Goal: Feedback & Contribution: Contribute content

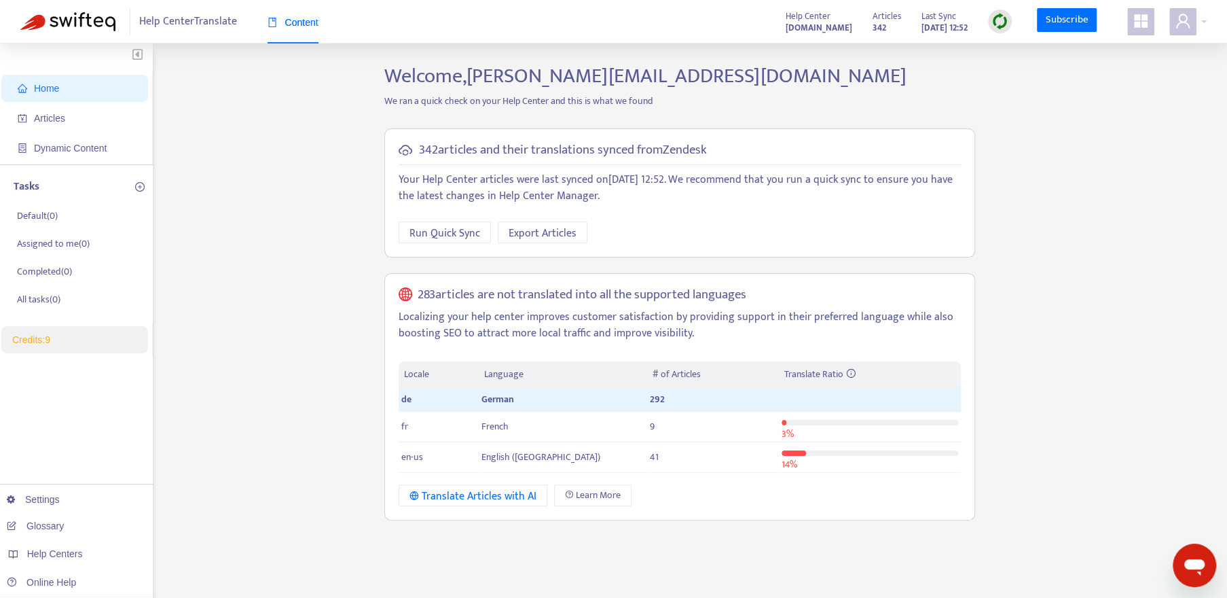
click at [1004, 25] on img at bounding box center [999, 21] width 17 height 17
click at [456, 227] on span "Run Quick Sync" at bounding box center [444, 233] width 71 height 17
click at [73, 113] on span "Articles" at bounding box center [78, 118] width 120 height 27
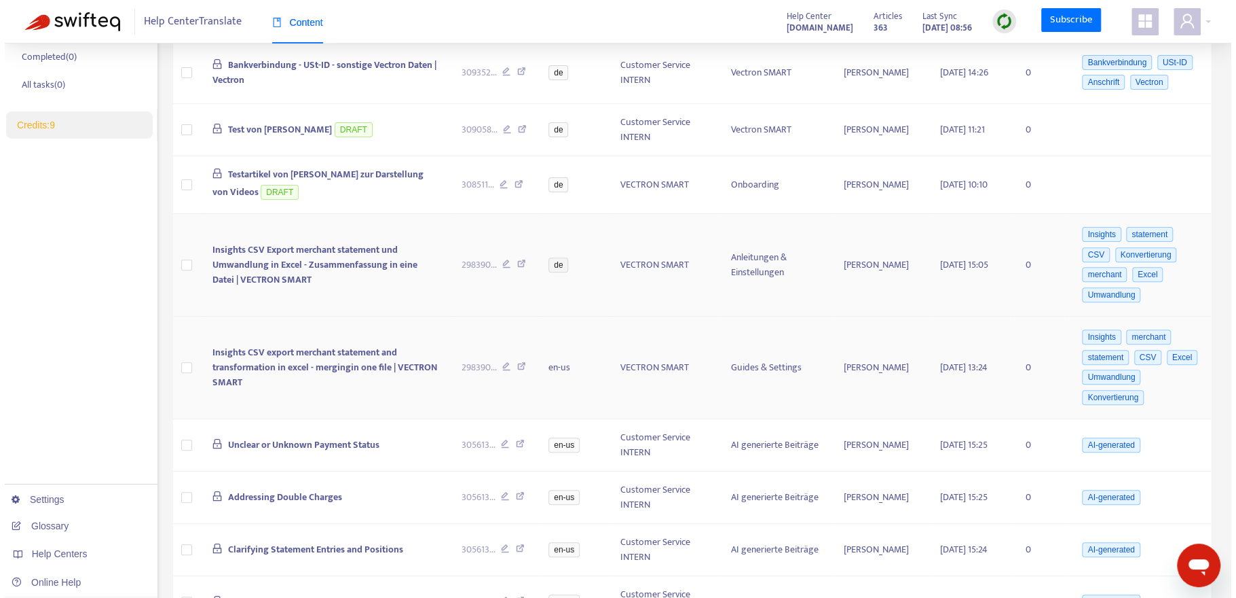
scroll to position [194, 0]
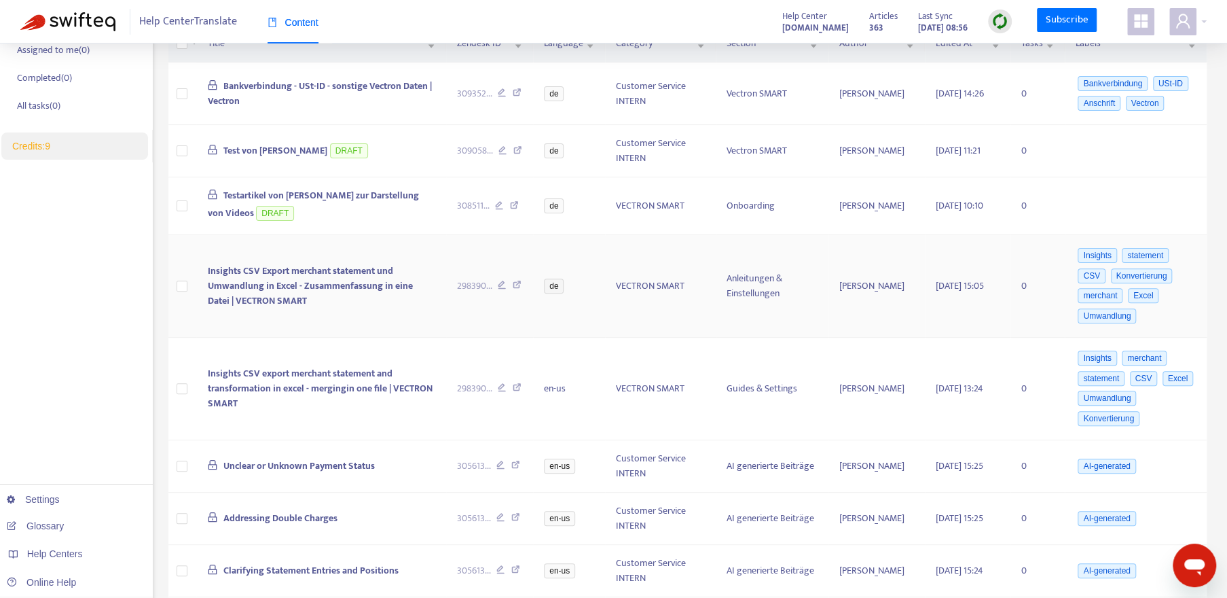
click at [378, 267] on span "Insights CSV Export merchant statement und Umwandlung in Excel - Zusammenfassun…" at bounding box center [309, 285] width 205 height 45
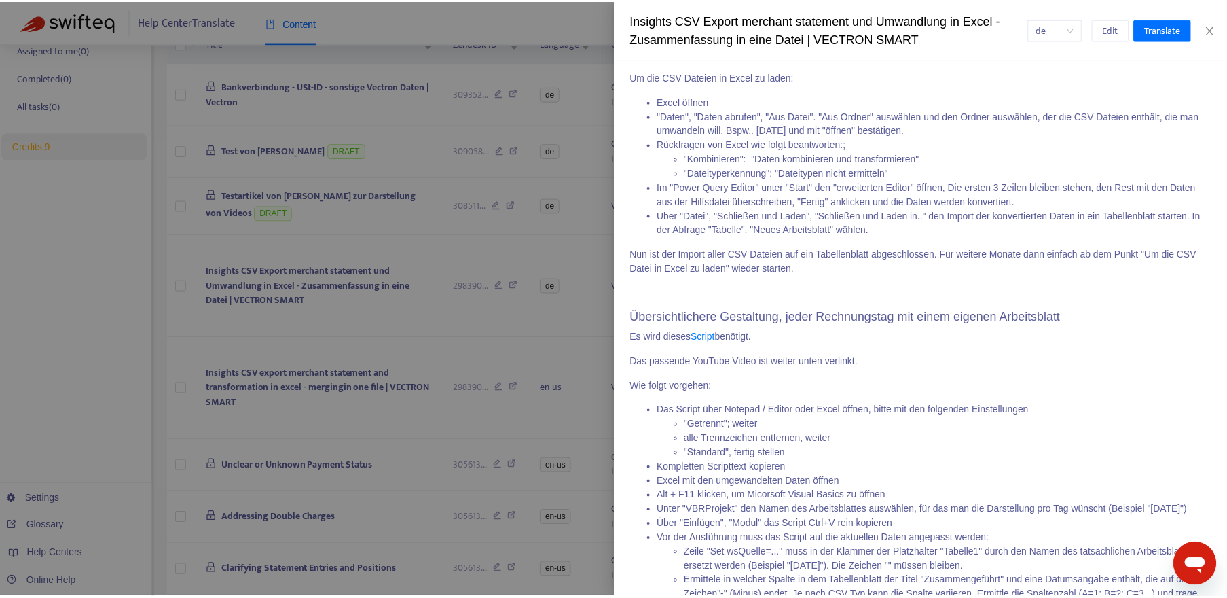
scroll to position [697, 0]
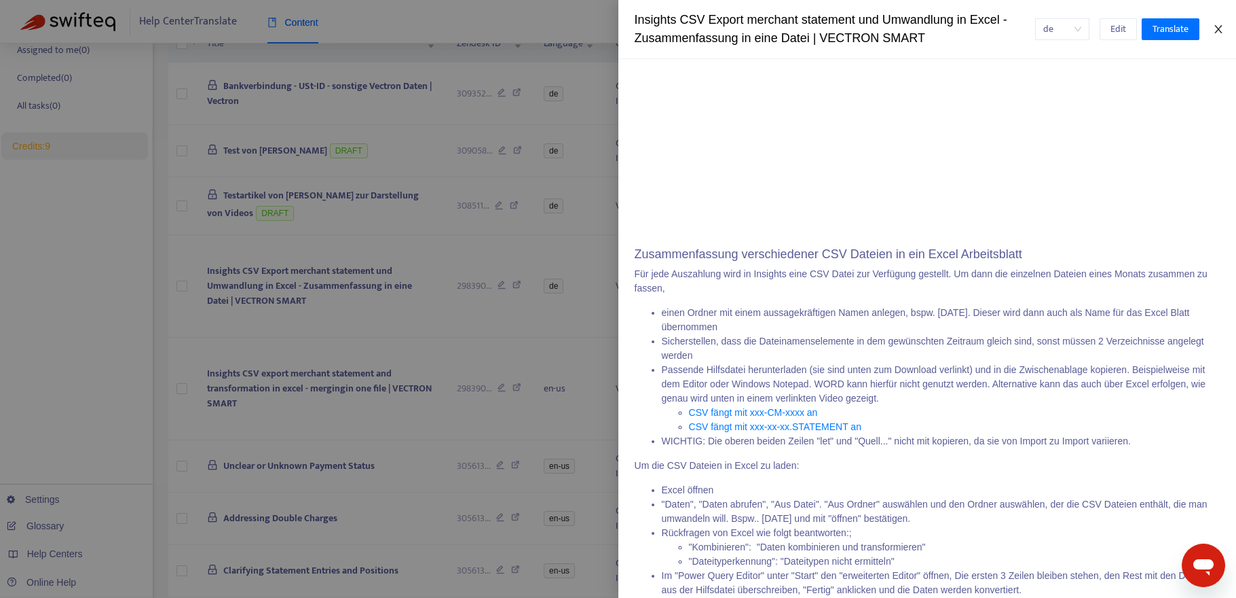
click at [1221, 34] on icon "close" at bounding box center [1218, 29] width 11 height 11
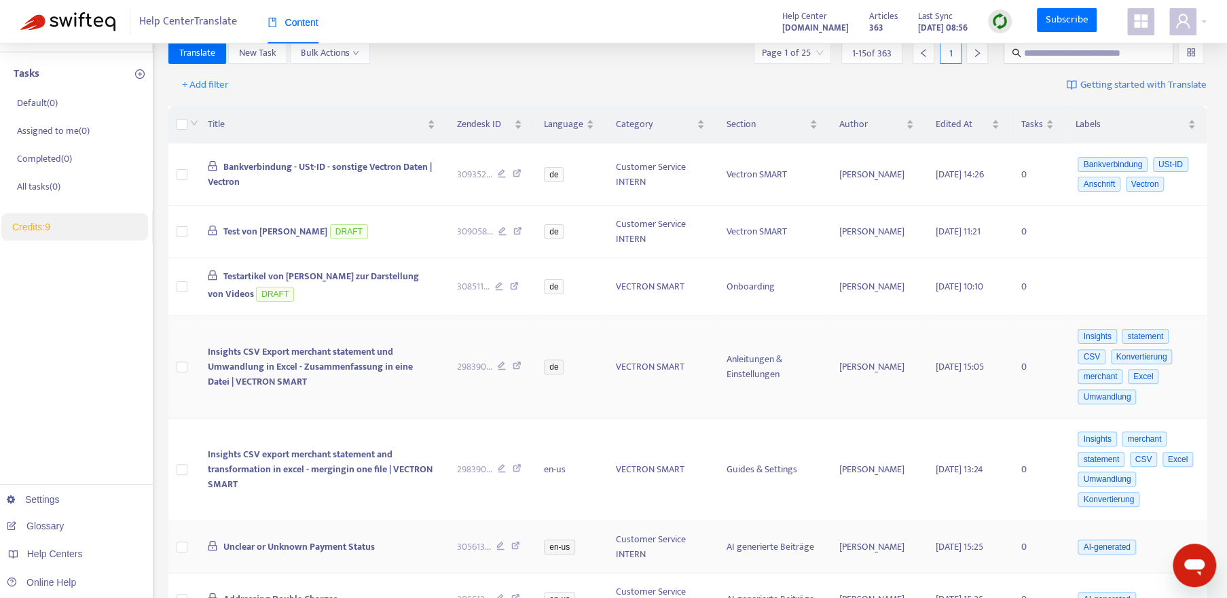
scroll to position [129, 0]
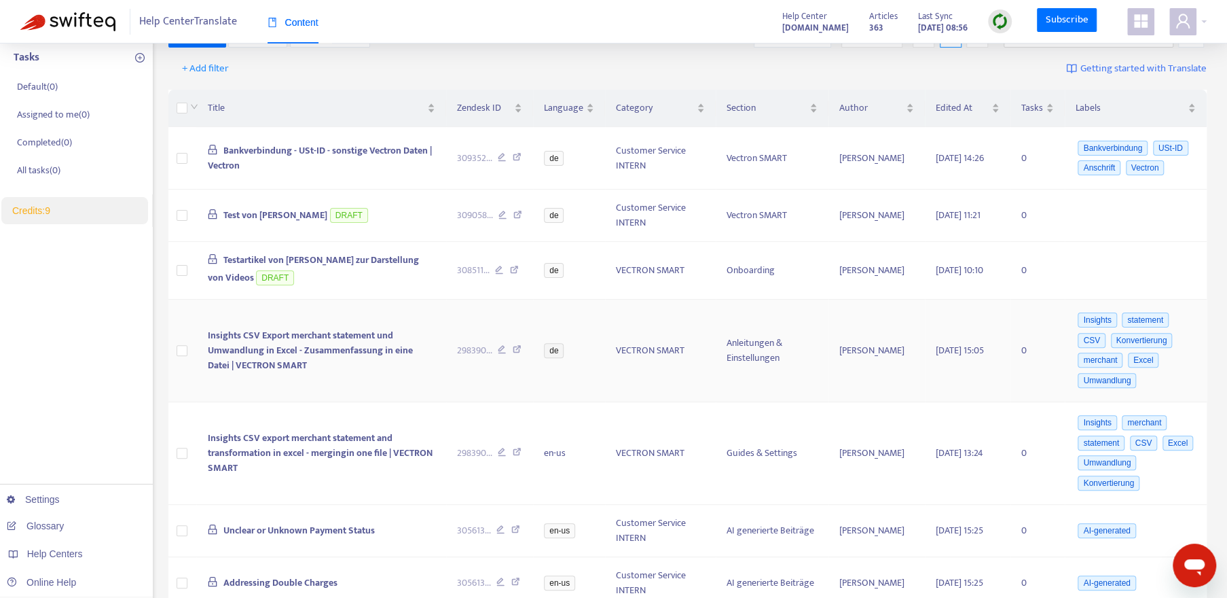
click at [264, 344] on span "Insights CSV Export merchant statement und Umwandlung in Excel - Zusammenfassun…" at bounding box center [309, 349] width 205 height 45
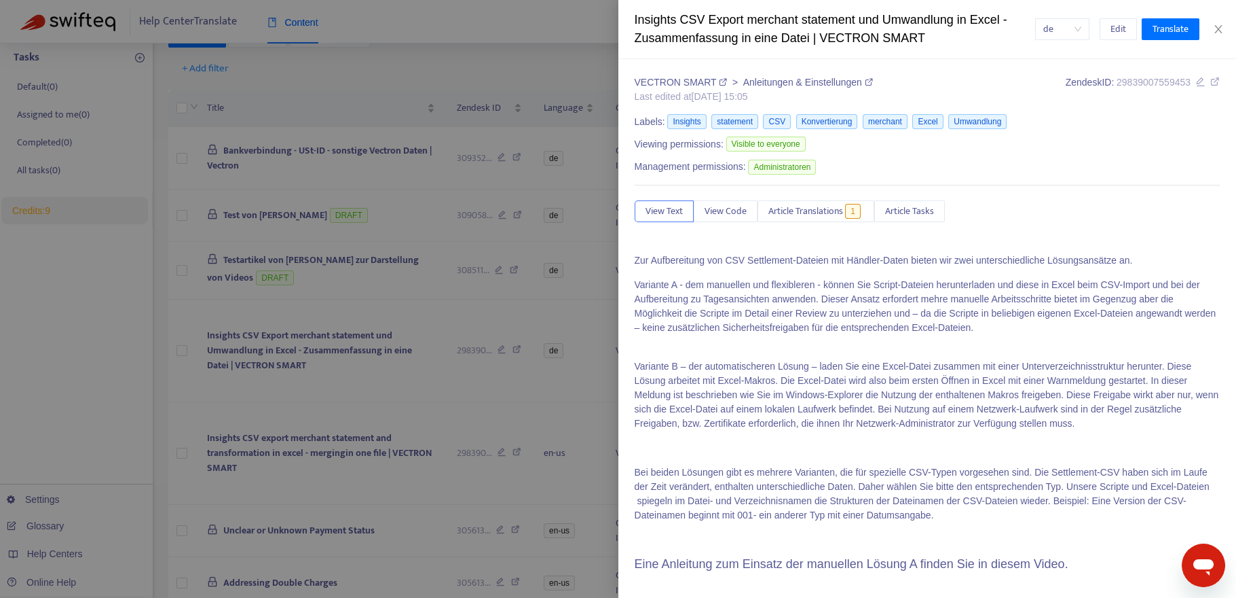
click at [326, 361] on div at bounding box center [618, 299] width 1236 height 598
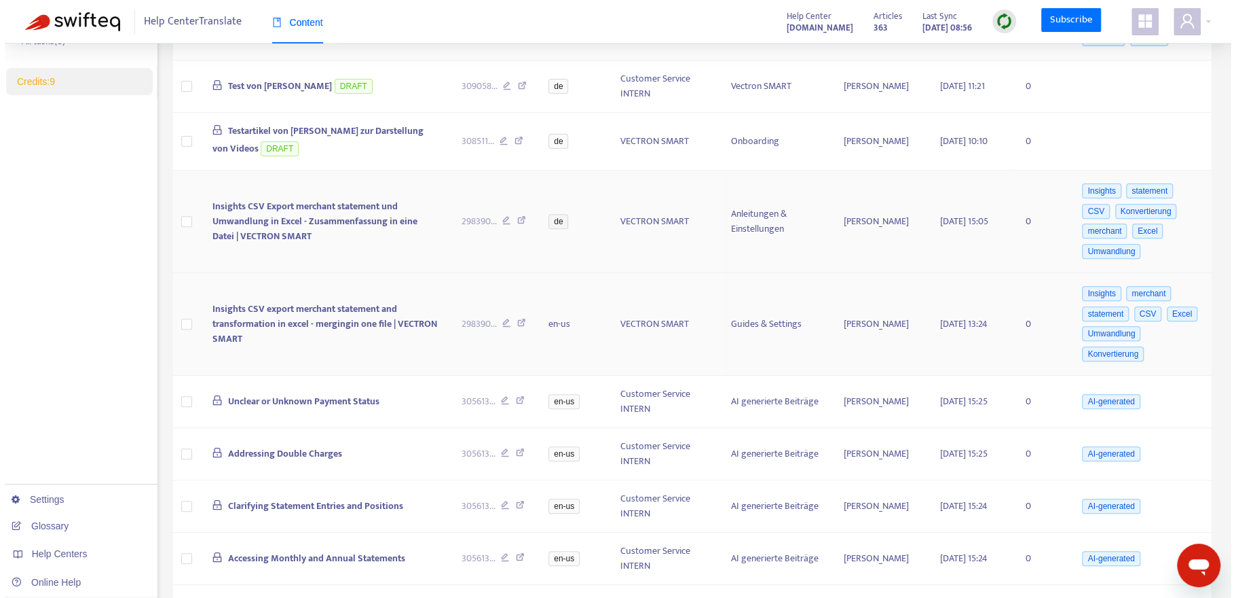
scroll to position [194, 0]
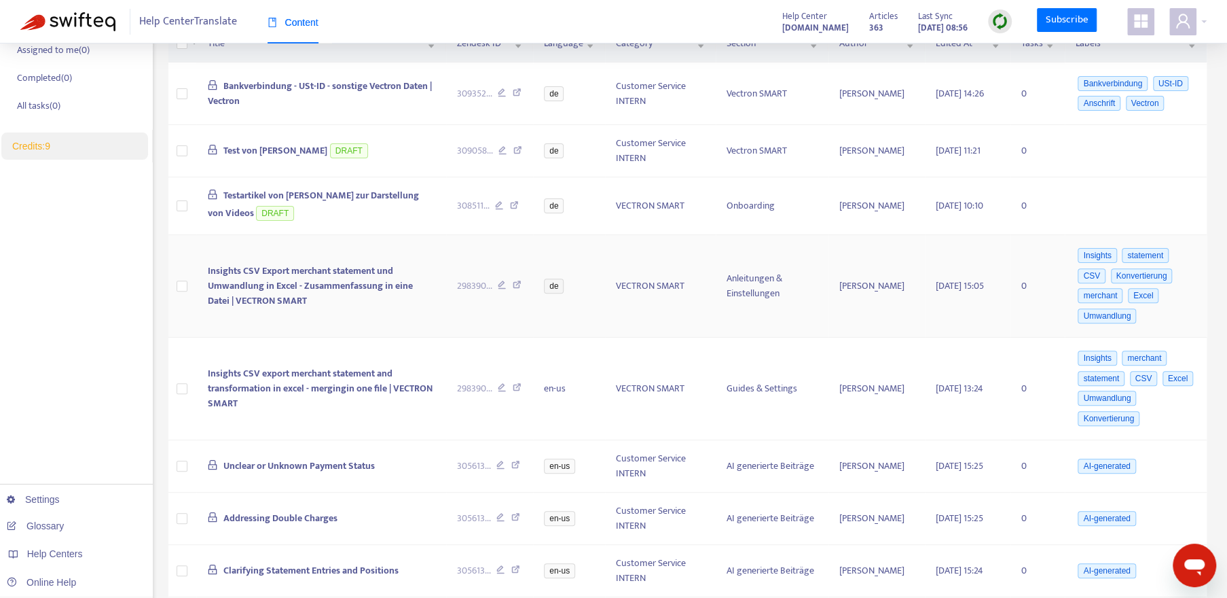
click at [368, 287] on span "Insights CSV Export merchant statement und Umwandlung in Excel - Zusammenfassun…" at bounding box center [309, 285] width 205 height 45
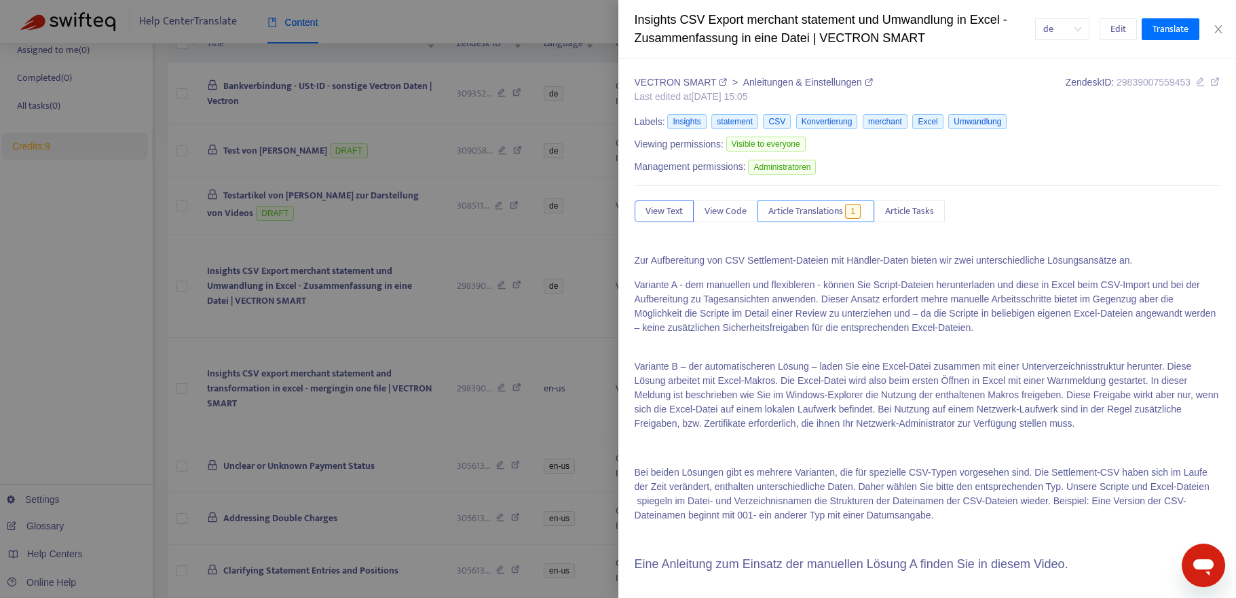
click at [856, 213] on span "1" at bounding box center [853, 211] width 16 height 15
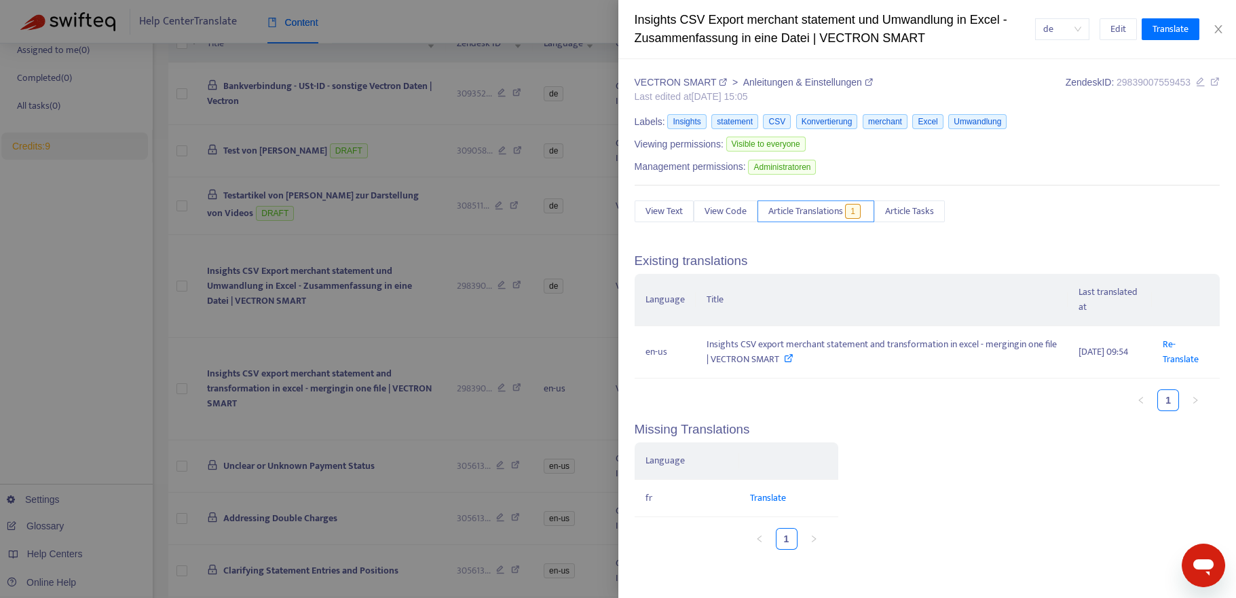
click at [856, 213] on span "1" at bounding box center [853, 211] width 16 height 15
click at [663, 217] on span "View Text" at bounding box center [664, 211] width 37 height 15
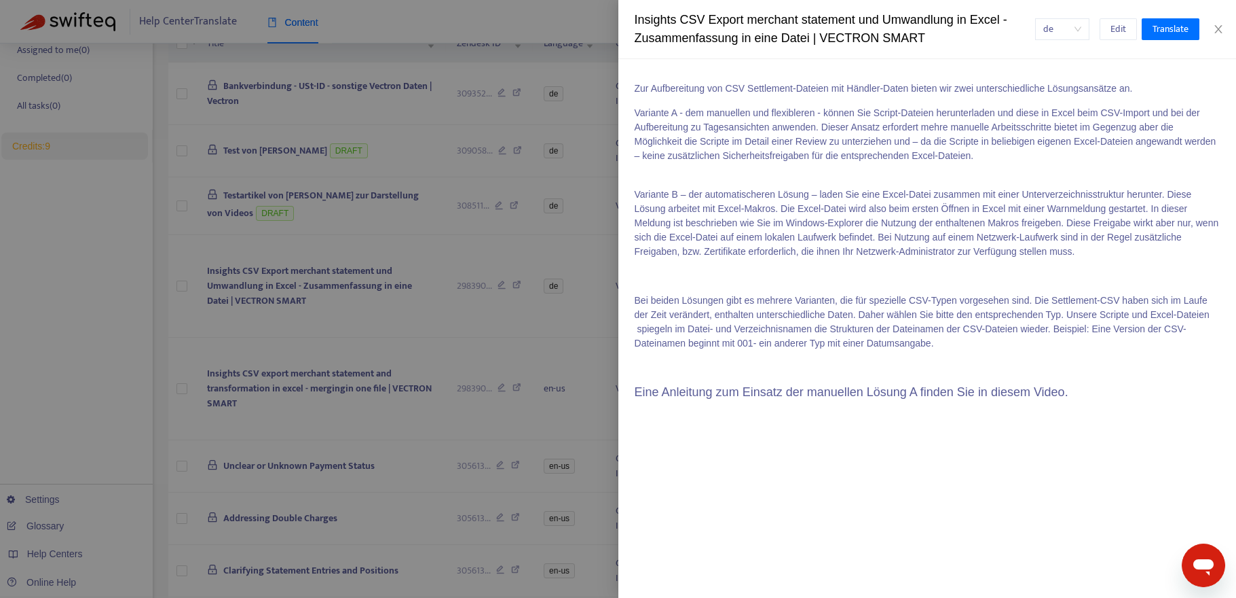
scroll to position [0, 0]
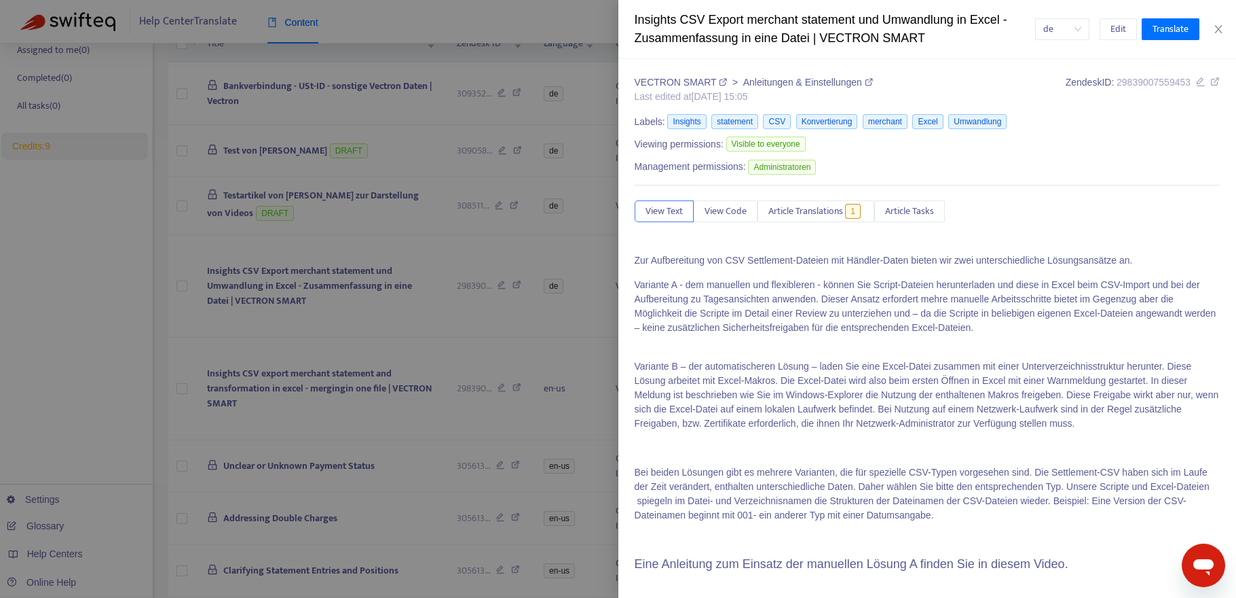
click at [635, 258] on p "Zur Aufbereitung von CSV Settlement-Dateien mit Händler-Daten bieten wir zwei u…" at bounding box center [928, 260] width 586 height 14
click at [1119, 29] on span "Edit" at bounding box center [1119, 29] width 16 height 15
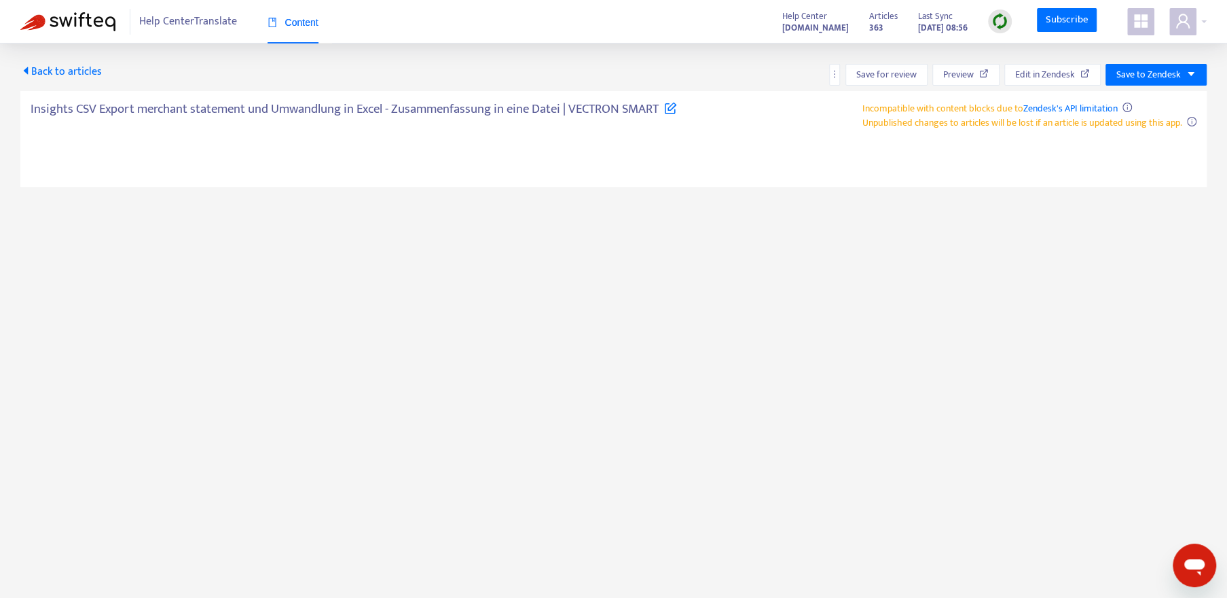
type textarea "**********"
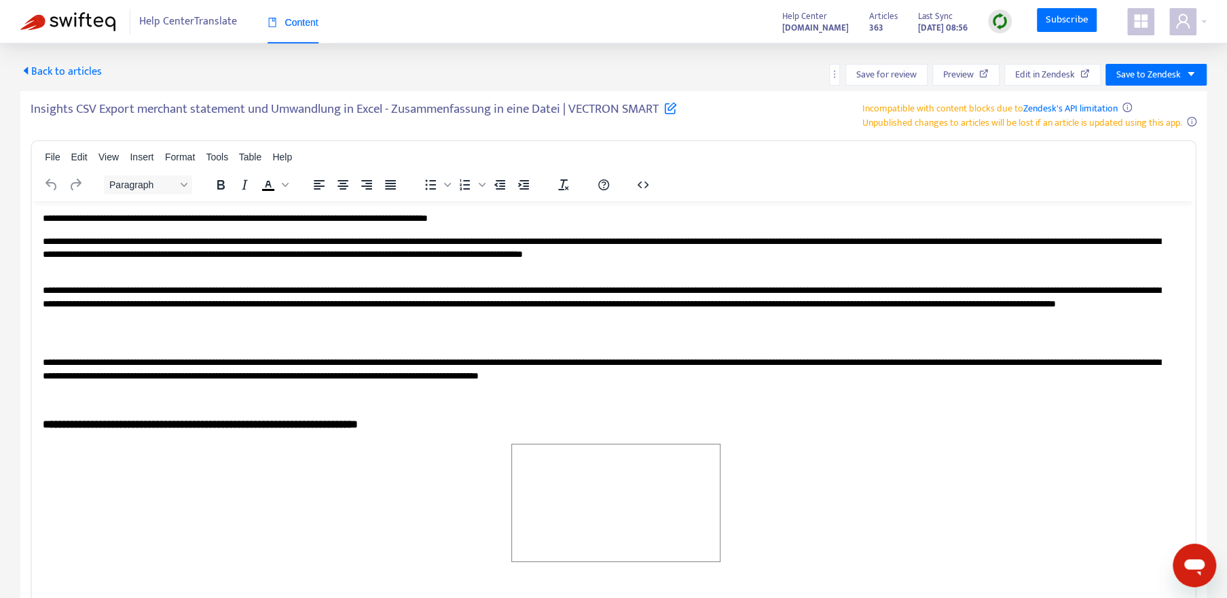
click at [43, 215] on p "**********" at bounding box center [609, 218] width 1132 height 14
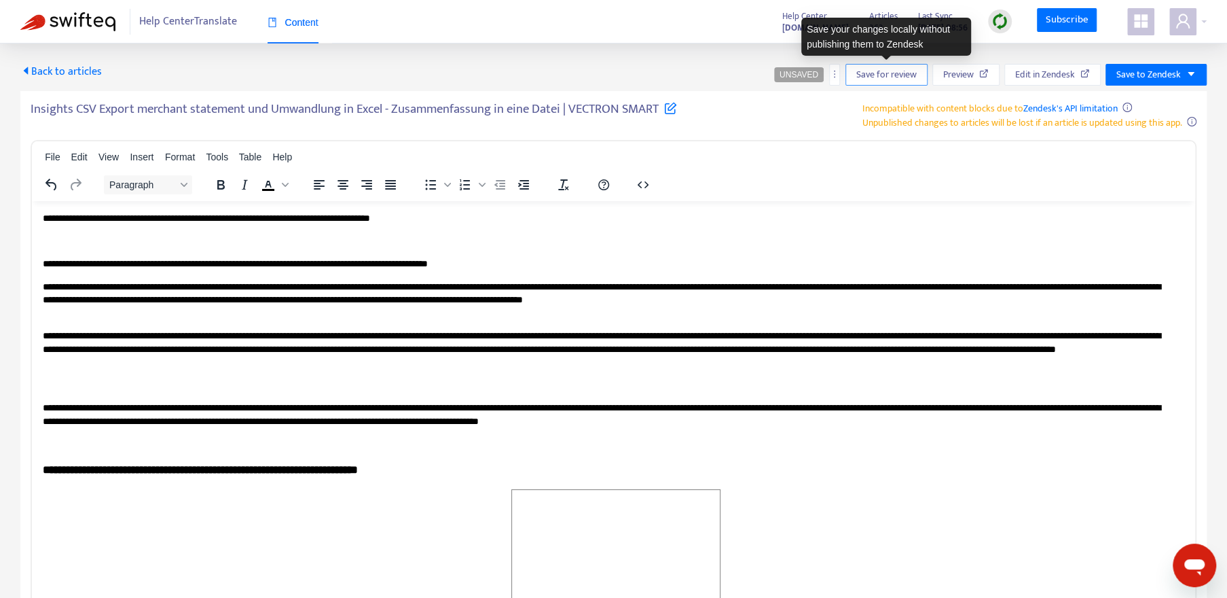
click at [883, 77] on span "Save for review" at bounding box center [886, 74] width 60 height 15
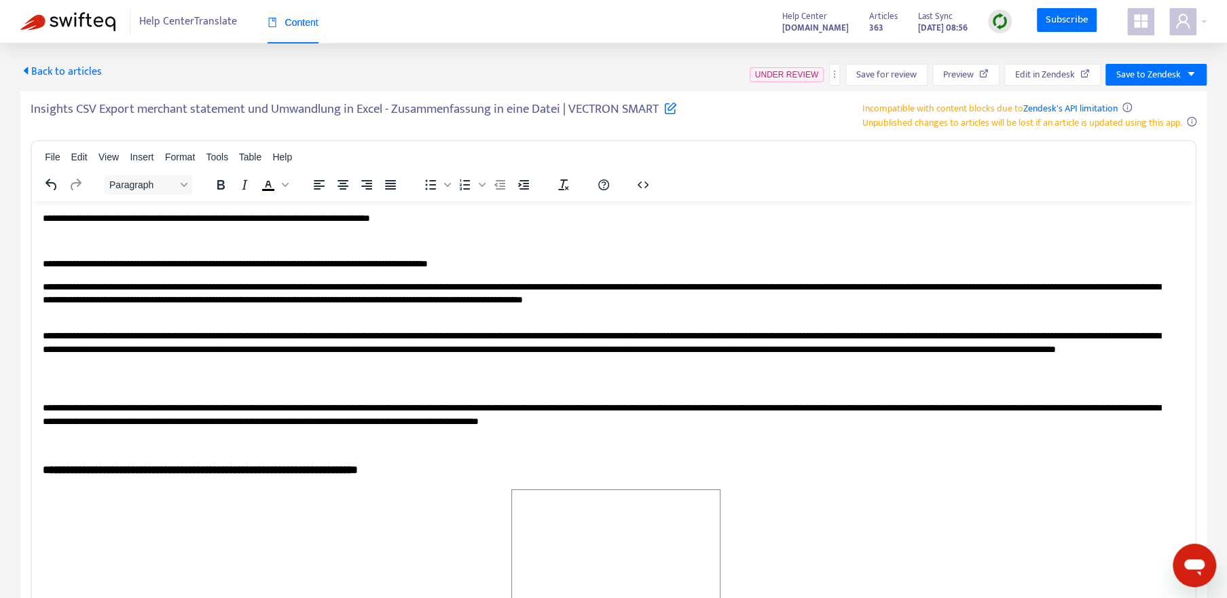
click at [63, 75] on span "Back to articles" at bounding box center [60, 71] width 81 height 18
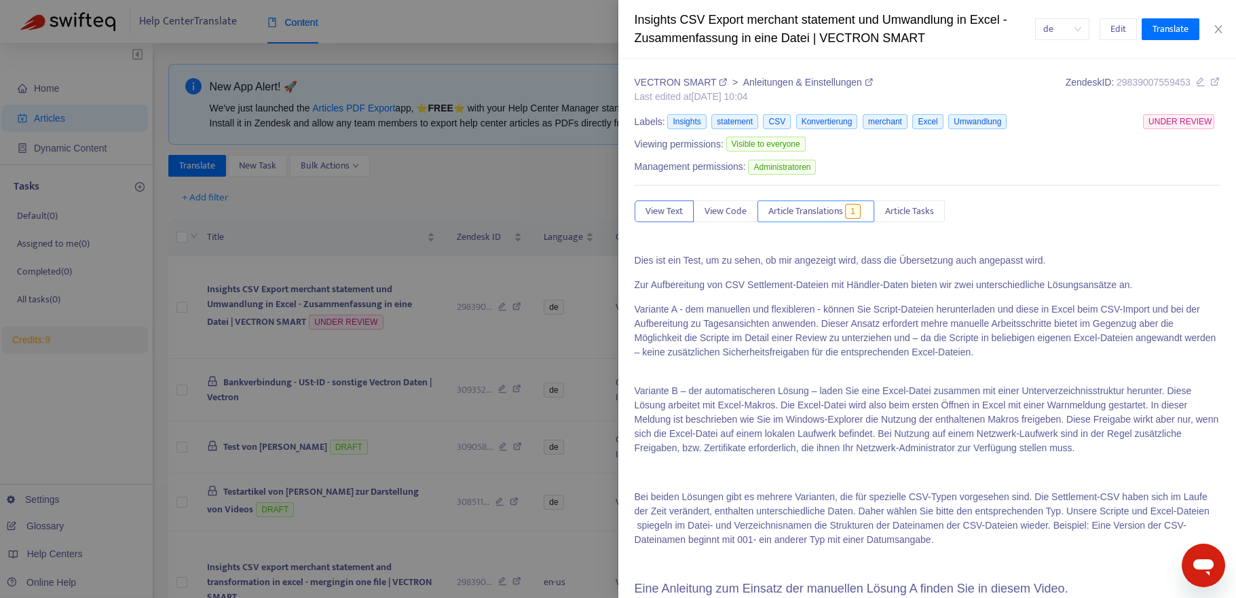
click at [856, 217] on span "1" at bounding box center [853, 211] width 16 height 15
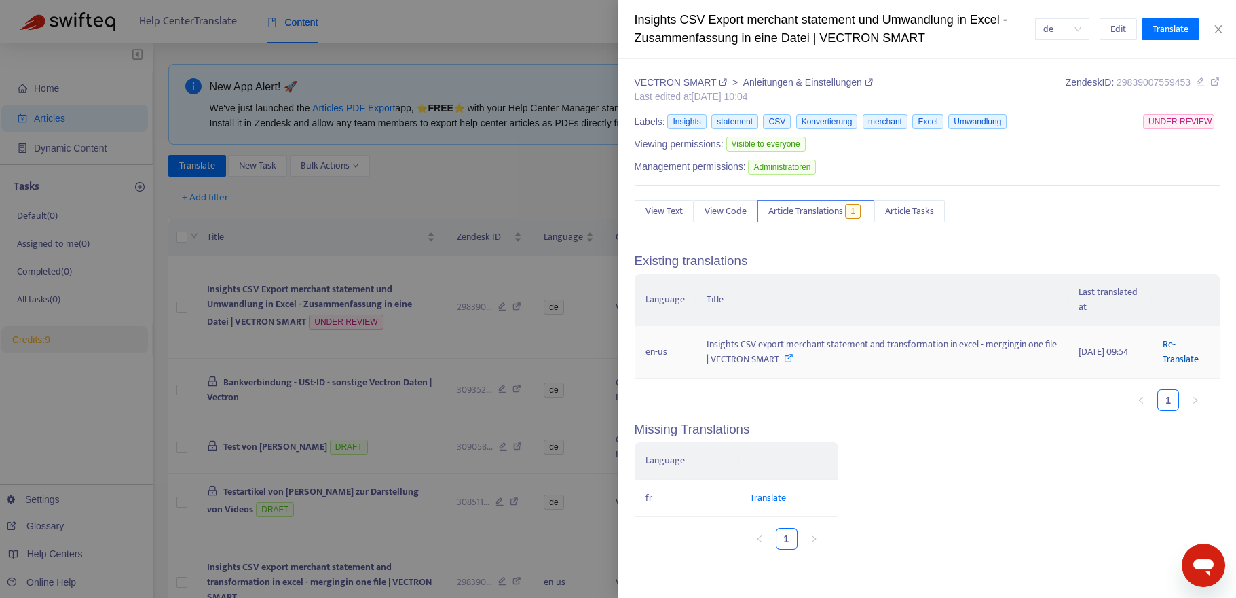
click at [1181, 356] on link "Re-Translate" at bounding box center [1181, 351] width 36 height 31
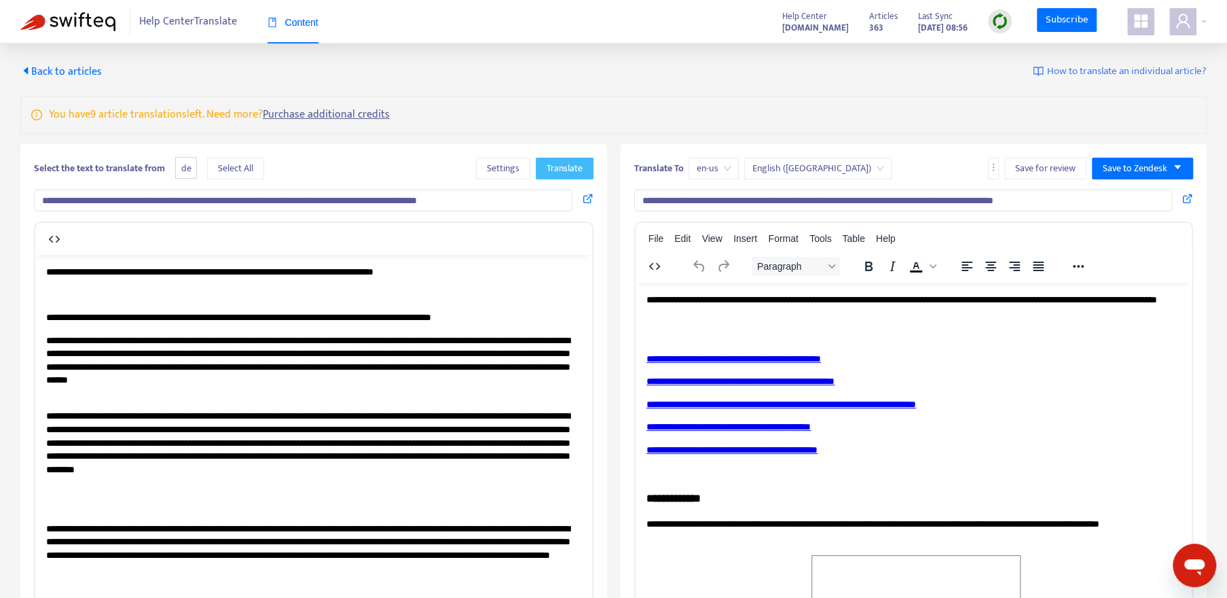
click at [553, 172] on span "Translate" at bounding box center [565, 168] width 36 height 15
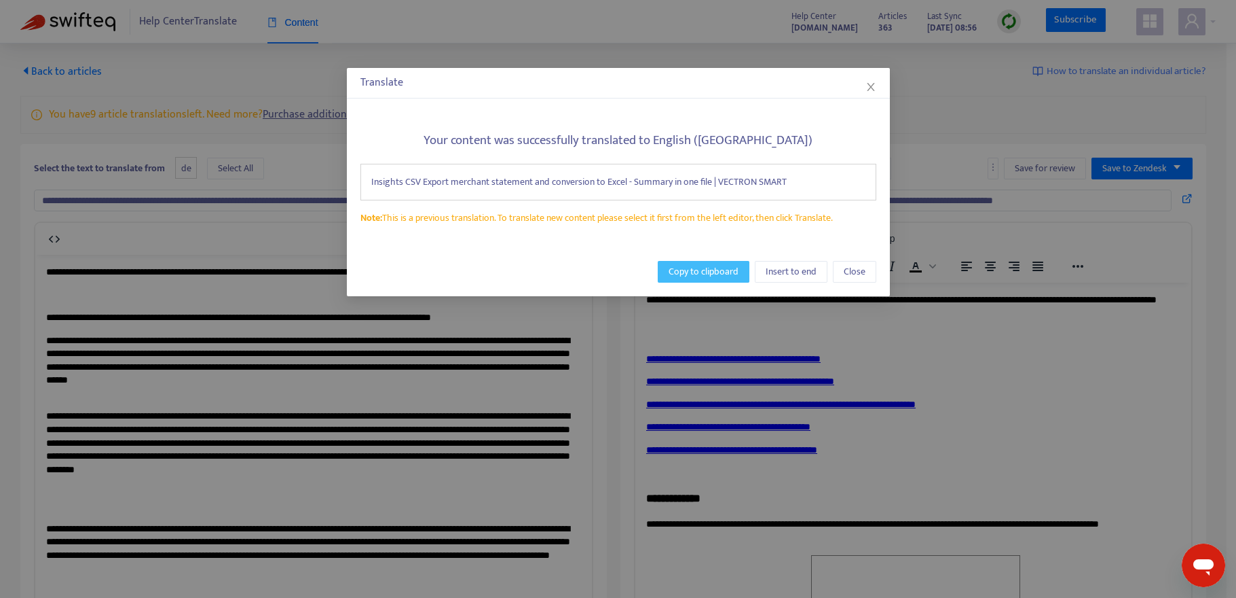
click at [689, 275] on span "Copy to clipboard" at bounding box center [704, 271] width 70 height 15
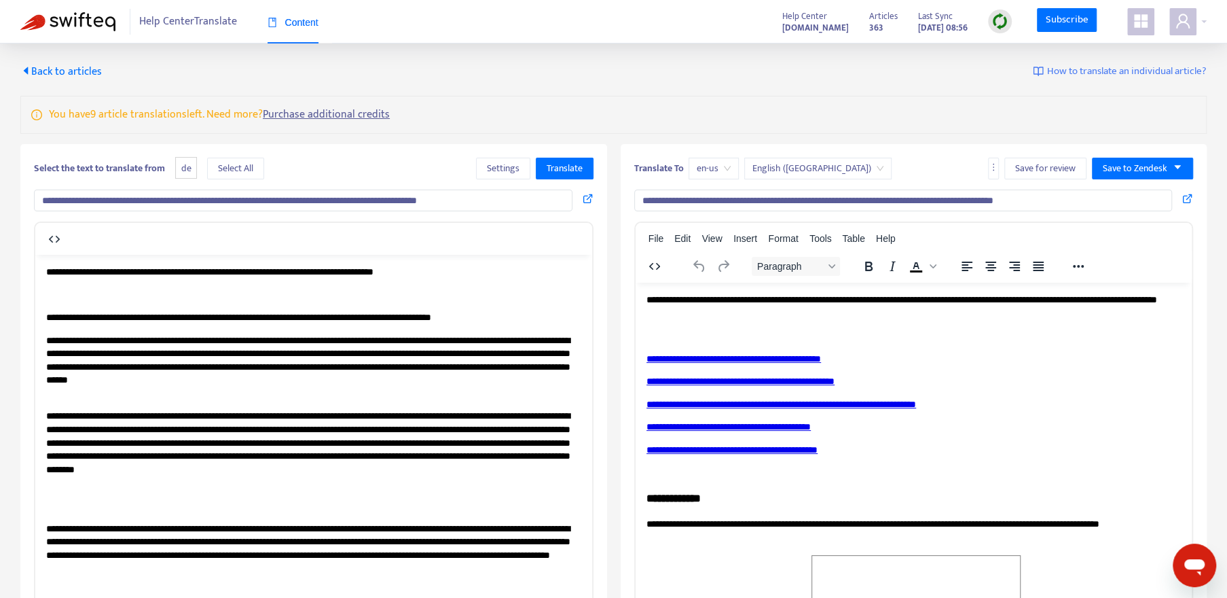
click at [646, 297] on p "**********" at bounding box center [909, 306] width 526 height 26
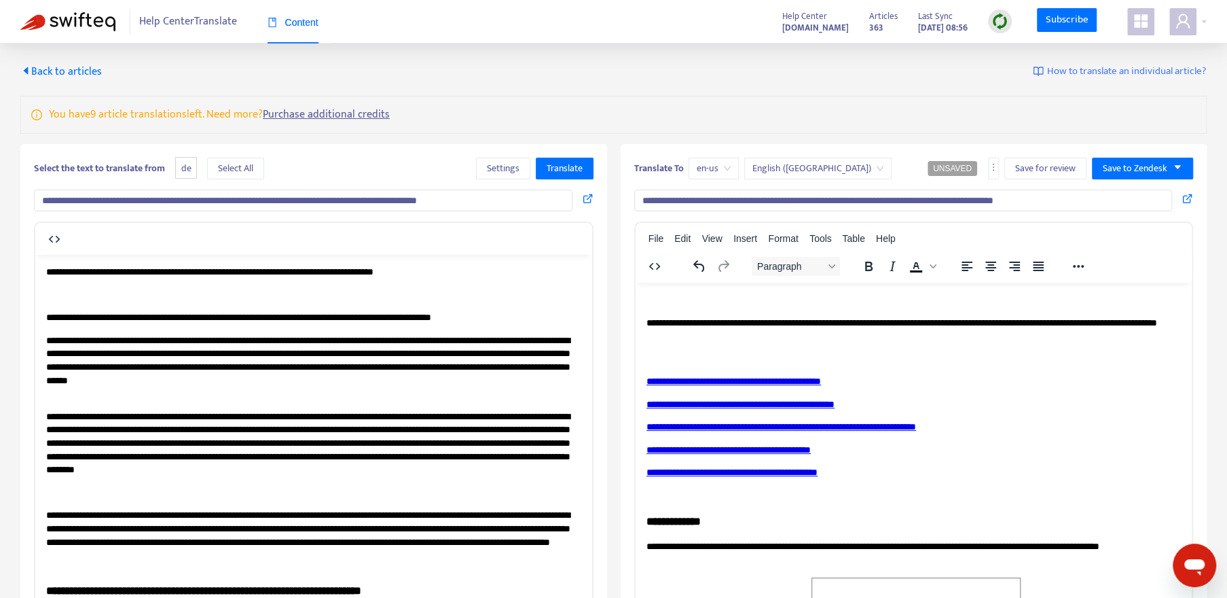
drag, startPoint x: 471, startPoint y: 273, endPoint x: 348, endPoint y: 454, distance: 219.4
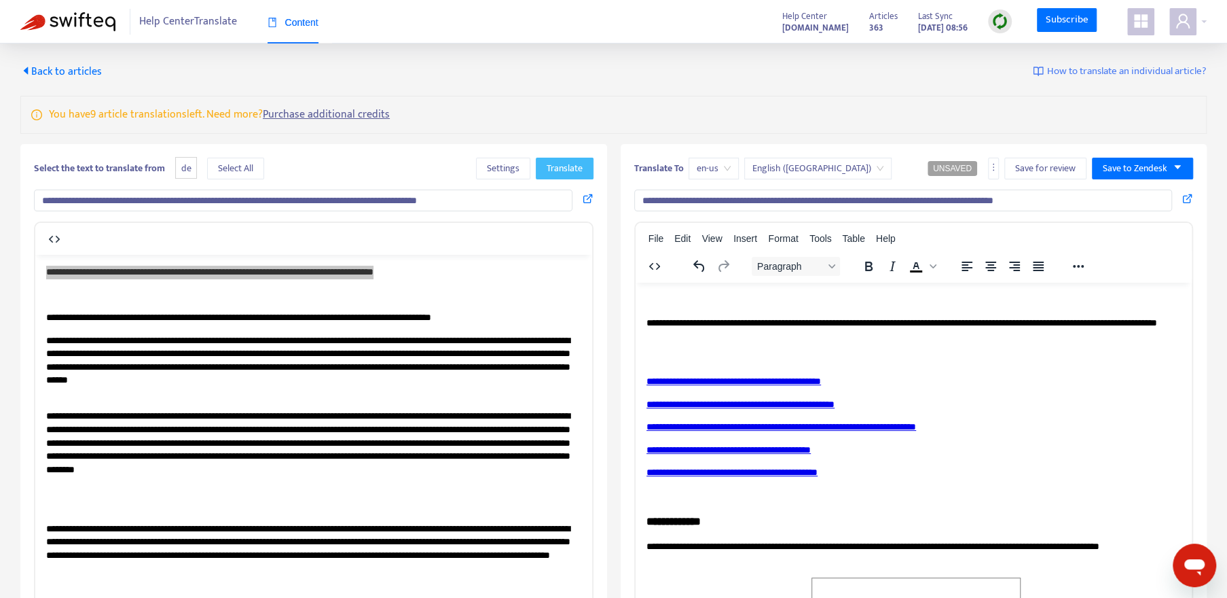
click at [577, 163] on span "Translate" at bounding box center [565, 168] width 36 height 15
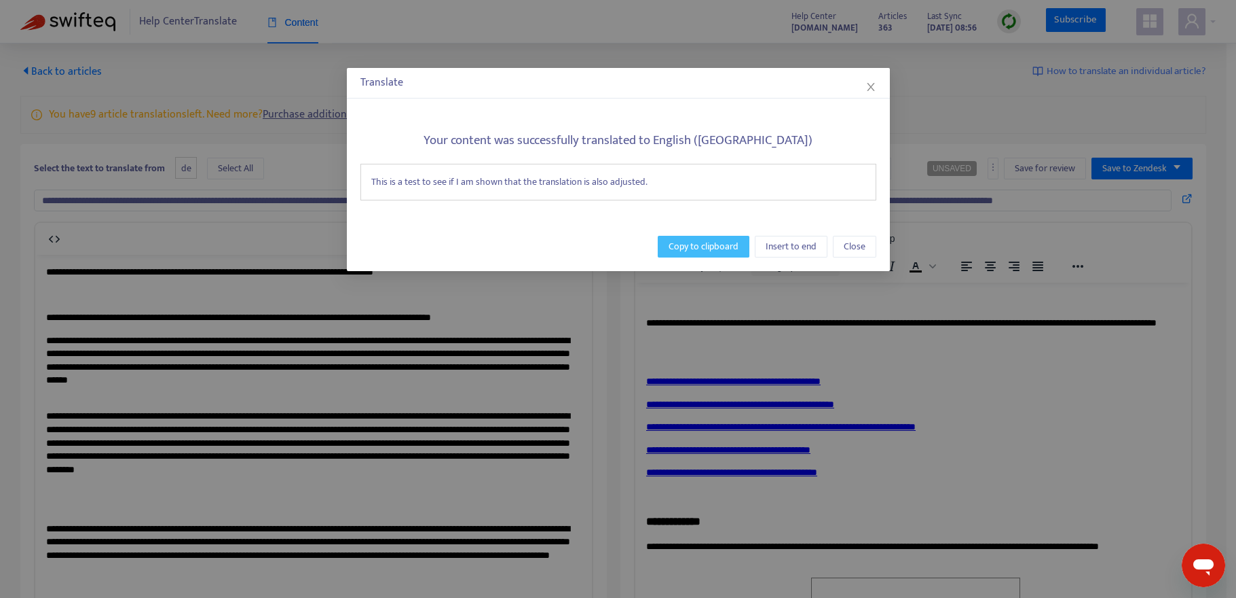
click at [705, 246] on span "Copy to clipboard" at bounding box center [704, 246] width 70 height 15
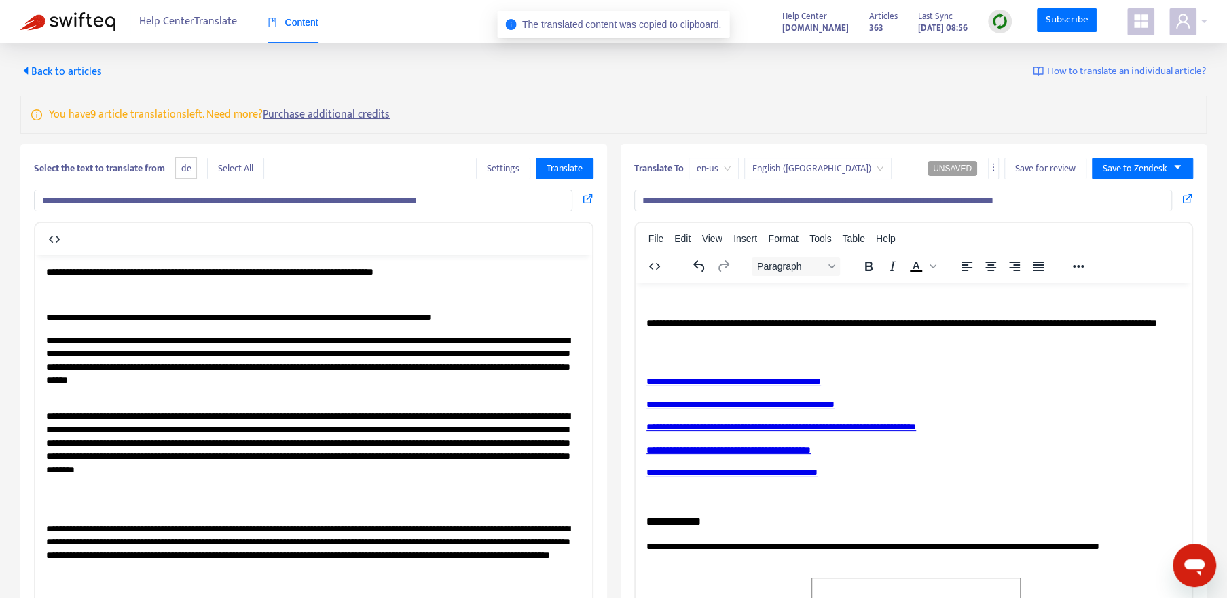
click at [658, 299] on p "Rich Text Area. Press ALT-0 for help." at bounding box center [909, 300] width 526 height 14
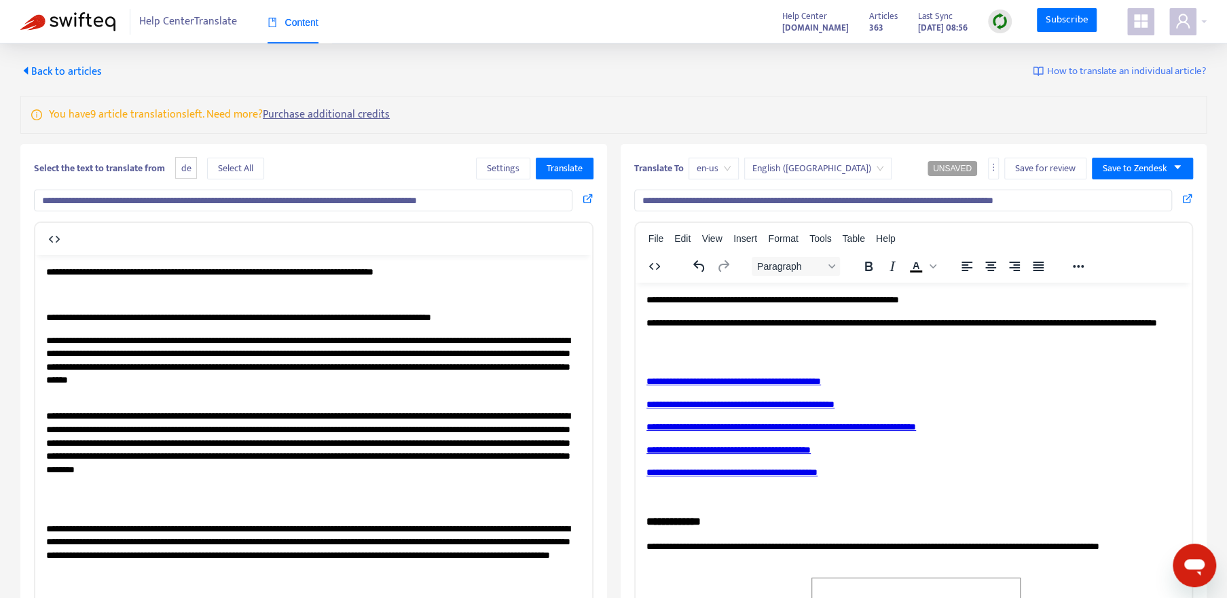
click at [35, 69] on span "Back to articles" at bounding box center [60, 71] width 81 height 18
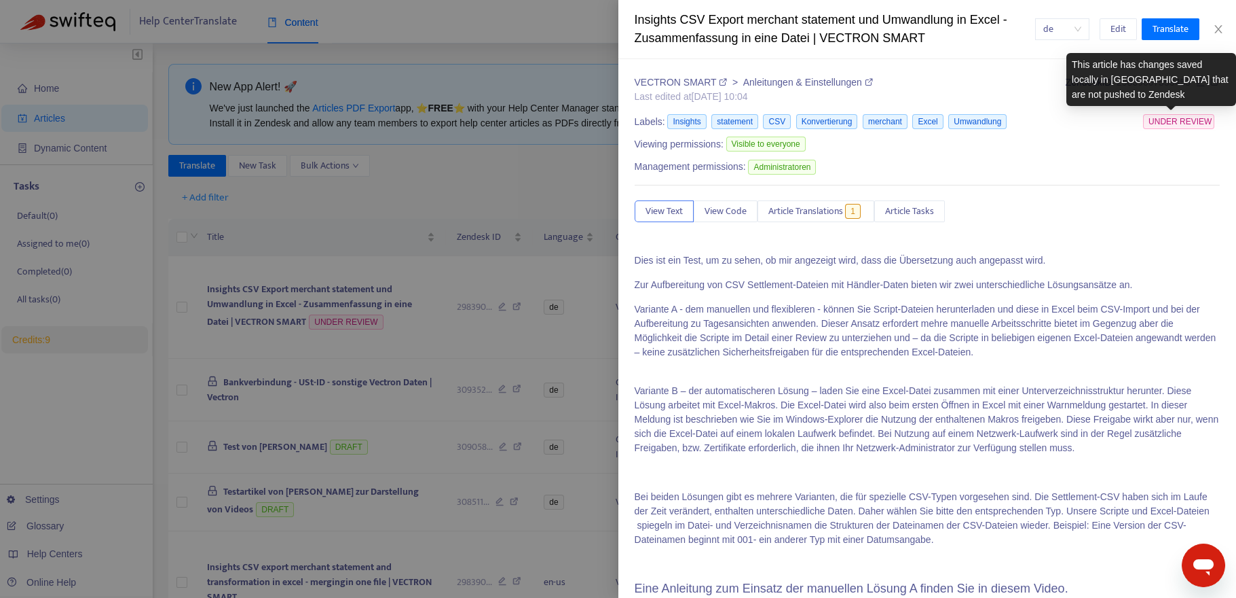
click at [1172, 122] on span "UNDER REVIEW" at bounding box center [1178, 121] width 71 height 15
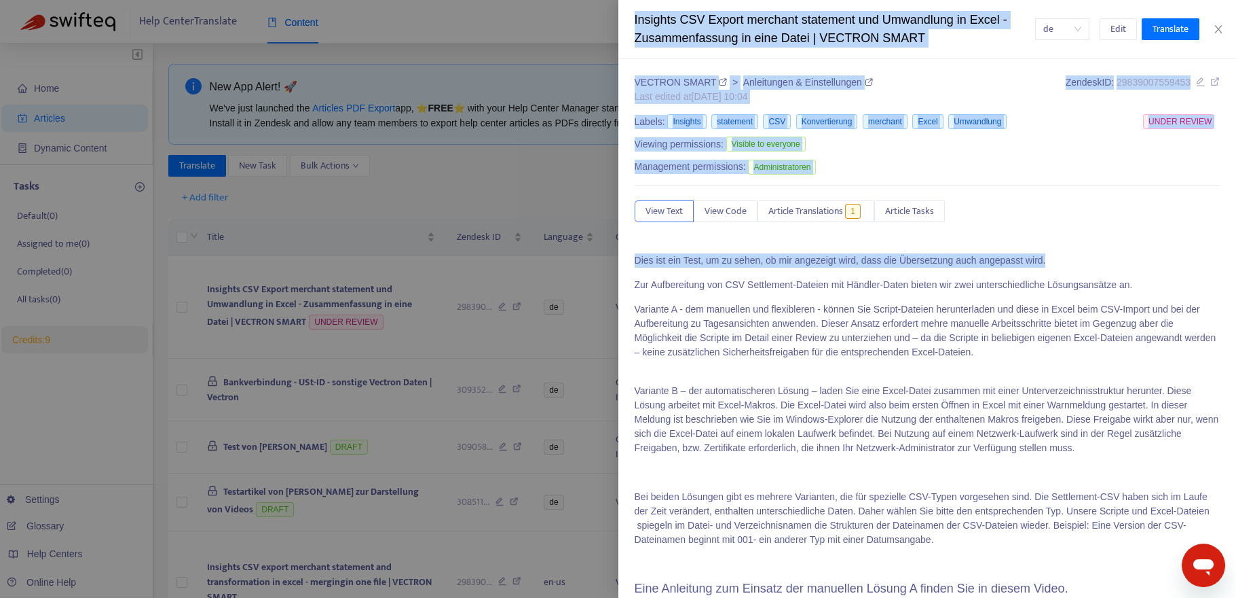
drag, startPoint x: 1033, startPoint y: 264, endPoint x: 614, endPoint y: 261, distance: 418.3
click at [614, 261] on div "Insights CSV Export merchant statement und Umwandlung in Excel - Zusammenfassun…" at bounding box center [618, 299] width 1236 height 598
click at [1073, 256] on p "Dies ist ein Test, um zu sehen, ob mir angezeigt wird, dass die Übersetzung auc…" at bounding box center [928, 260] width 586 height 14
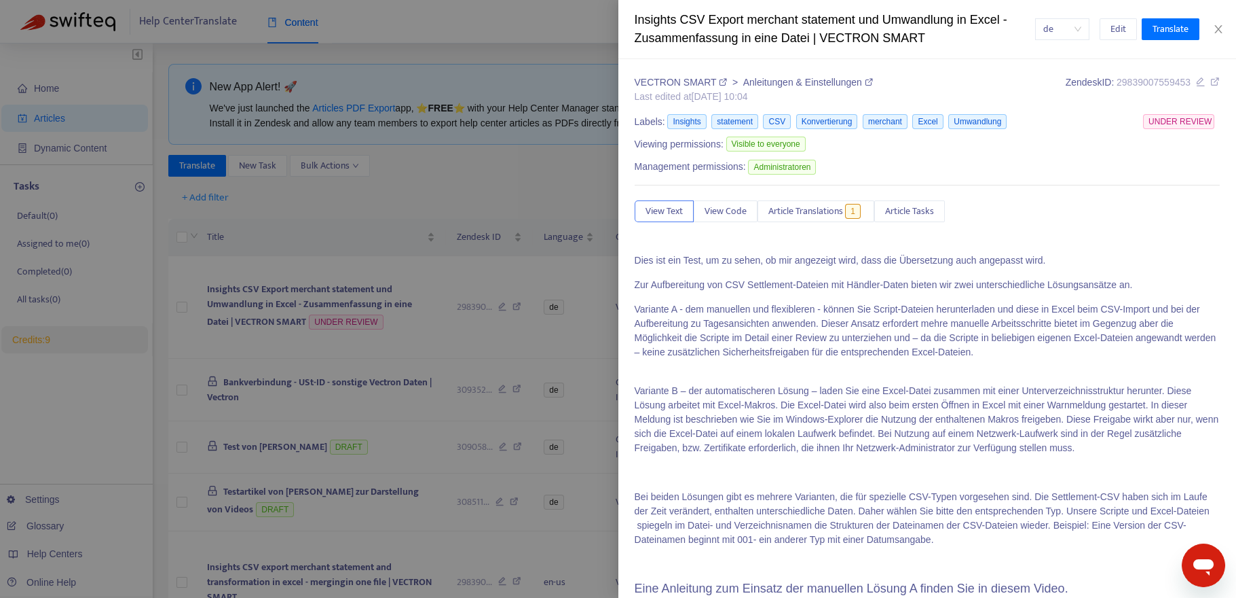
click at [1044, 260] on p "Dies ist ein Test, um zu sehen, ob mir angezeigt wird, dass die Übersetzung auc…" at bounding box center [928, 260] width 586 height 14
click at [813, 208] on span "Article Translations" at bounding box center [806, 211] width 75 height 15
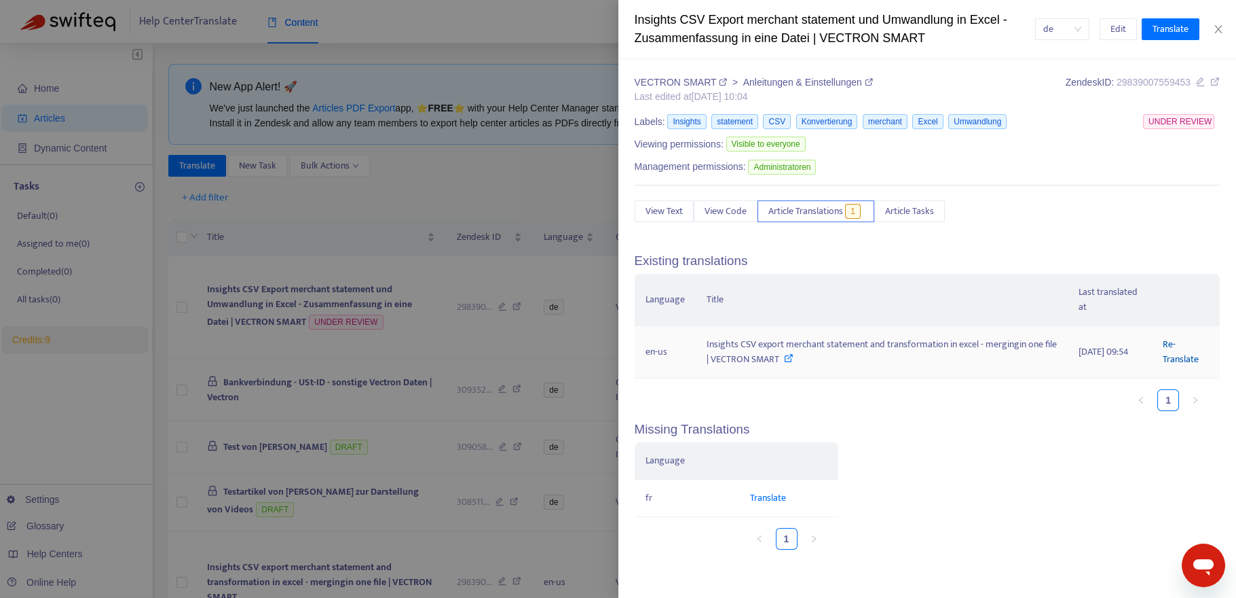
click at [1188, 359] on link "Re-Translate" at bounding box center [1181, 351] width 36 height 31
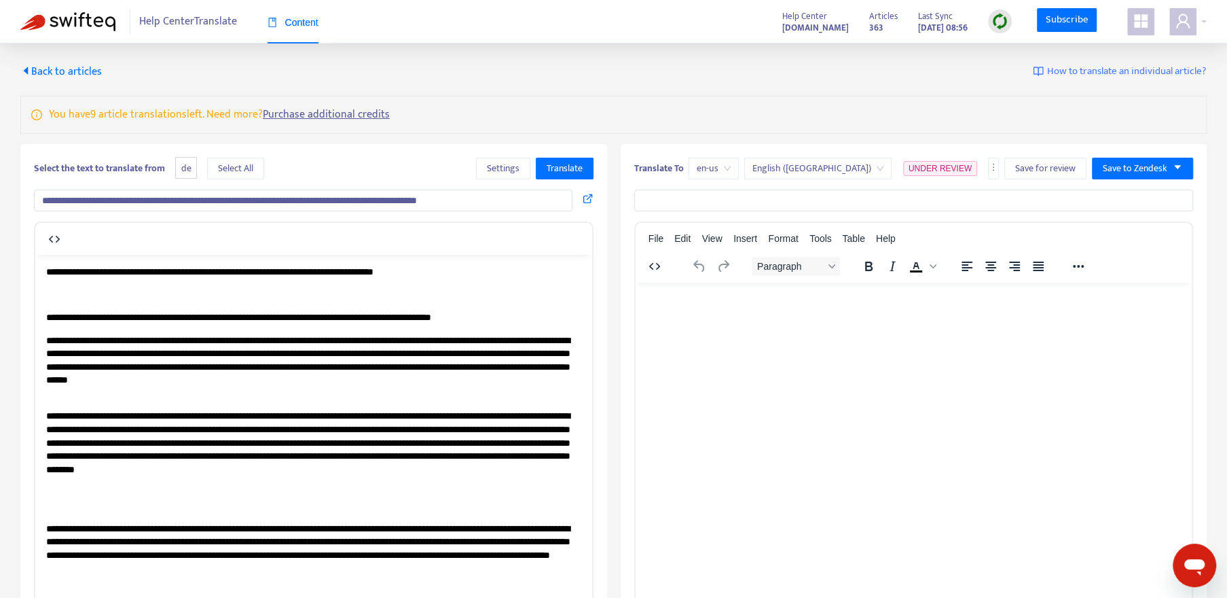
type input "**********"
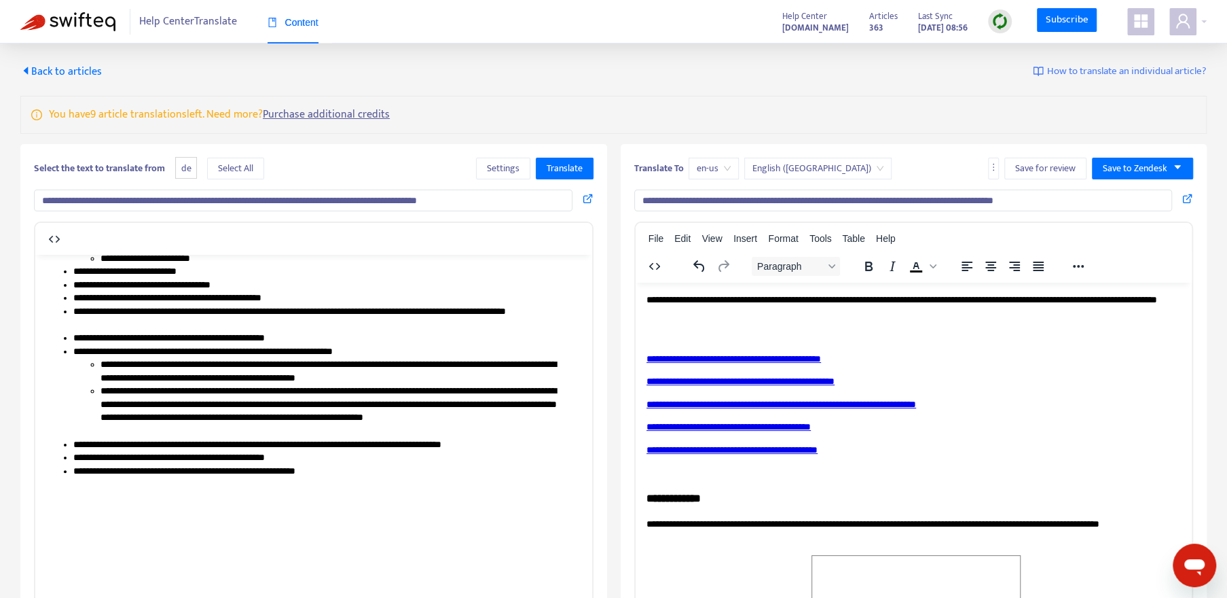
scroll to position [1164, 0]
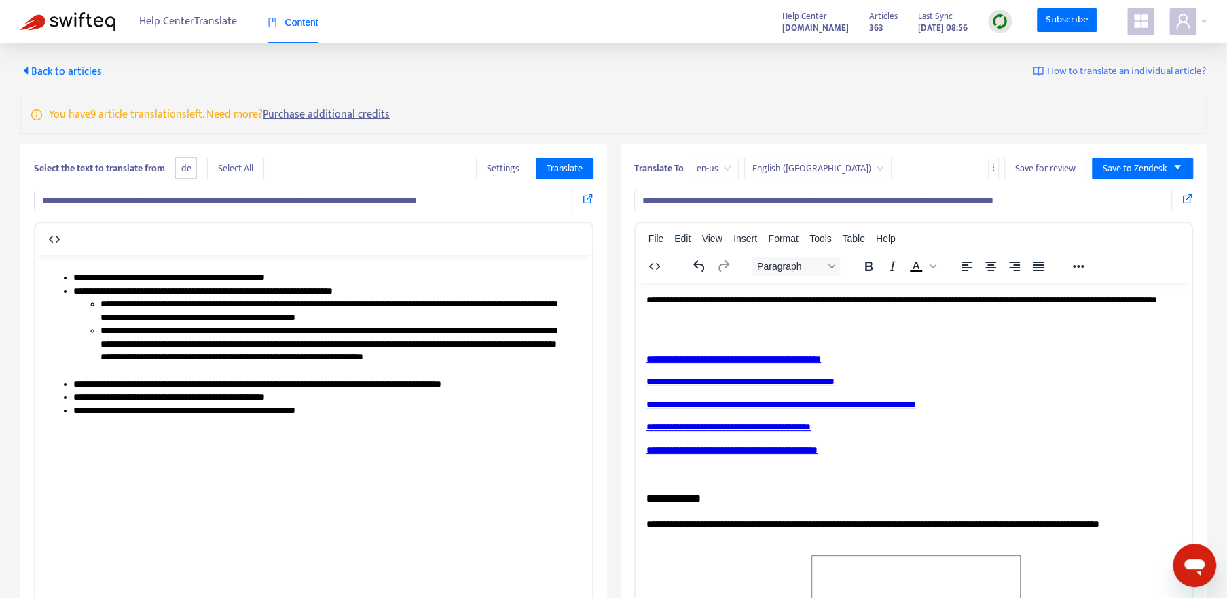
click at [42, 68] on span "Back to articles" at bounding box center [60, 71] width 81 height 18
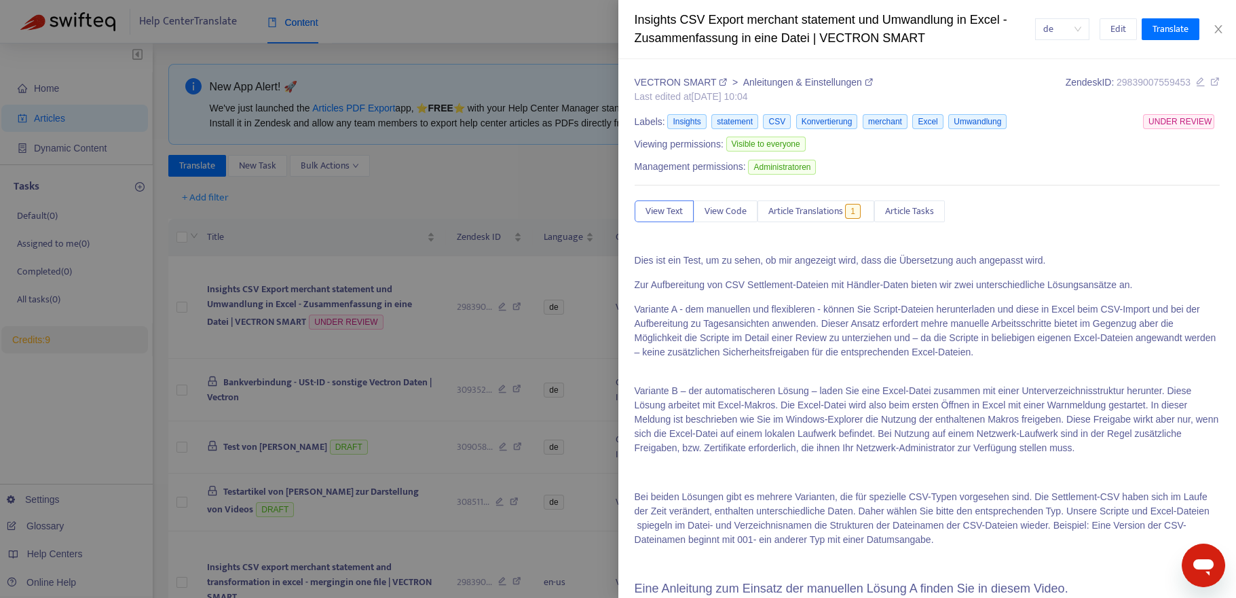
click at [475, 27] on div at bounding box center [618, 299] width 1236 height 598
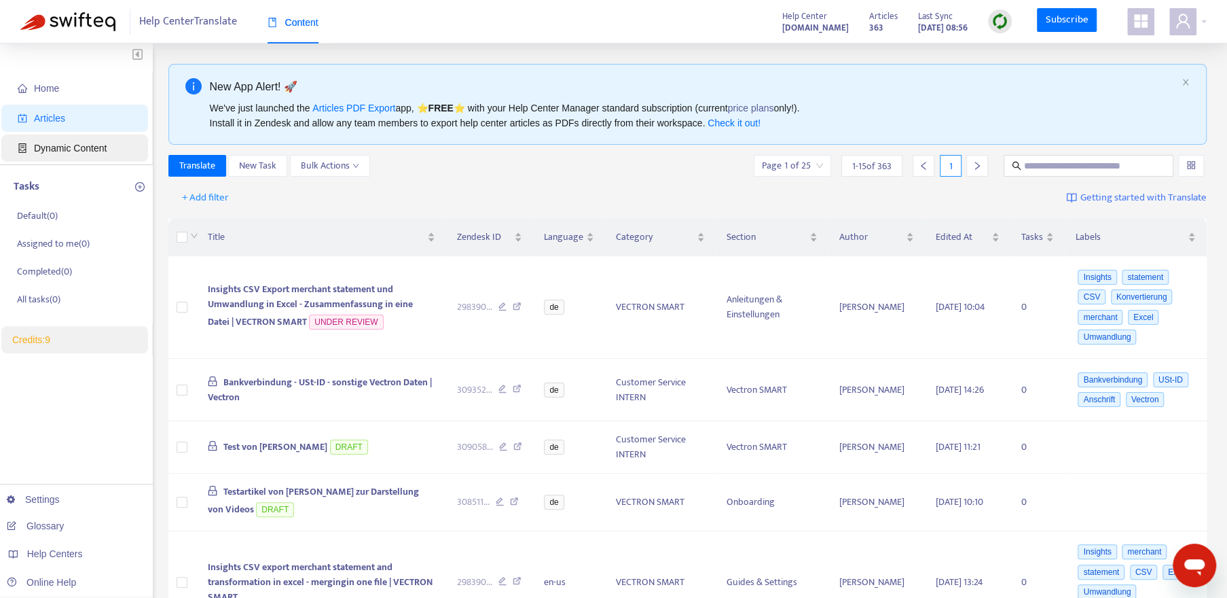
click at [63, 152] on span "Dynamic Content" at bounding box center [70, 148] width 73 height 11
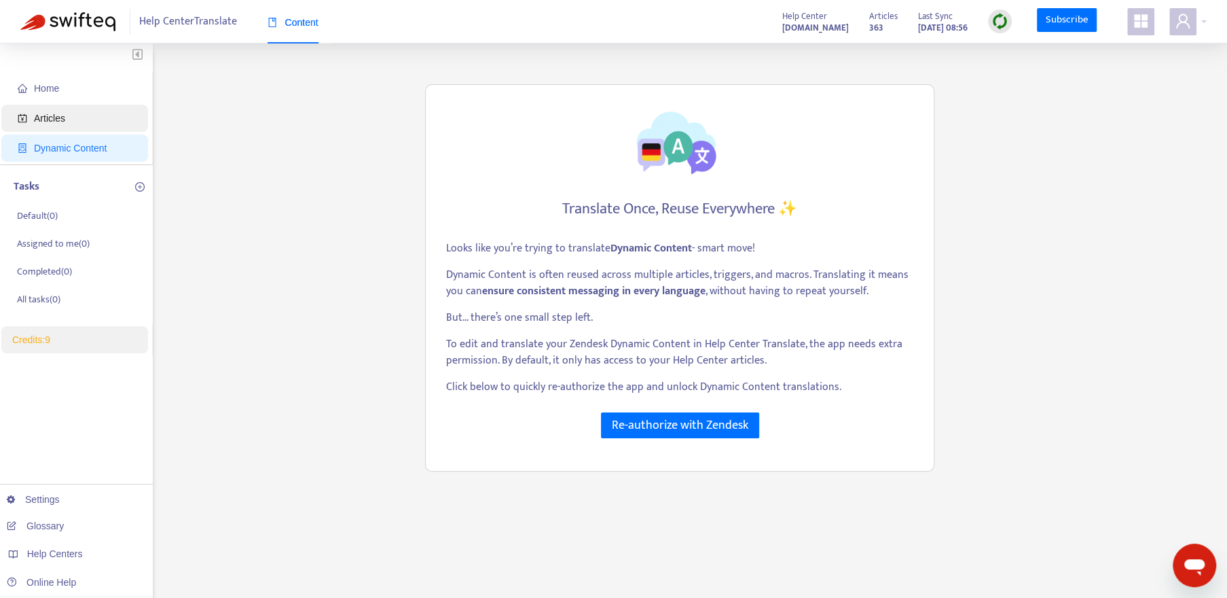
click at [63, 119] on span "Articles" at bounding box center [49, 118] width 31 height 11
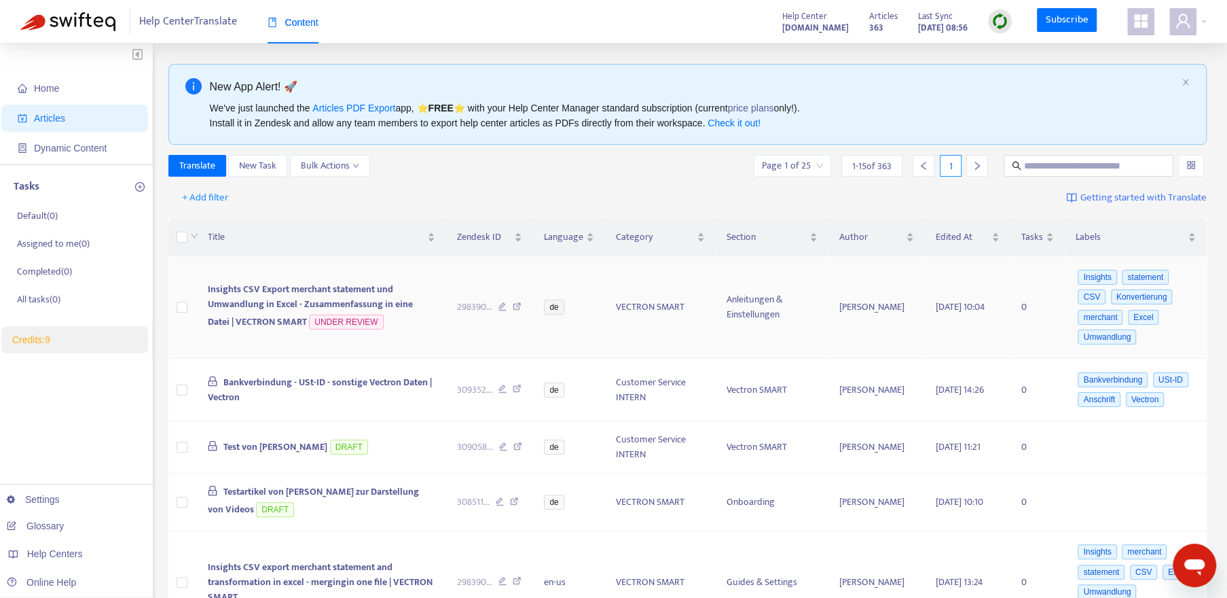
click at [244, 293] on span "Insights CSV Export merchant statement und Umwandlung in Excel - Zusammenfassun…" at bounding box center [309, 305] width 205 height 48
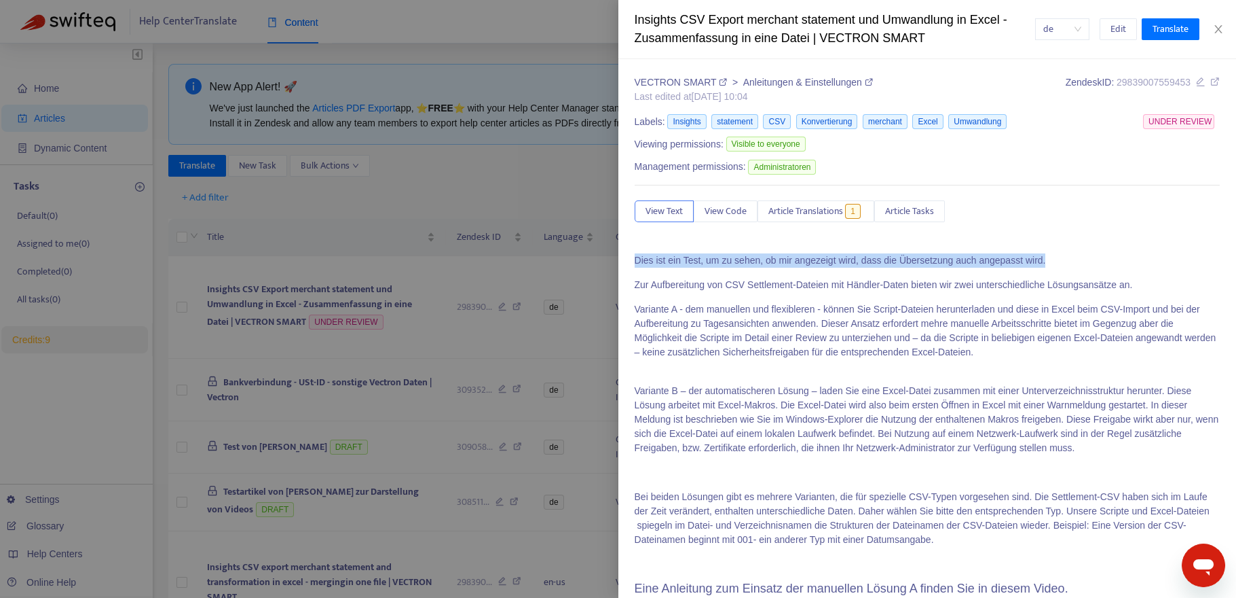
drag, startPoint x: 1045, startPoint y: 256, endPoint x: 632, endPoint y: 259, distance: 412.8
click at [632, 259] on div "VECTRON SMART > Anleitungen & Einstellungen Last edited at 2025-10-14 10:04 Zen…" at bounding box center [928, 328] width 619 height 538
click at [1118, 27] on span "Edit" at bounding box center [1119, 29] width 16 height 15
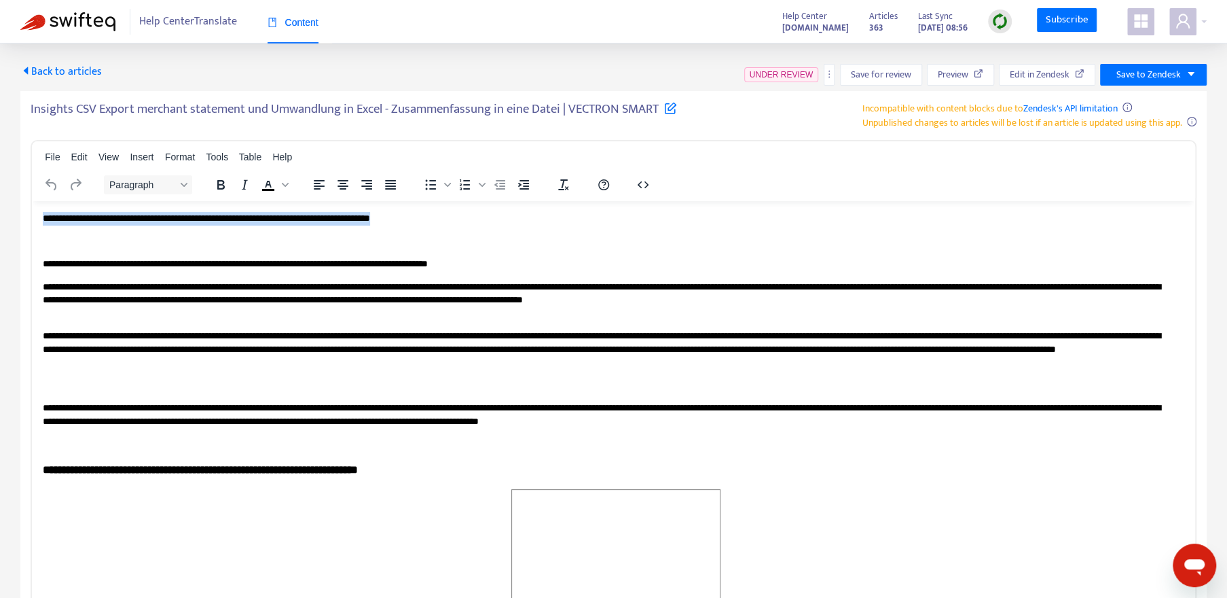
drag, startPoint x: 463, startPoint y: 220, endPoint x: 55, endPoint y: 422, distance: 455.2
click at [284, 183] on icon "Text color Black" at bounding box center [285, 184] width 7 height 7
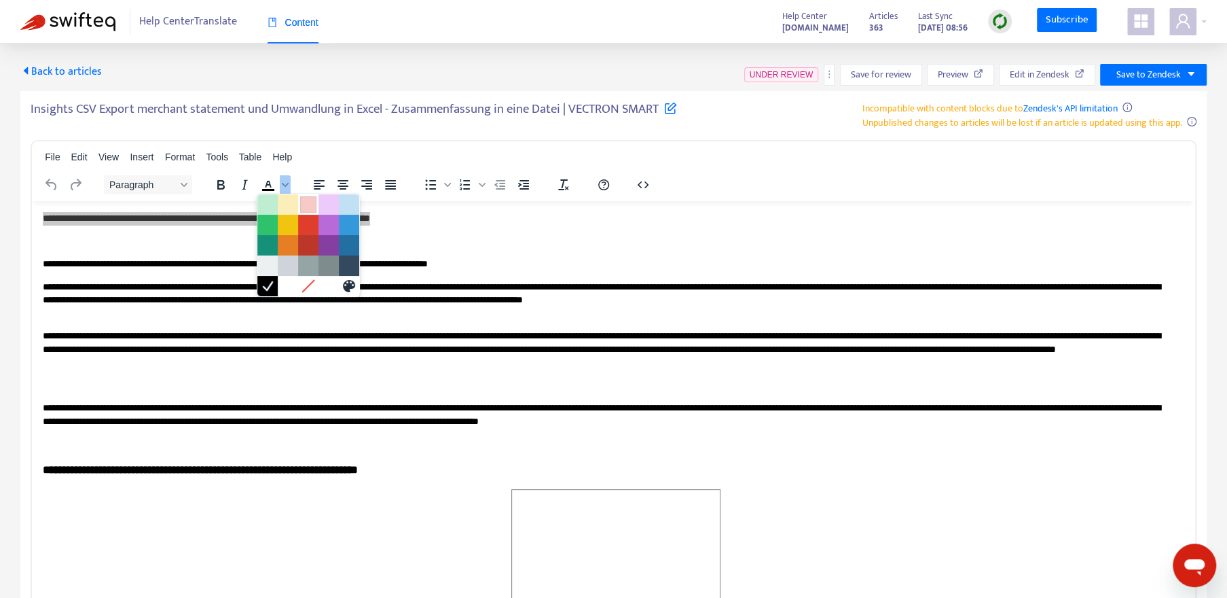
click at [301, 203] on div at bounding box center [308, 204] width 16 height 16
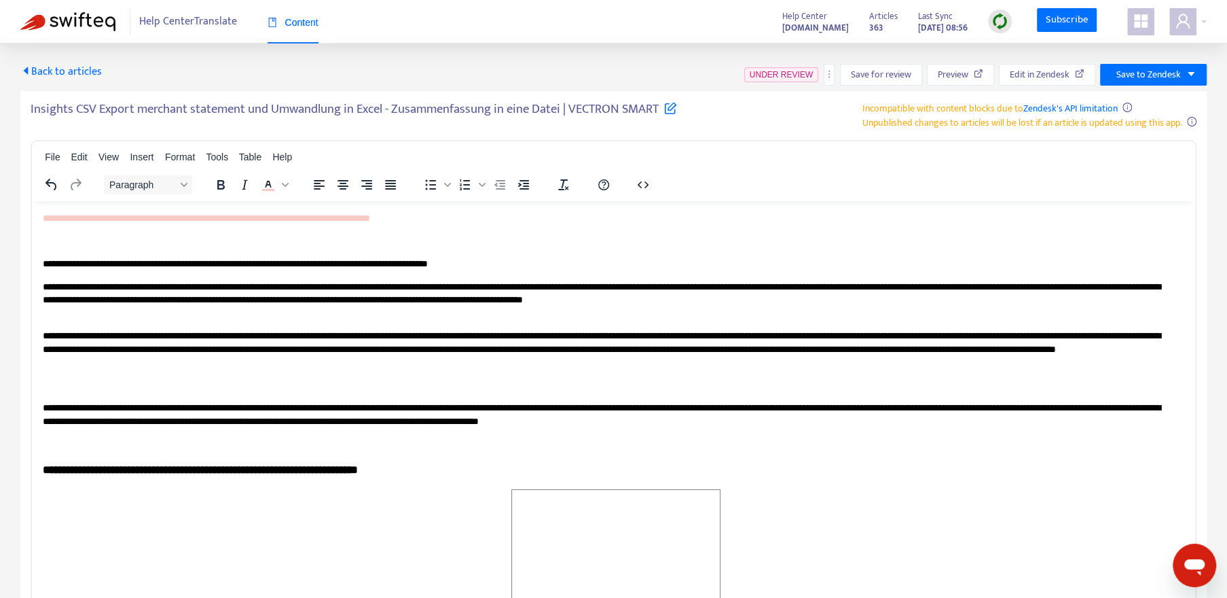
click at [548, 241] on p "Rich Text Area. Press ALT-0 for help." at bounding box center [613, 241] width 1141 height 14
drag, startPoint x: 460, startPoint y: 219, endPoint x: 33, endPoint y: 209, distance: 427.9
click at [283, 181] on icon "Text color Light Red" at bounding box center [285, 184] width 7 height 7
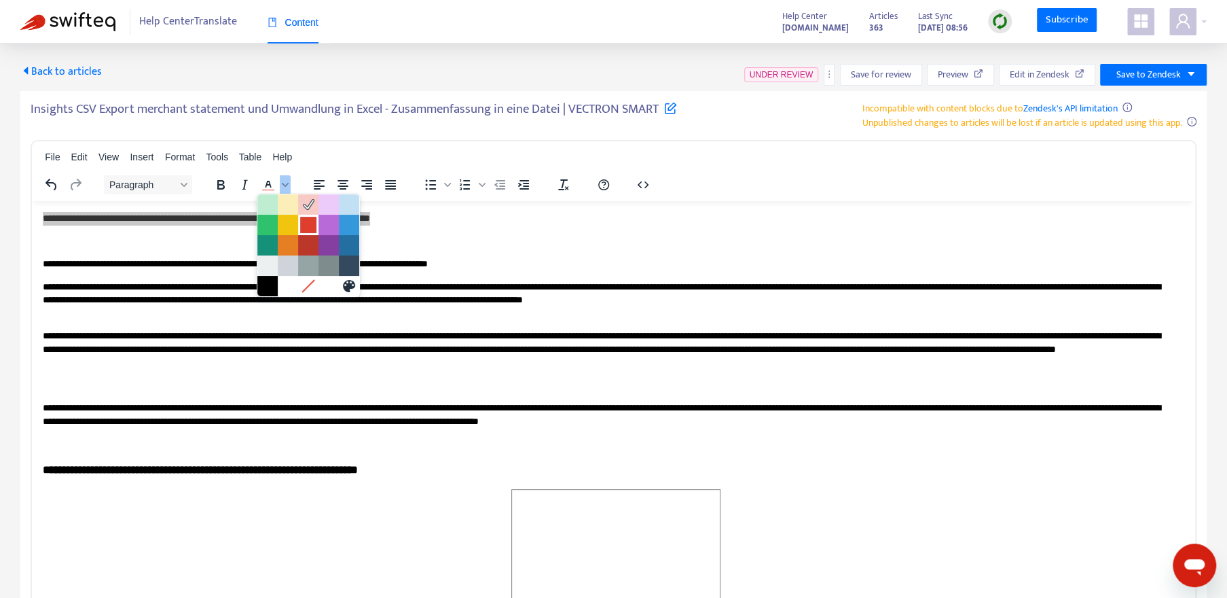
click at [307, 221] on div at bounding box center [308, 225] width 16 height 16
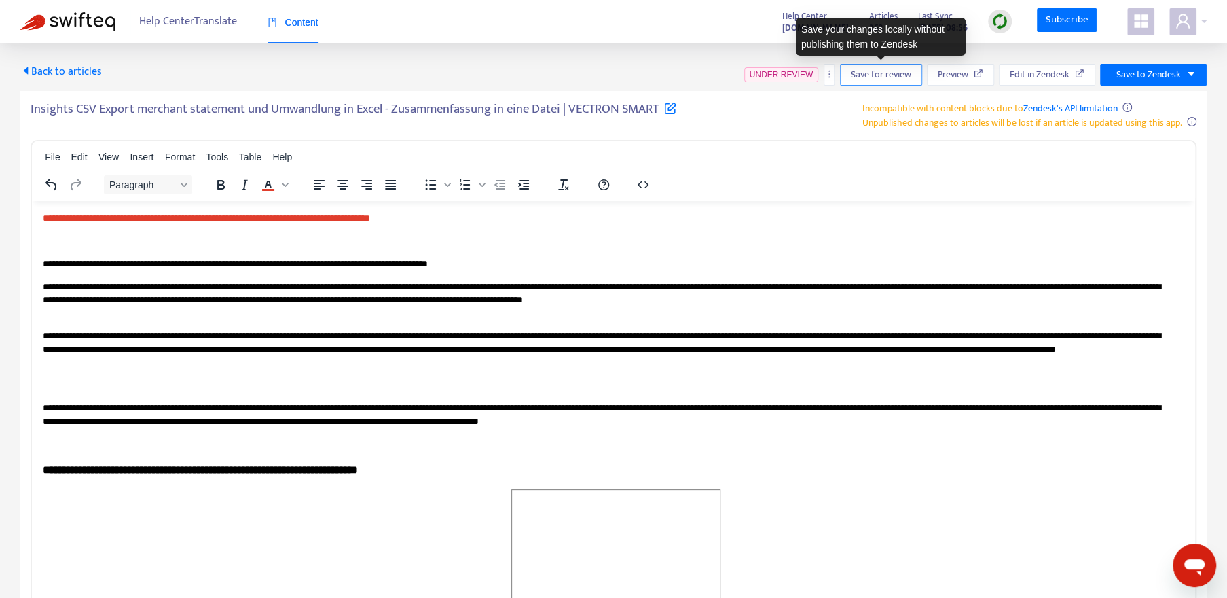
click at [886, 73] on span "Save for review" at bounding box center [881, 74] width 60 height 15
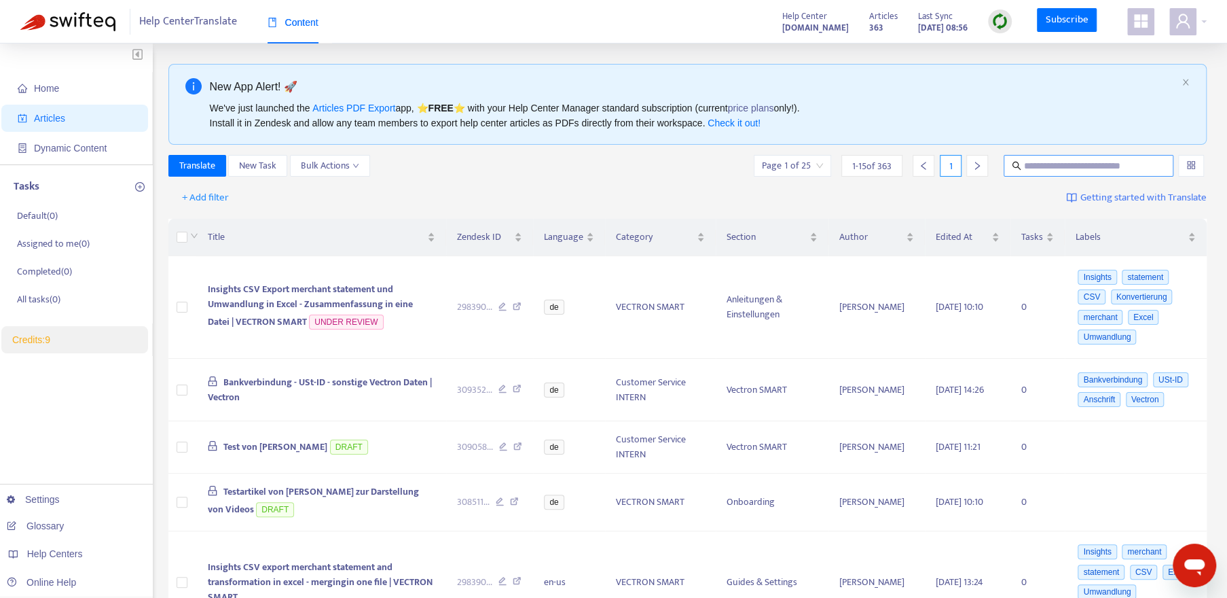
click at [1063, 168] on input "text" at bounding box center [1089, 165] width 130 height 15
type input "**********"
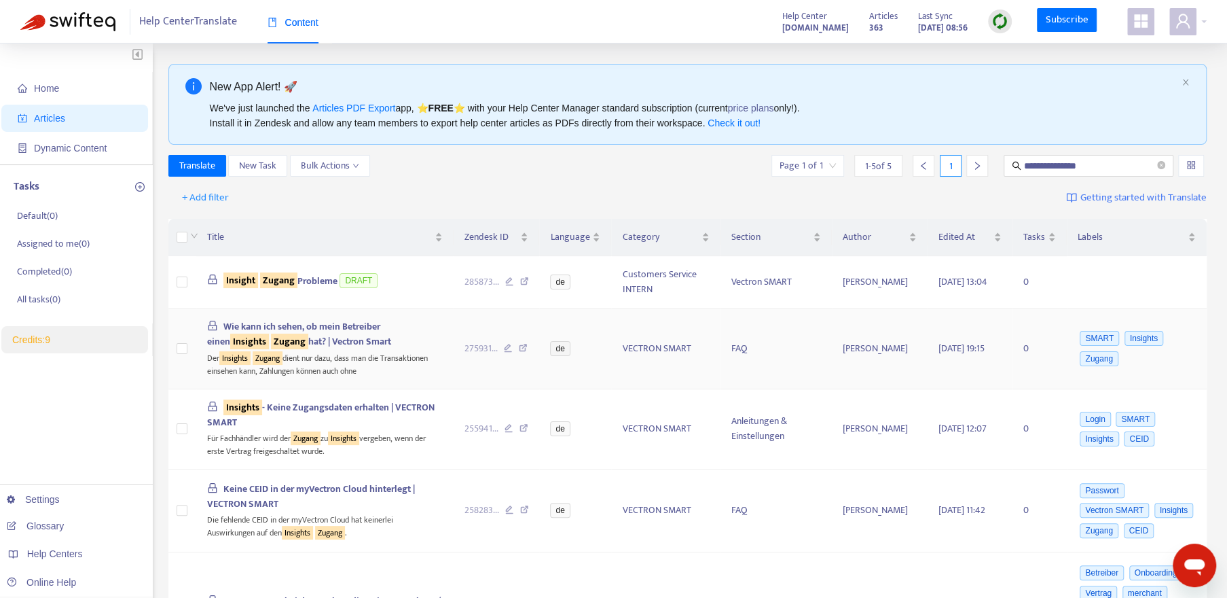
click at [335, 330] on span "Wie kann ich sehen, ob mein Betreiber einen Insights Zugang hat? | Vectron Smart" at bounding box center [299, 333] width 184 height 31
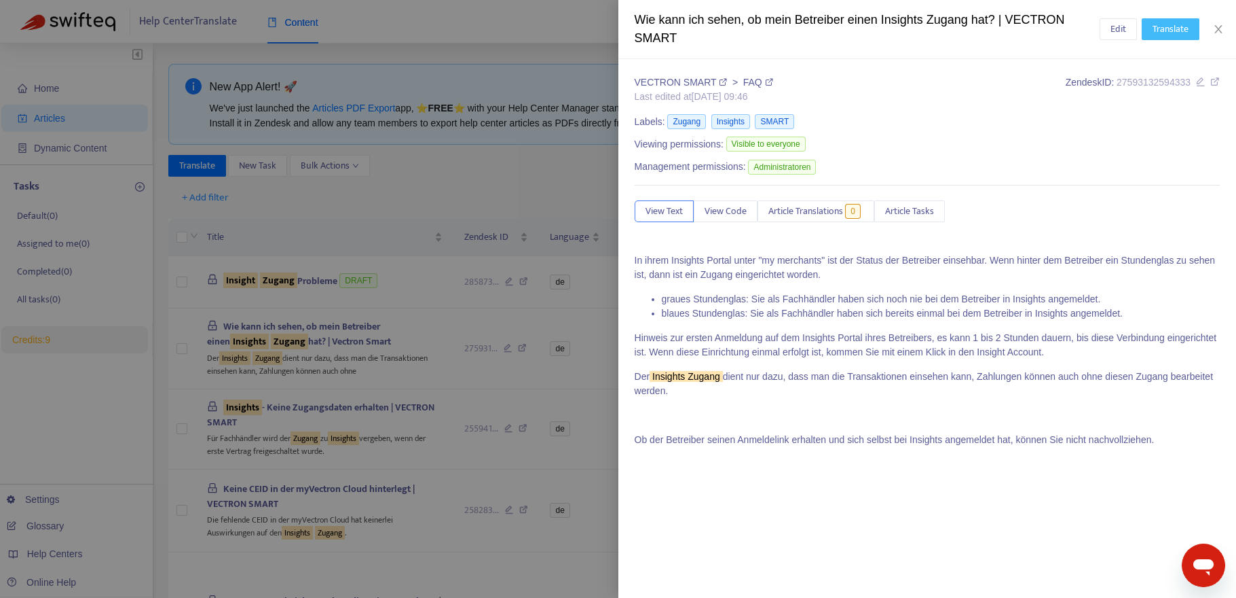
click at [1170, 33] on span "Translate" at bounding box center [1171, 29] width 36 height 15
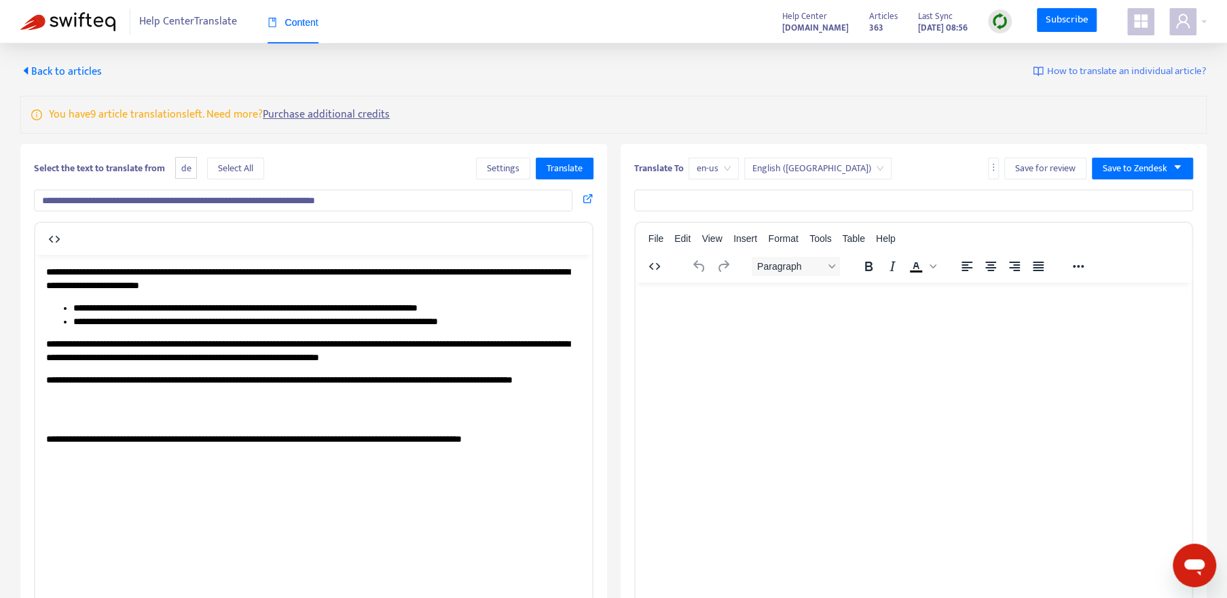
click at [435, 200] on input "**********" at bounding box center [303, 200] width 538 height 22
click at [552, 163] on span "Translate" at bounding box center [565, 168] width 36 height 15
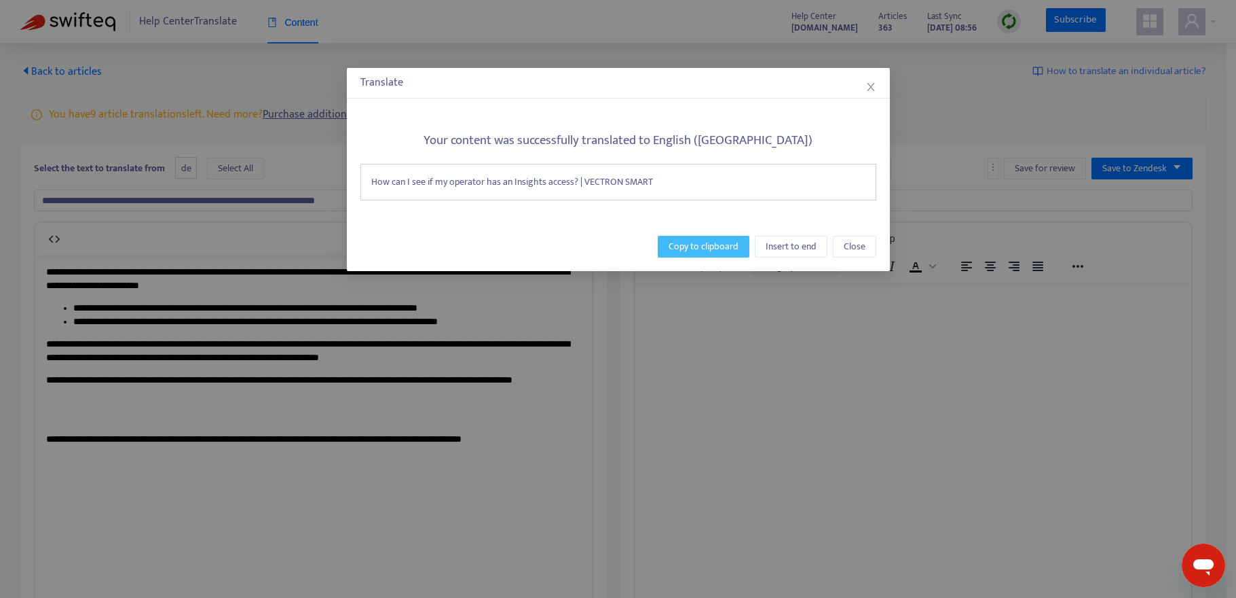
click at [707, 246] on span "Copy to clipboard" at bounding box center [704, 246] width 70 height 15
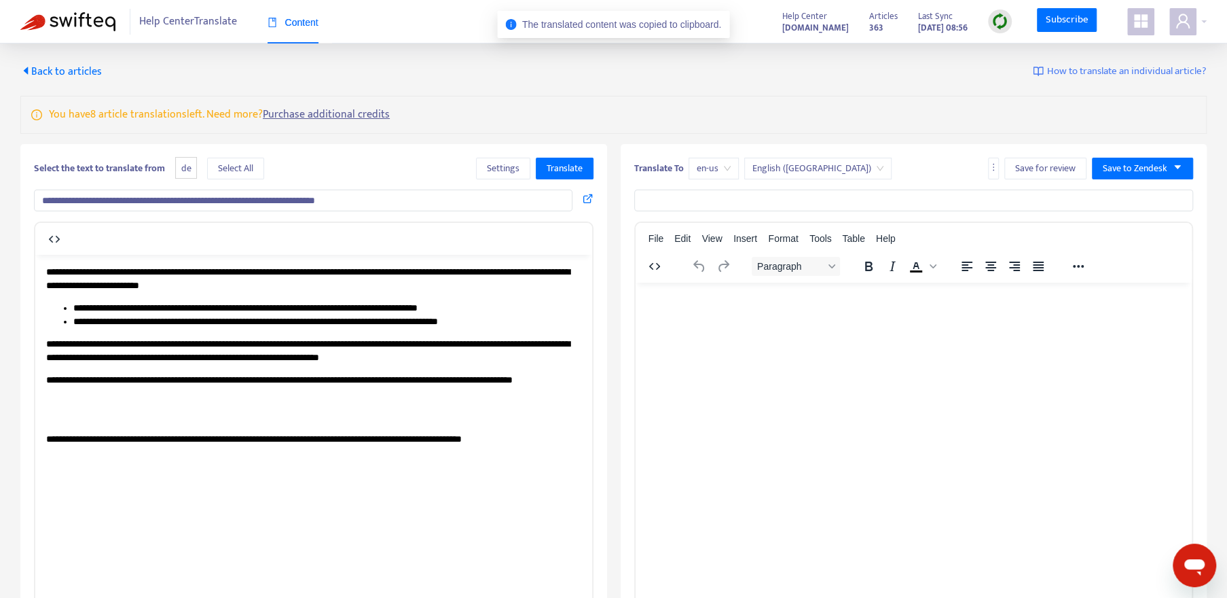
click at [684, 206] on input "text" at bounding box center [913, 200] width 559 height 22
click at [674, 195] on input "text" at bounding box center [913, 200] width 559 height 22
drag, startPoint x: 674, startPoint y: 195, endPoint x: 410, endPoint y: 196, distance: 263.5
click at [410, 196] on input "**********" at bounding box center [303, 200] width 538 height 22
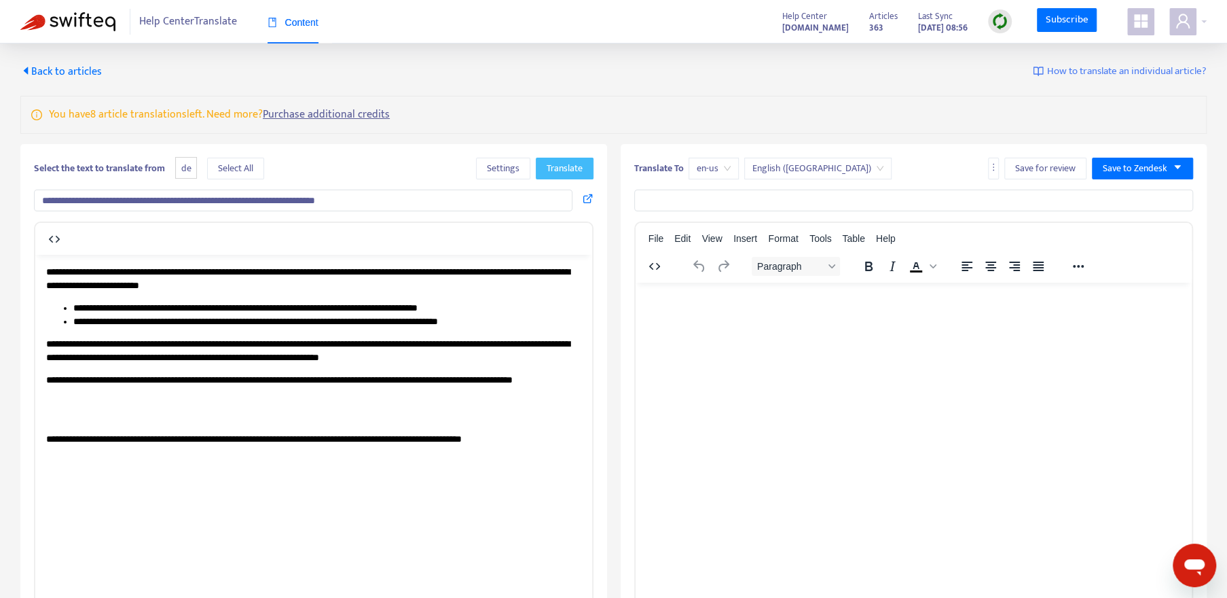
click at [572, 170] on span "Translate" at bounding box center [565, 168] width 36 height 15
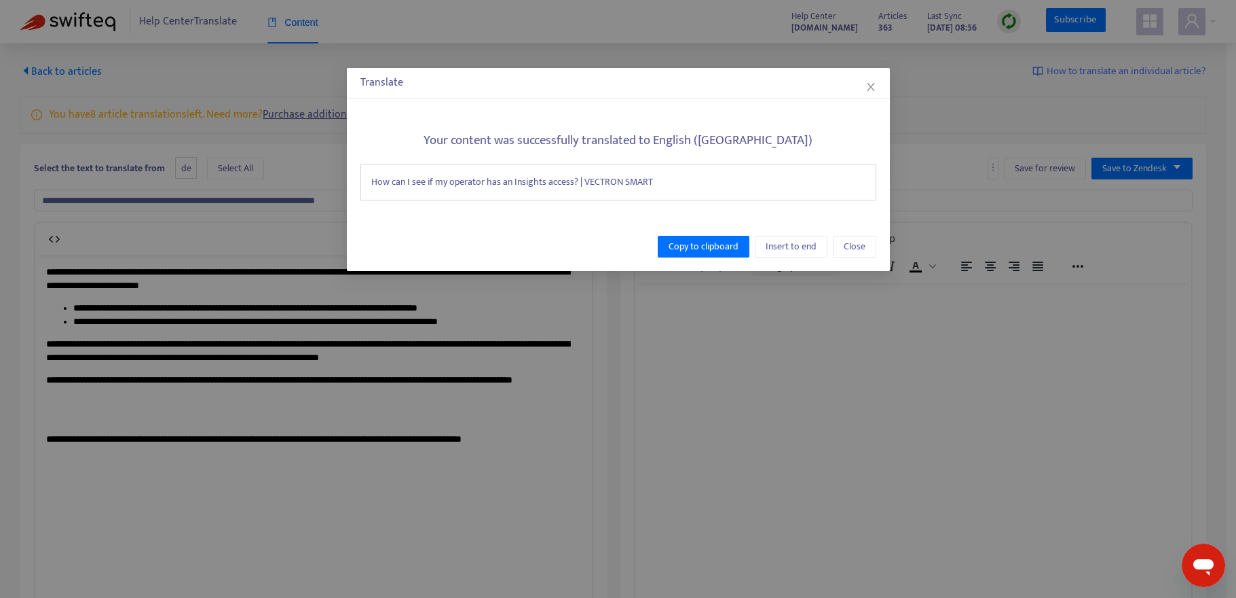
click at [678, 188] on div "How can I see if my operator has an Insights access? | VECTRON SMART" at bounding box center [619, 182] width 516 height 37
drag, startPoint x: 369, startPoint y: 179, endPoint x: 686, endPoint y: 202, distance: 317.9
click at [686, 202] on div "Your content was successfully translated to English (USA) How can I see if my o…" at bounding box center [618, 159] width 543 height 110
copy div "How can I see if my operator has an Insights access? | VECTRON SMART"
click at [691, 240] on span "Copy to clipboard" at bounding box center [704, 246] width 70 height 15
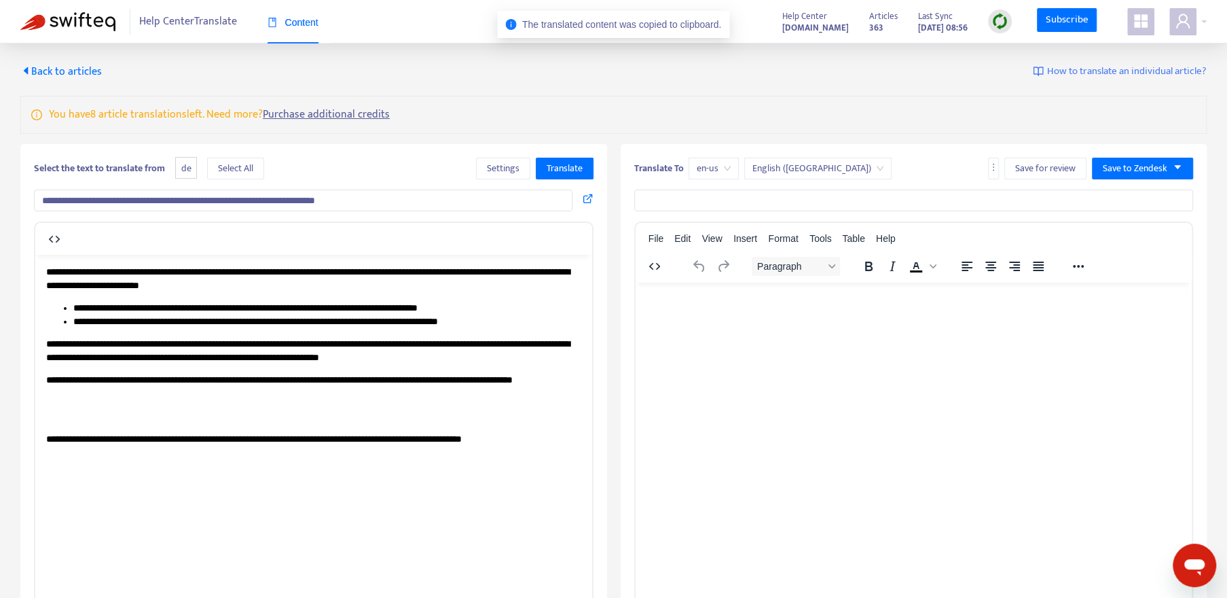
click at [679, 200] on input "text" at bounding box center [913, 200] width 559 height 22
click at [676, 200] on input "text" at bounding box center [913, 200] width 559 height 22
drag, startPoint x: 672, startPoint y: 196, endPoint x: 659, endPoint y: 196, distance: 12.9
click at [659, 196] on input "text" at bounding box center [913, 200] width 559 height 22
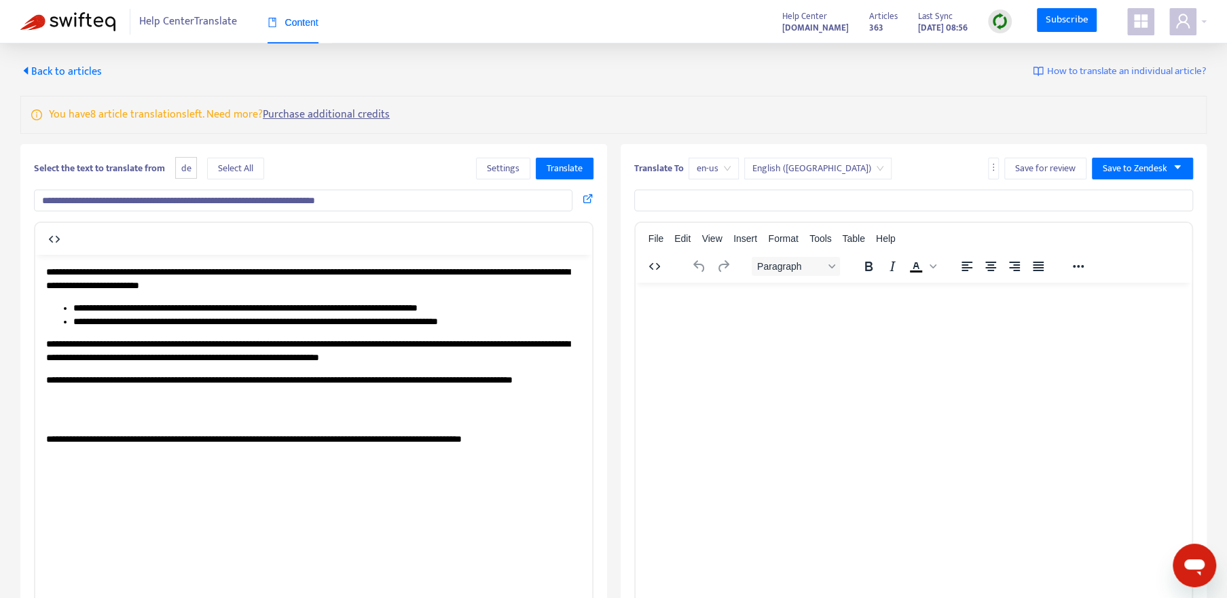
click at [369, 418] on p "Rich Text Area. Press ALT-0 for help." at bounding box center [313, 416] width 535 height 14
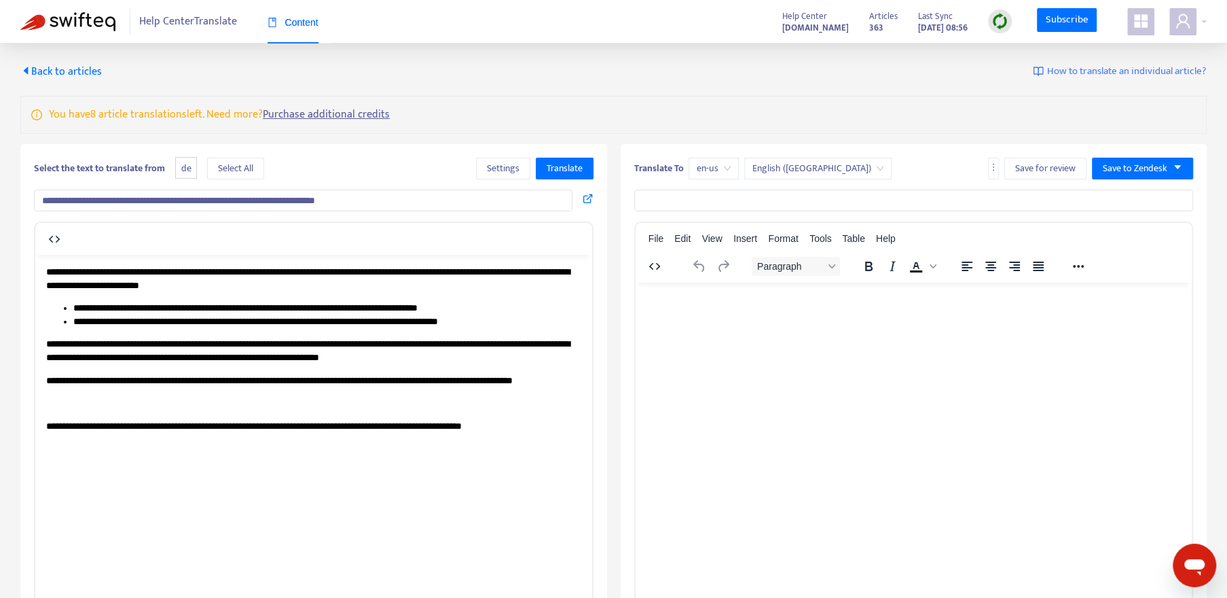
drag, startPoint x: 575, startPoint y: 438, endPoint x: 65, endPoint y: 519, distance: 516.3
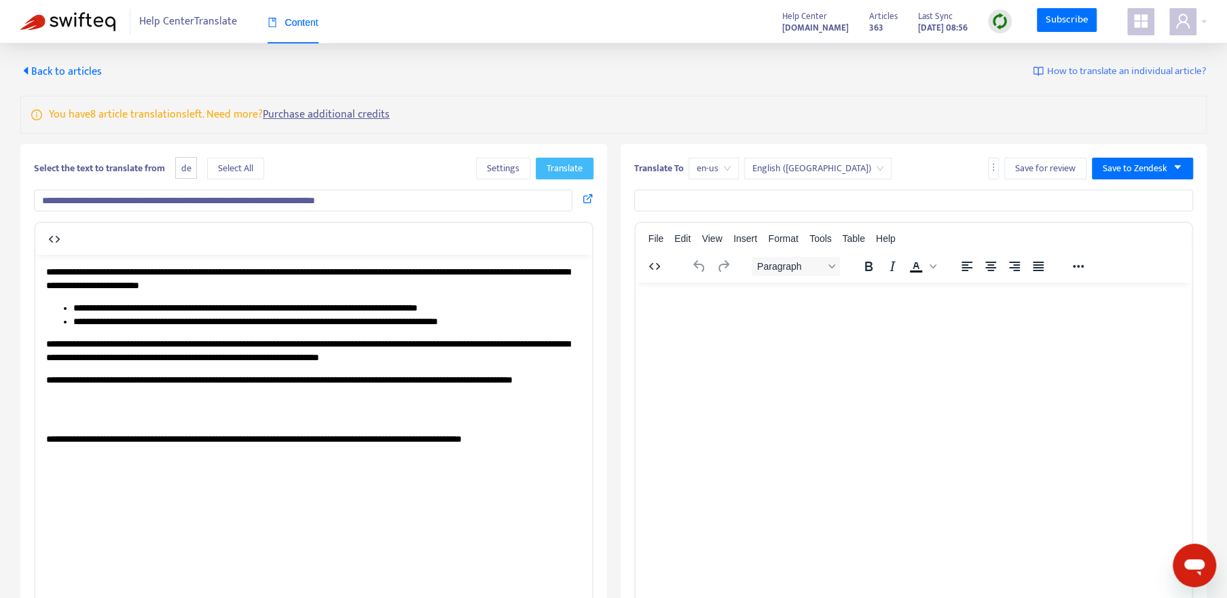
click at [560, 172] on span "Translate" at bounding box center [565, 168] width 36 height 15
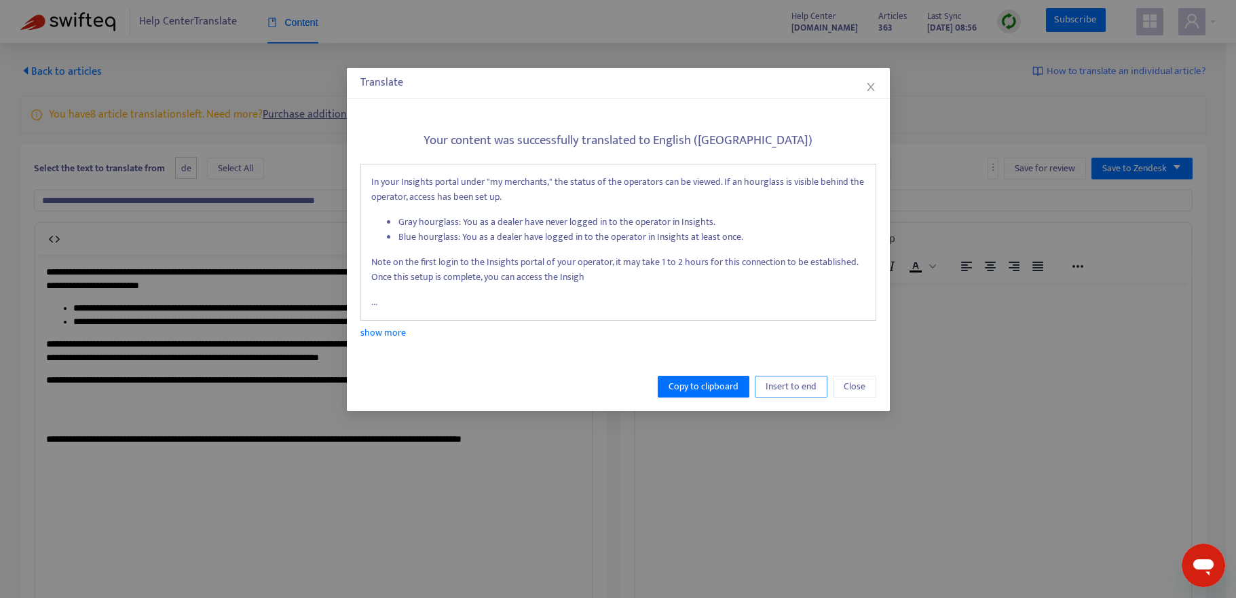
click at [794, 382] on span "Insert to end" at bounding box center [791, 386] width 51 height 15
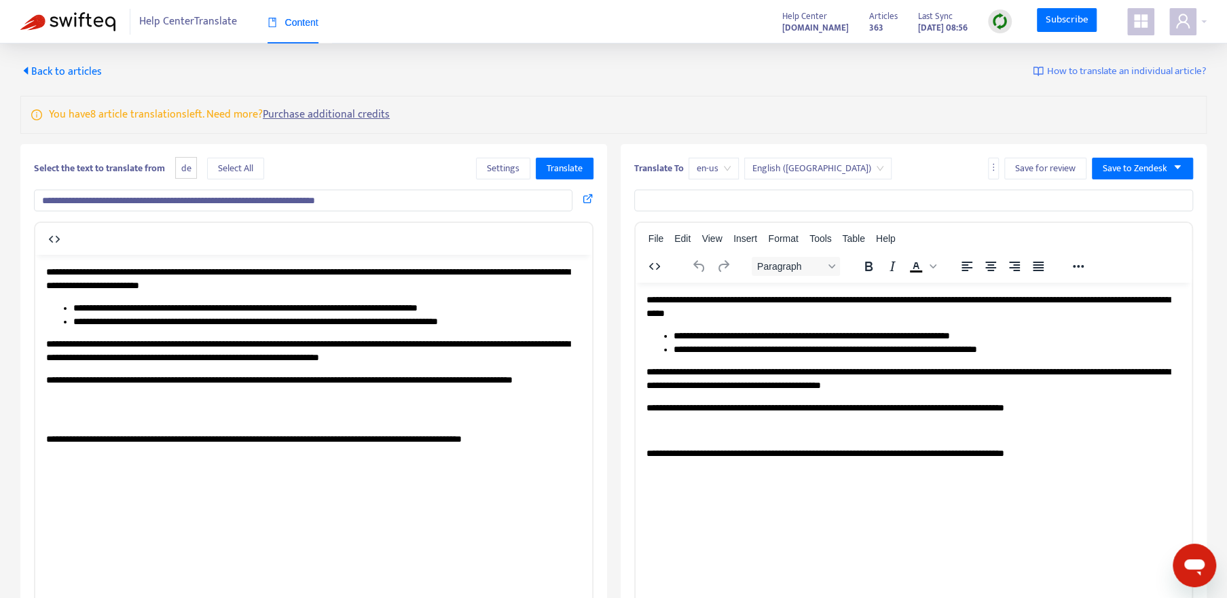
click at [459, 197] on input "**********" at bounding box center [303, 200] width 538 height 22
click at [572, 163] on span "Translate" at bounding box center [565, 168] width 36 height 15
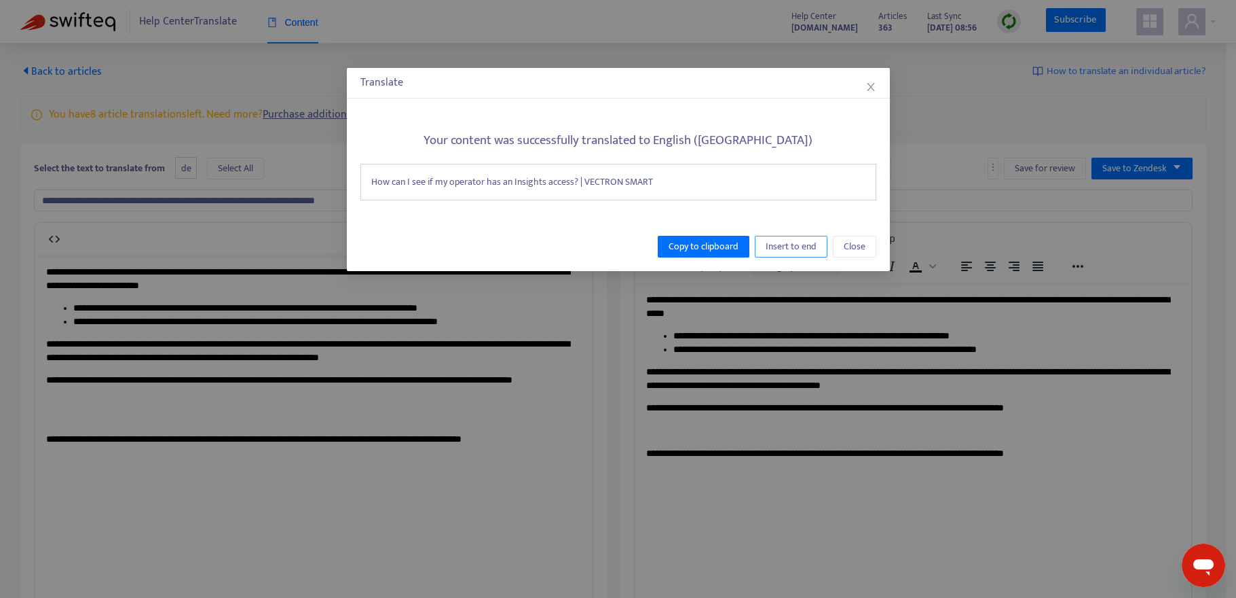
click at [769, 246] on span "Insert to end" at bounding box center [791, 246] width 51 height 15
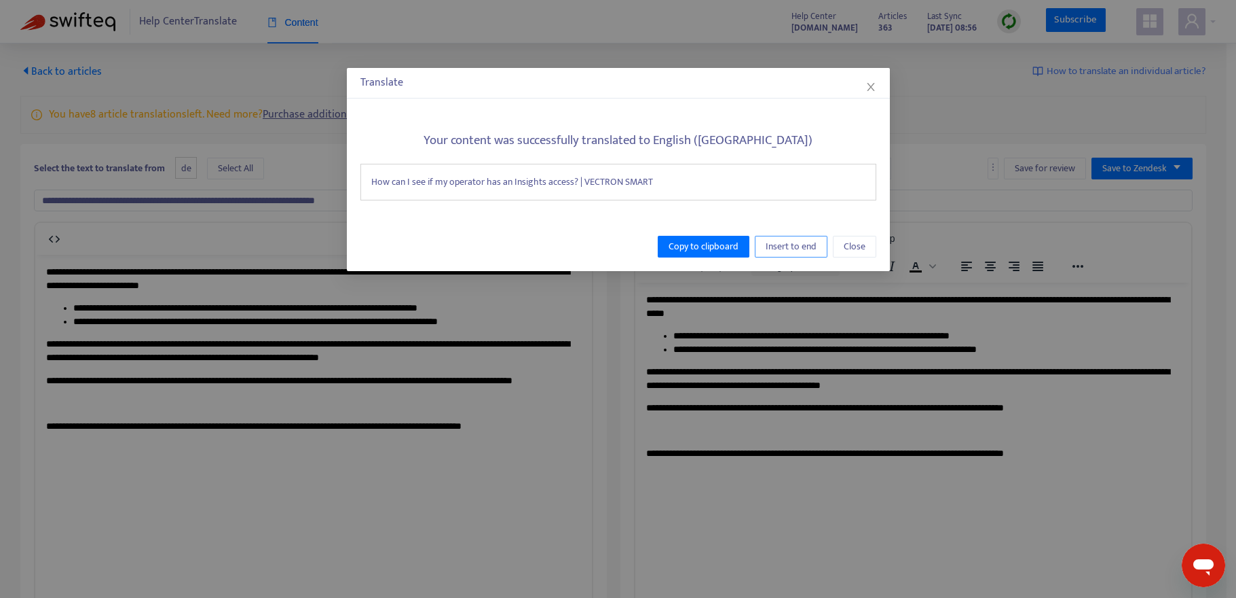
type input "**********"
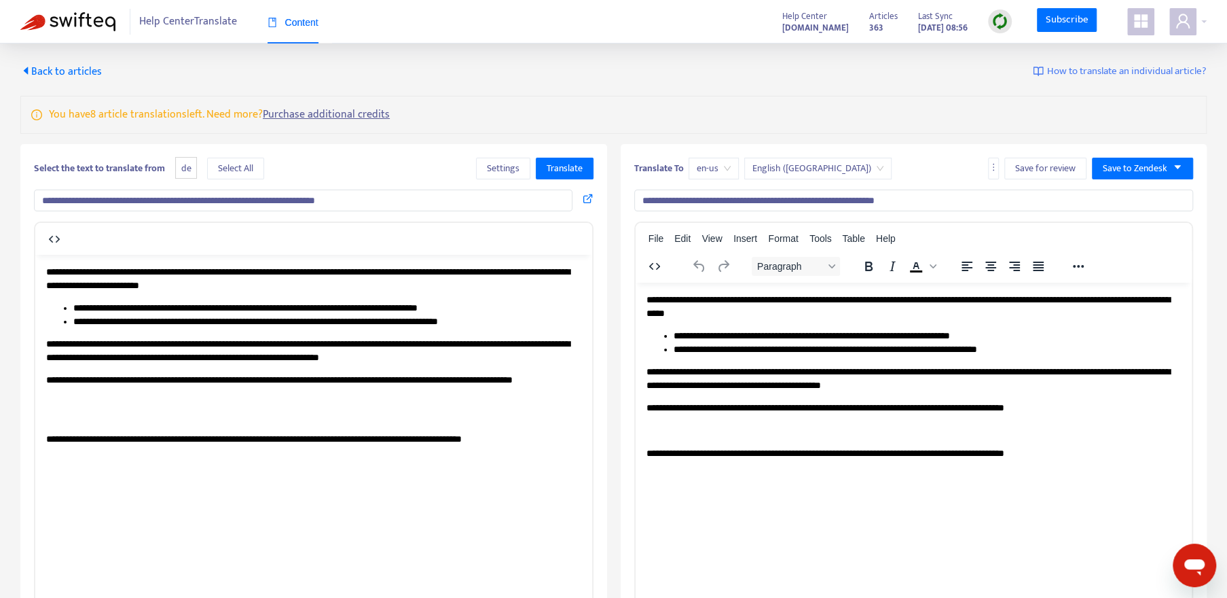
click at [965, 335] on li "**********" at bounding box center [927, 336] width 508 height 14
click at [676, 367] on p "**********" at bounding box center [913, 378] width 535 height 26
click at [1086, 407] on p "**********" at bounding box center [913, 408] width 535 height 14
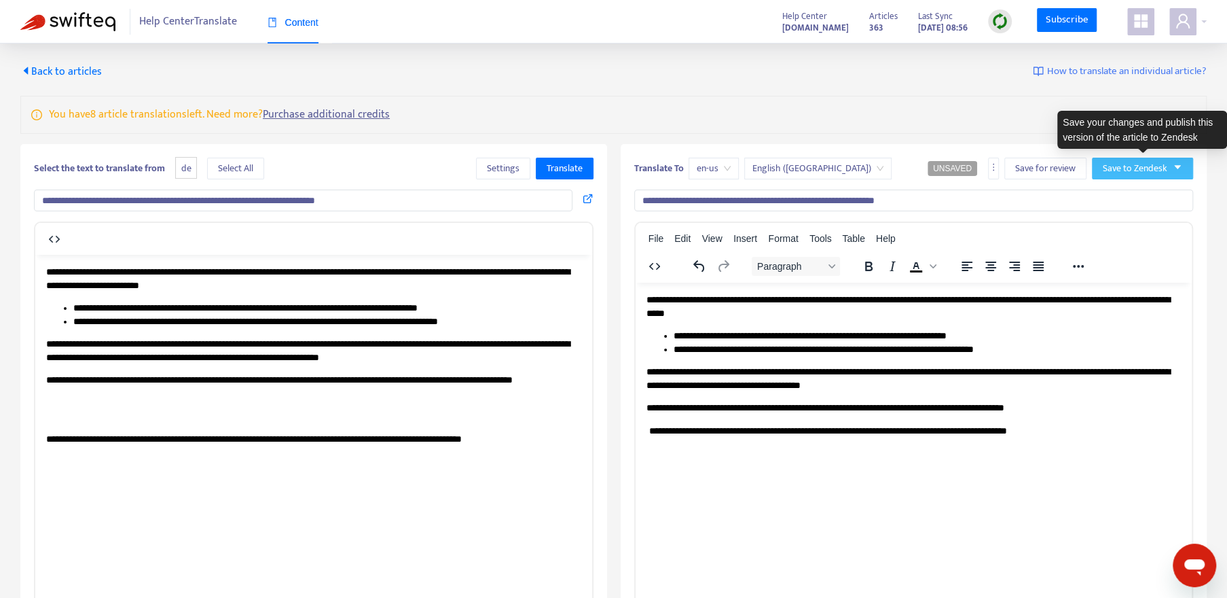
click at [1141, 170] on span "Save to Zendesk" at bounding box center [1135, 168] width 65 height 15
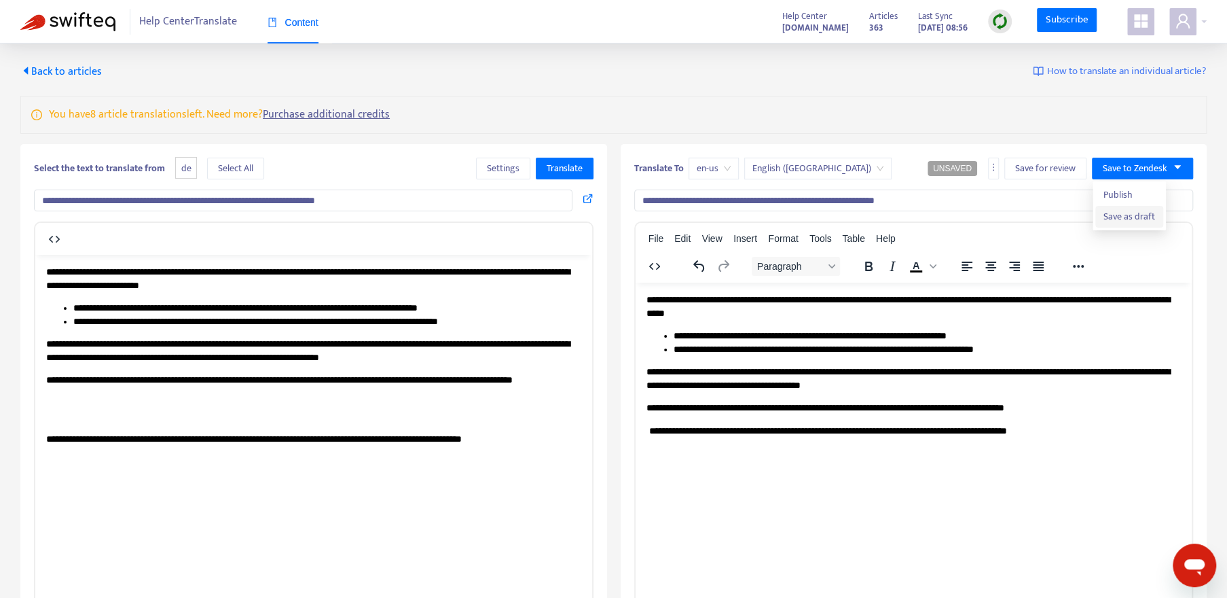
click at [1127, 213] on span "Save as draft" at bounding box center [1129, 216] width 52 height 15
click at [61, 72] on span "Back to articles" at bounding box center [60, 71] width 81 height 18
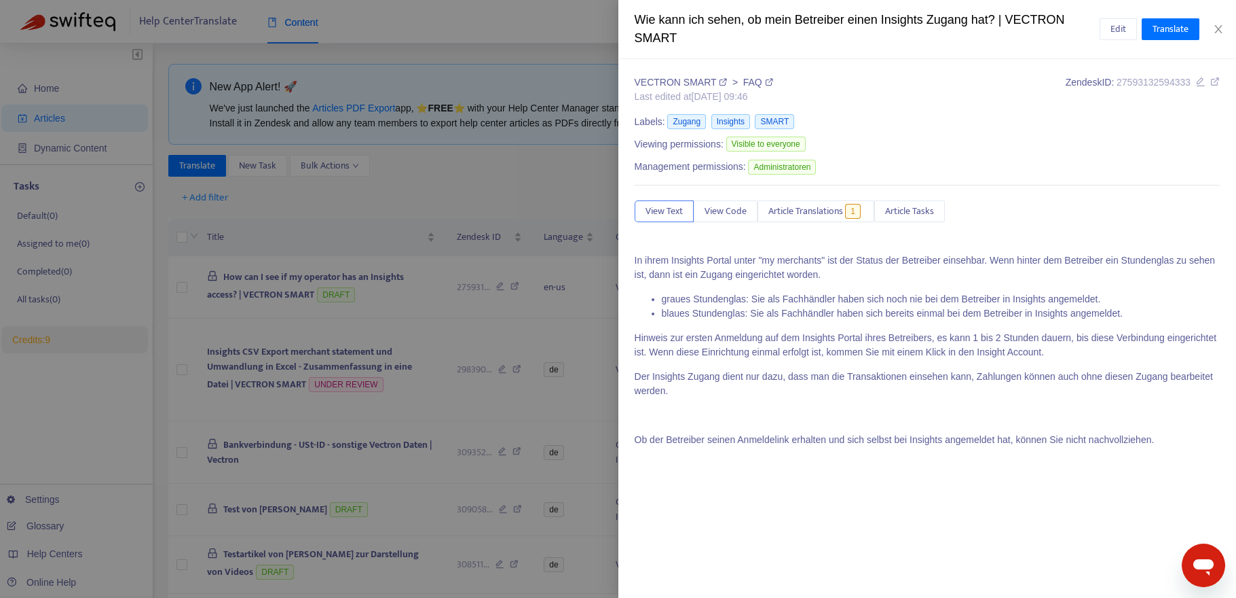
type input "**********"
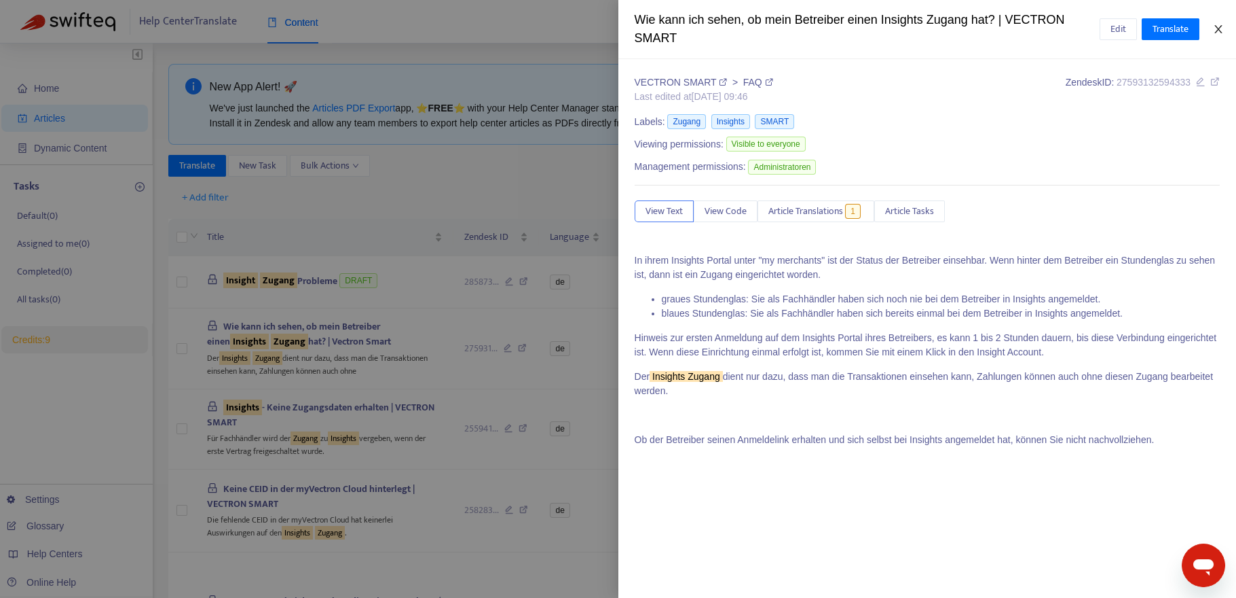
click at [1224, 26] on button "Close" at bounding box center [1218, 29] width 19 height 13
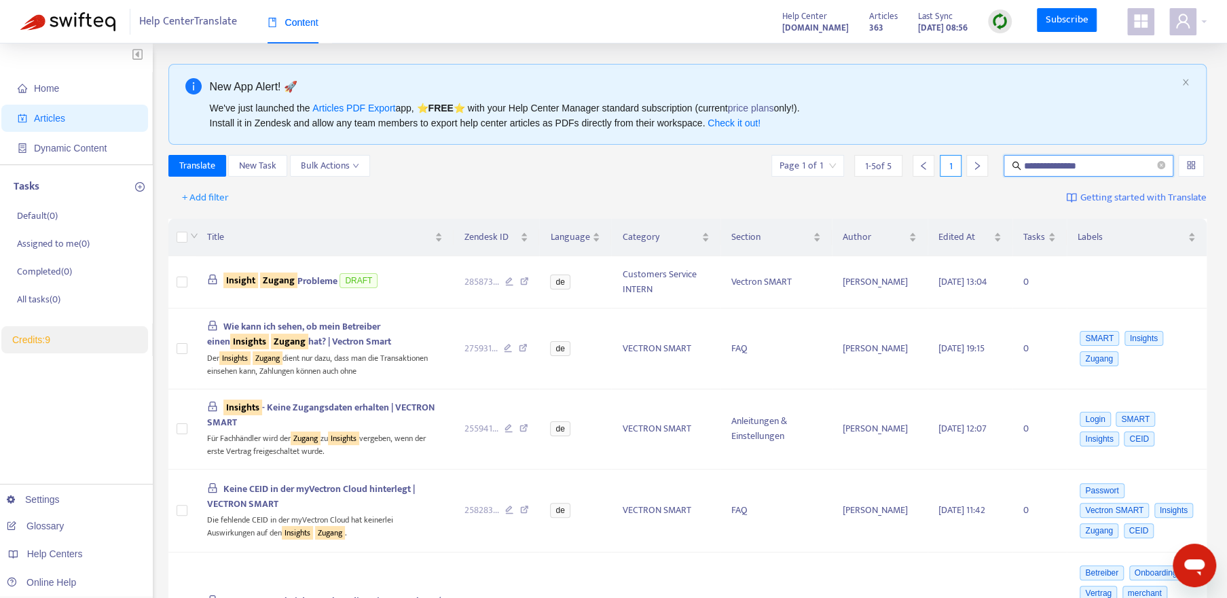
drag, startPoint x: 1117, startPoint y: 165, endPoint x: 928, endPoint y: 166, distance: 188.8
click at [928, 166] on div "**********" at bounding box center [988, 166] width 438 height 22
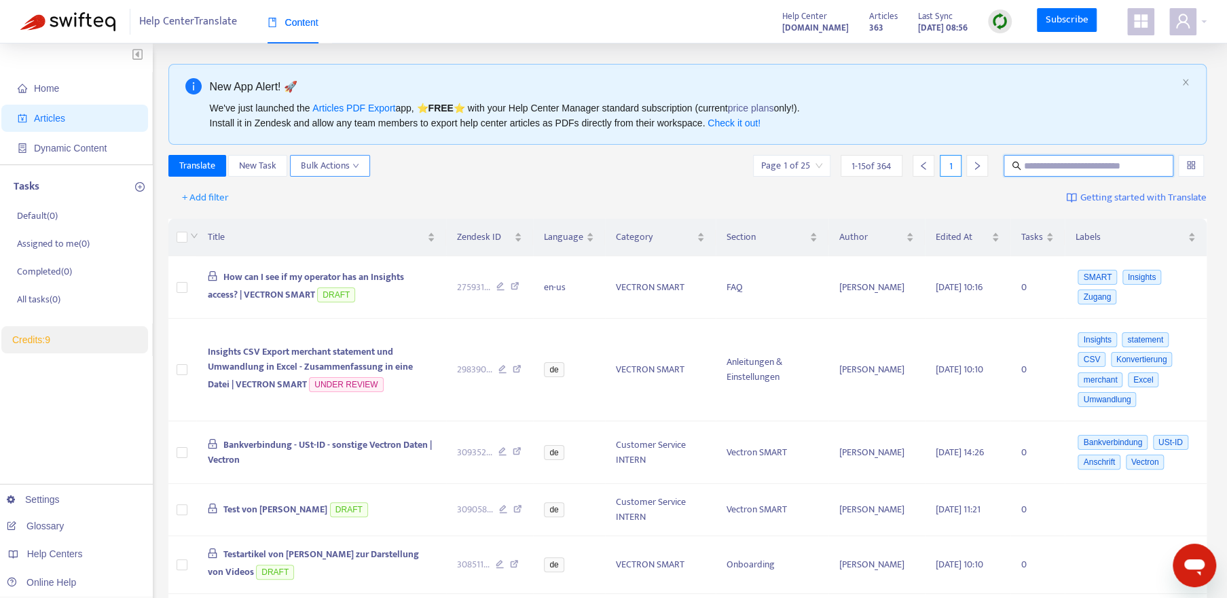
click at [354, 164] on icon "down" at bounding box center [355, 165] width 7 height 7
click at [263, 167] on span "New Task" at bounding box center [257, 165] width 37 height 15
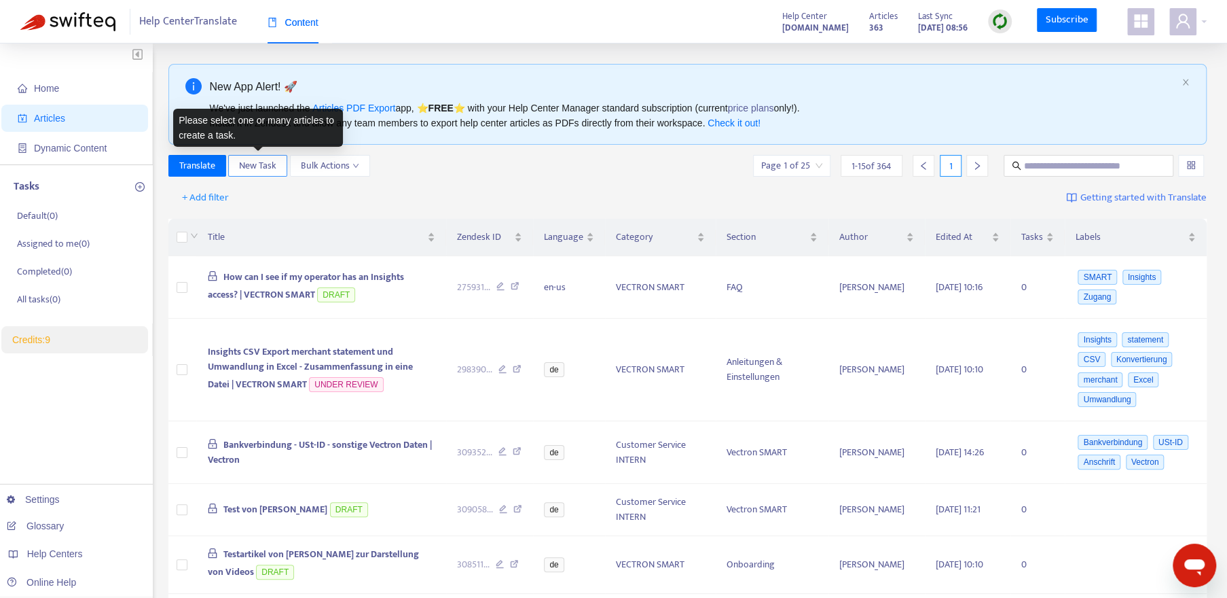
click at [265, 168] on span "New Task" at bounding box center [257, 165] width 37 height 15
click at [272, 168] on span "New Task" at bounding box center [257, 165] width 37 height 15
click at [32, 88] on span "Home" at bounding box center [78, 88] width 120 height 27
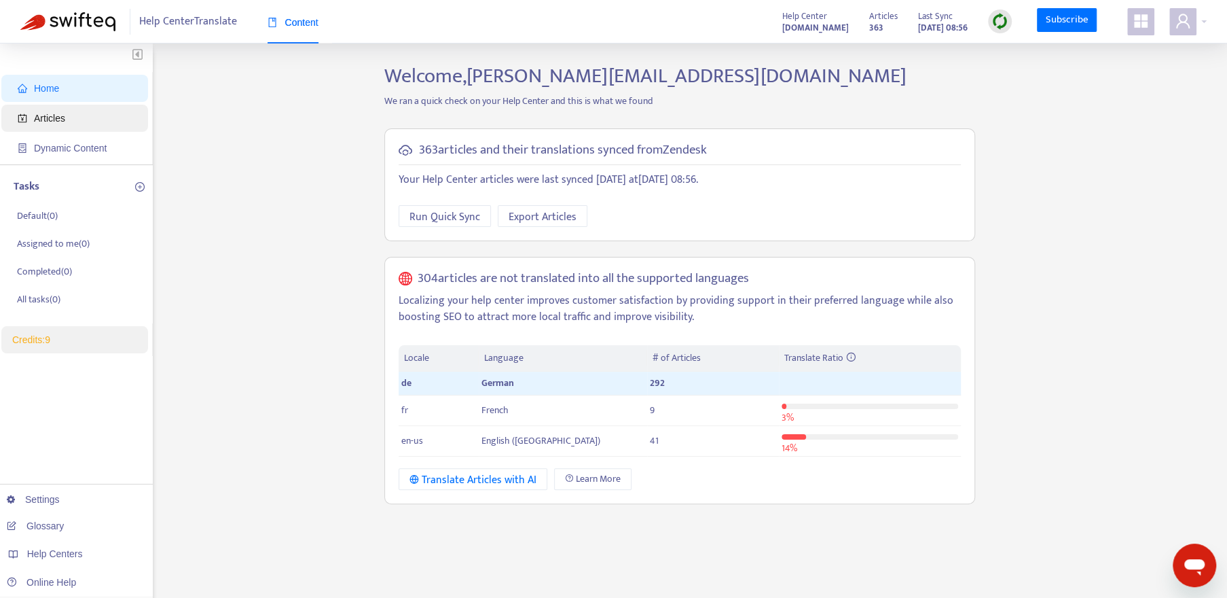
click at [33, 119] on span "Articles" at bounding box center [78, 118] width 120 height 27
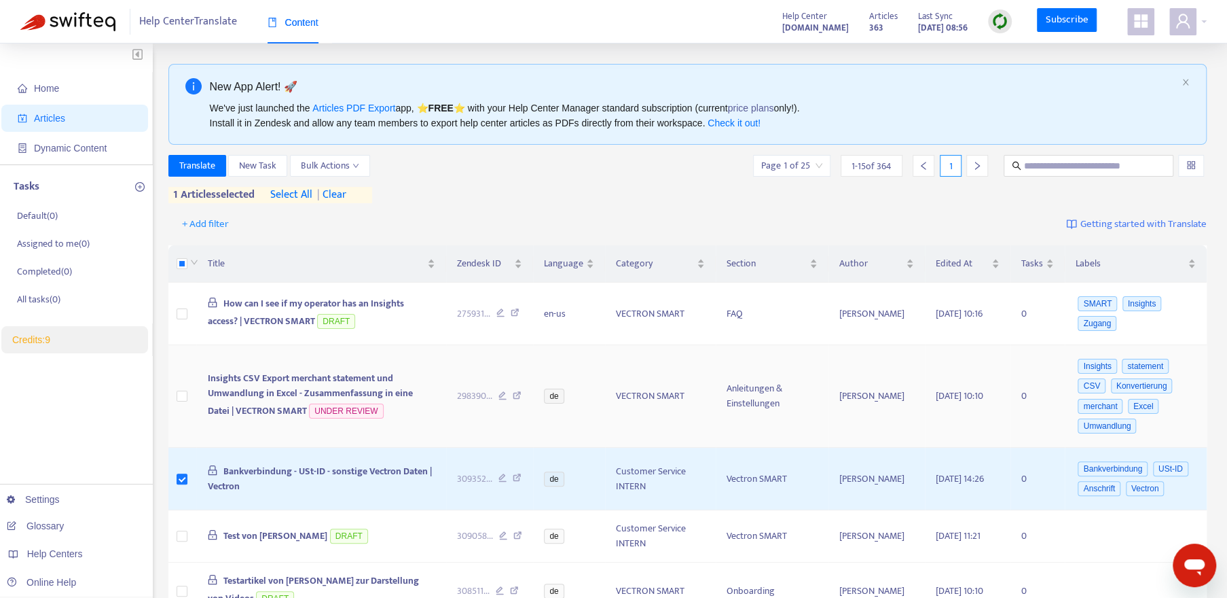
click at [372, 399] on span "Insights CSV Export merchant statement und Umwandlung in Excel - Zusammenfassun…" at bounding box center [309, 394] width 205 height 48
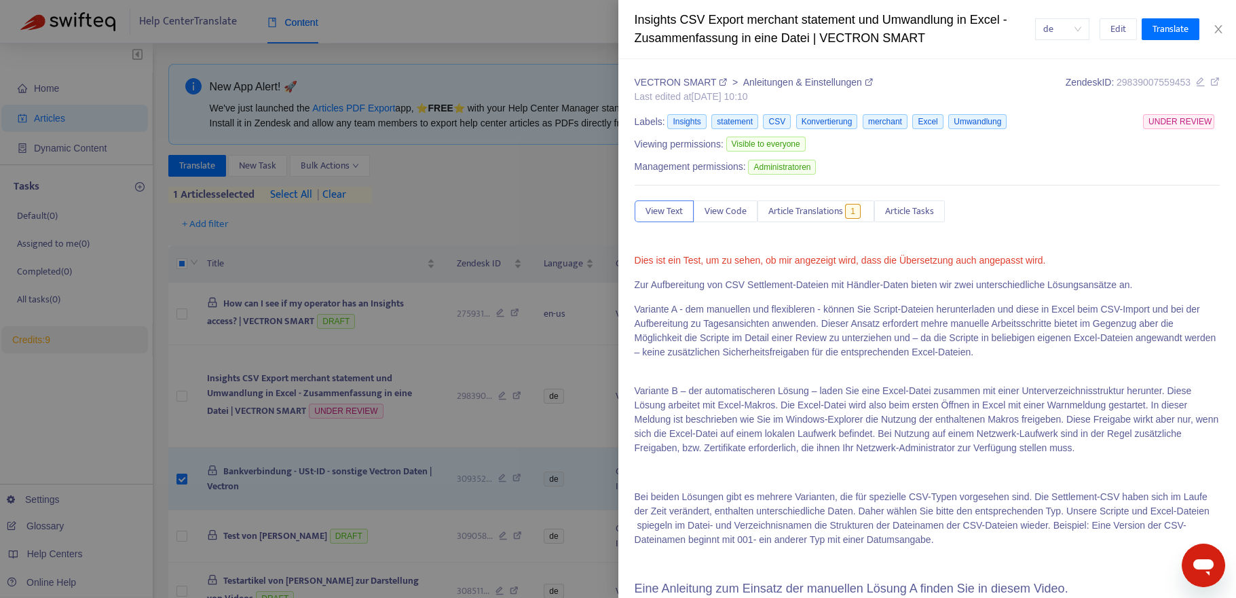
click at [955, 348] on p "Variante A - dem manuellen und flexibleren - können Sie Script-Dateien herunter…" at bounding box center [928, 337] width 586 height 71
click at [1126, 25] on button "Edit" at bounding box center [1118, 29] width 37 height 22
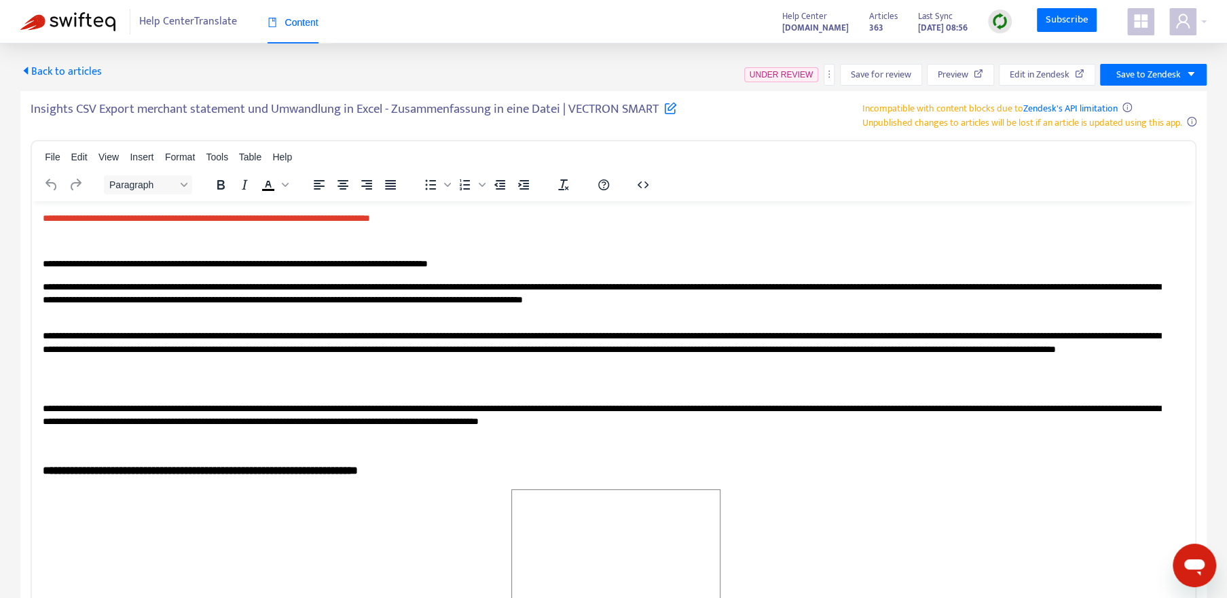
click at [301, 29] on div "Content" at bounding box center [293, 22] width 51 height 15
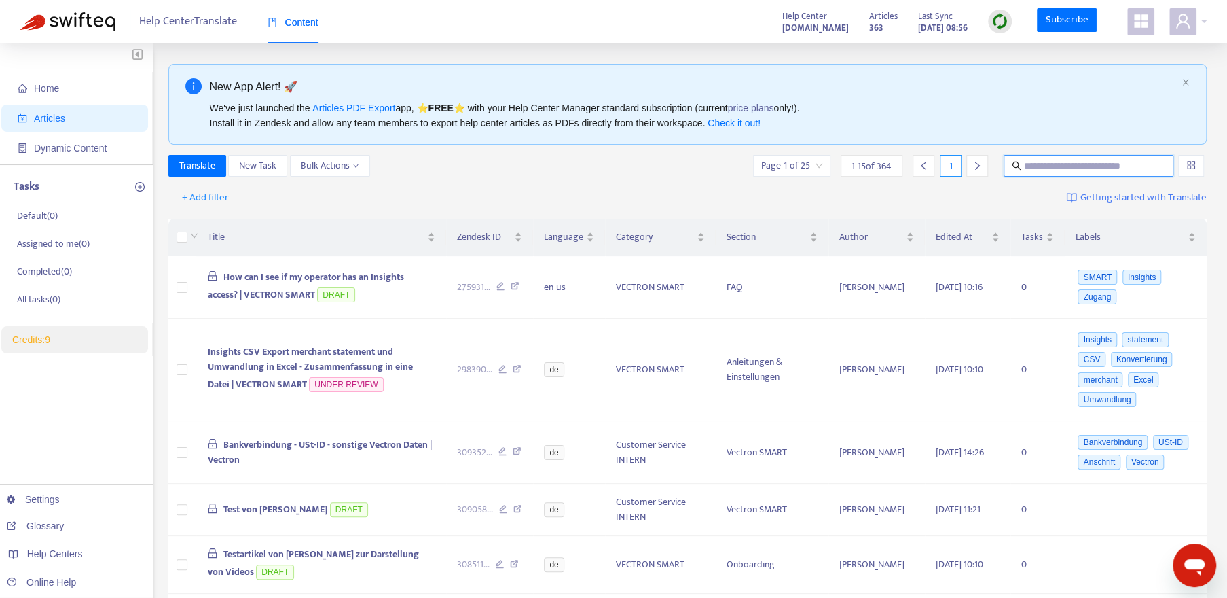
click at [1047, 164] on input "text" at bounding box center [1089, 165] width 130 height 15
type input "**********"
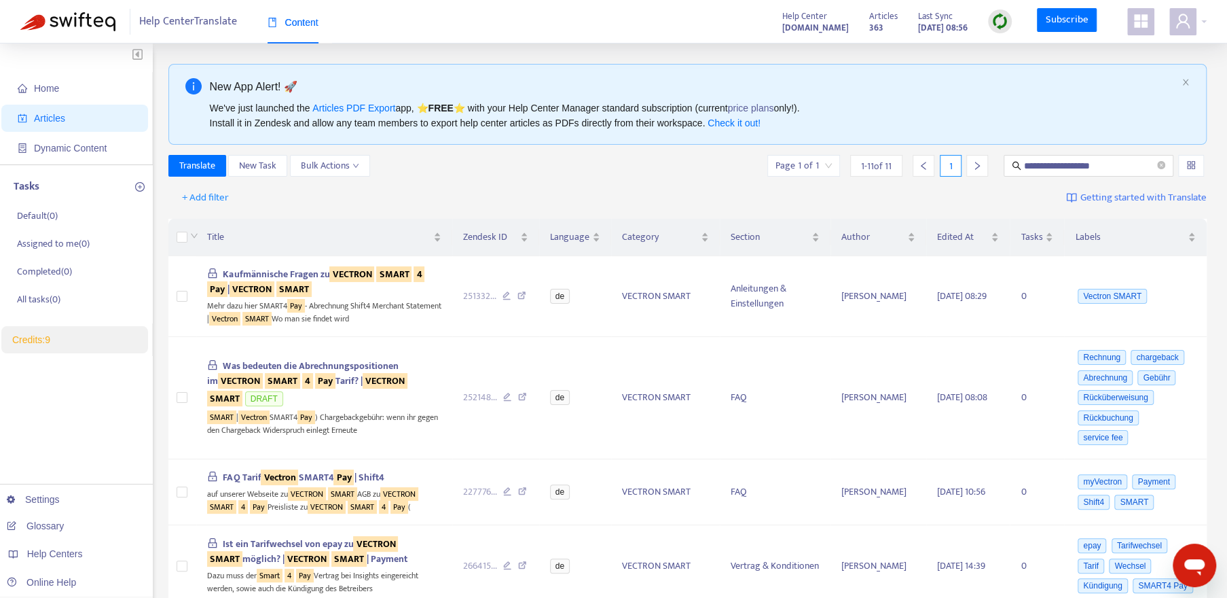
click at [1189, 166] on input "search" at bounding box center [1191, 165] width 10 height 20
click at [365, 162] on button "Bulk Actions" at bounding box center [330, 166] width 80 height 22
click at [251, 165] on span "New Task" at bounding box center [257, 165] width 37 height 15
click at [1139, 25] on icon "appstore" at bounding box center [1141, 21] width 14 height 14
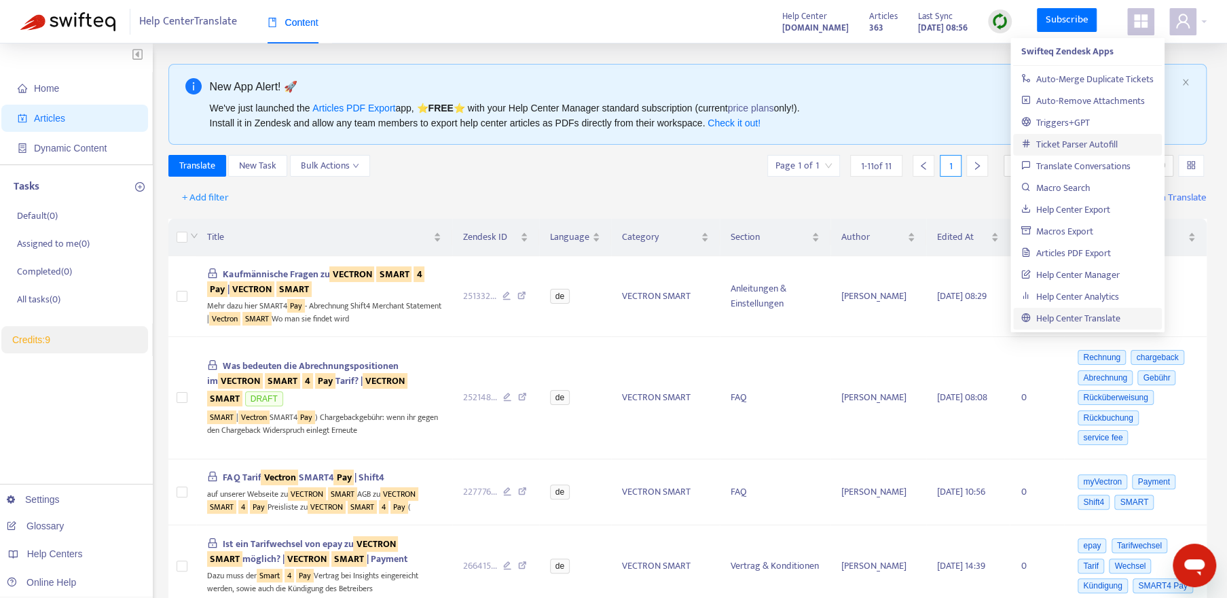
click at [1086, 145] on link "Ticket Parser Autofill" at bounding box center [1069, 144] width 96 height 16
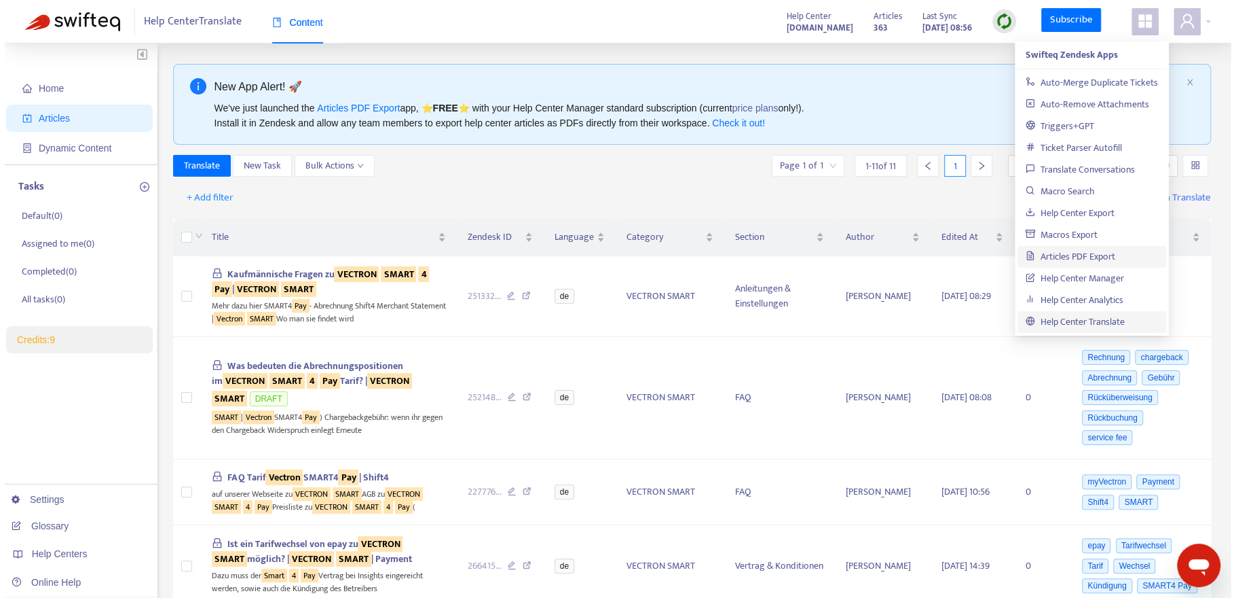
scroll to position [65, 0]
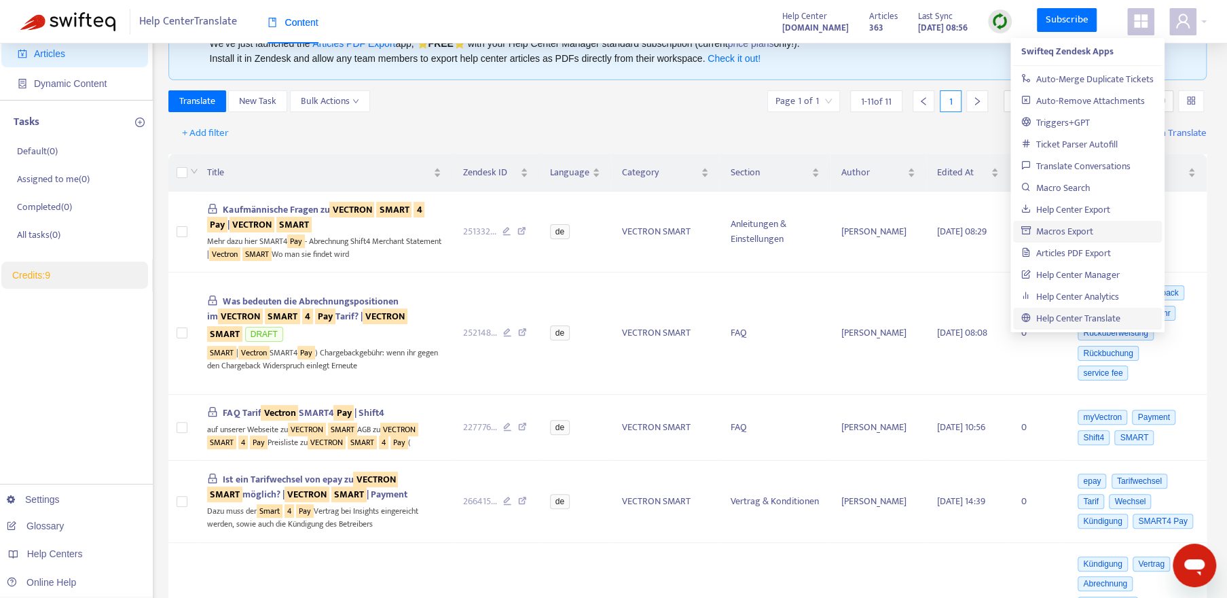
click at [1073, 231] on link "Macros Export" at bounding box center [1057, 231] width 72 height 16
click at [405, 344] on div "SMART | Vectron SMART4 Pay ) Chargebackgebühr: wenn ihr gegen den Chargeback Wi…" at bounding box center [324, 358] width 234 height 28
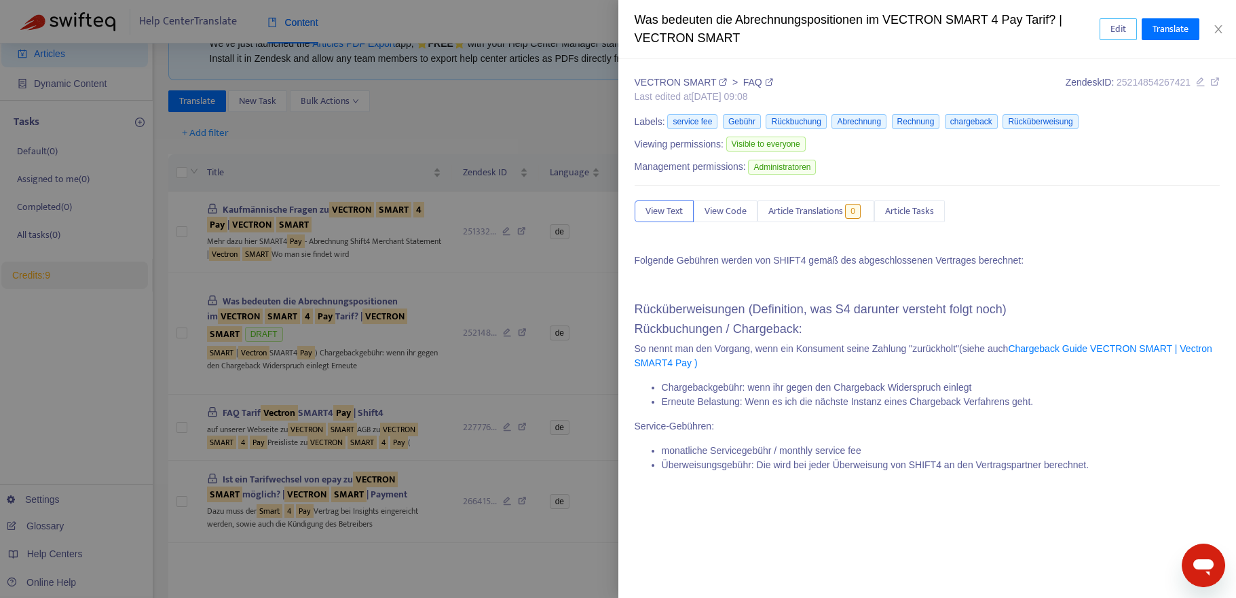
click at [1123, 30] on span "Edit" at bounding box center [1119, 29] width 16 height 15
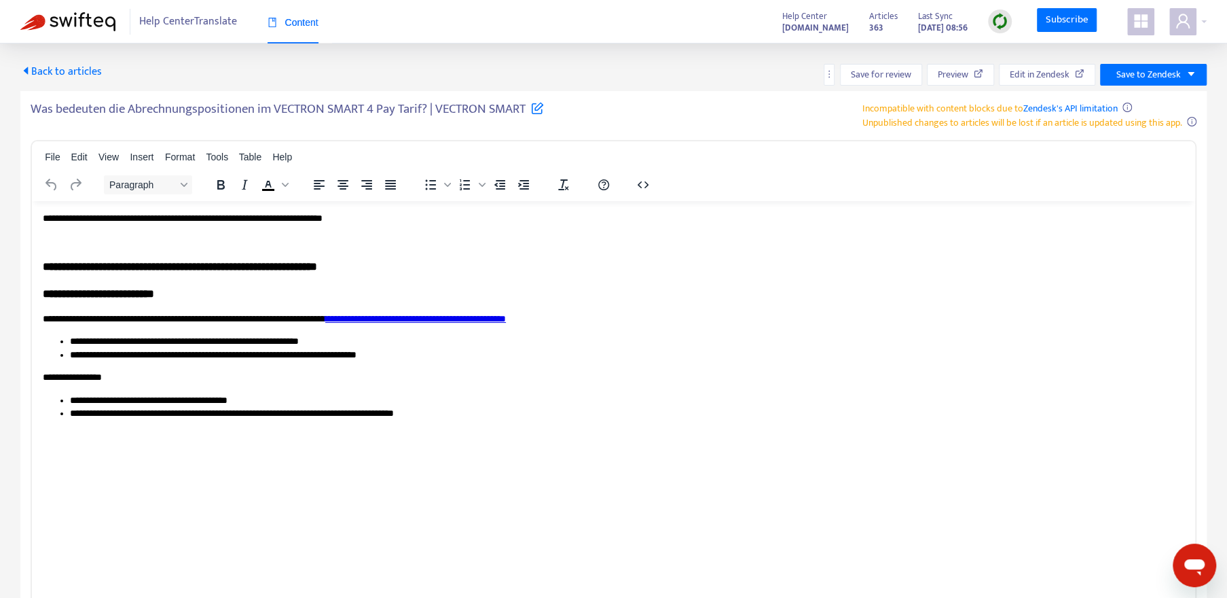
click at [489, 288] on h3 "**********" at bounding box center [613, 293] width 1141 height 16
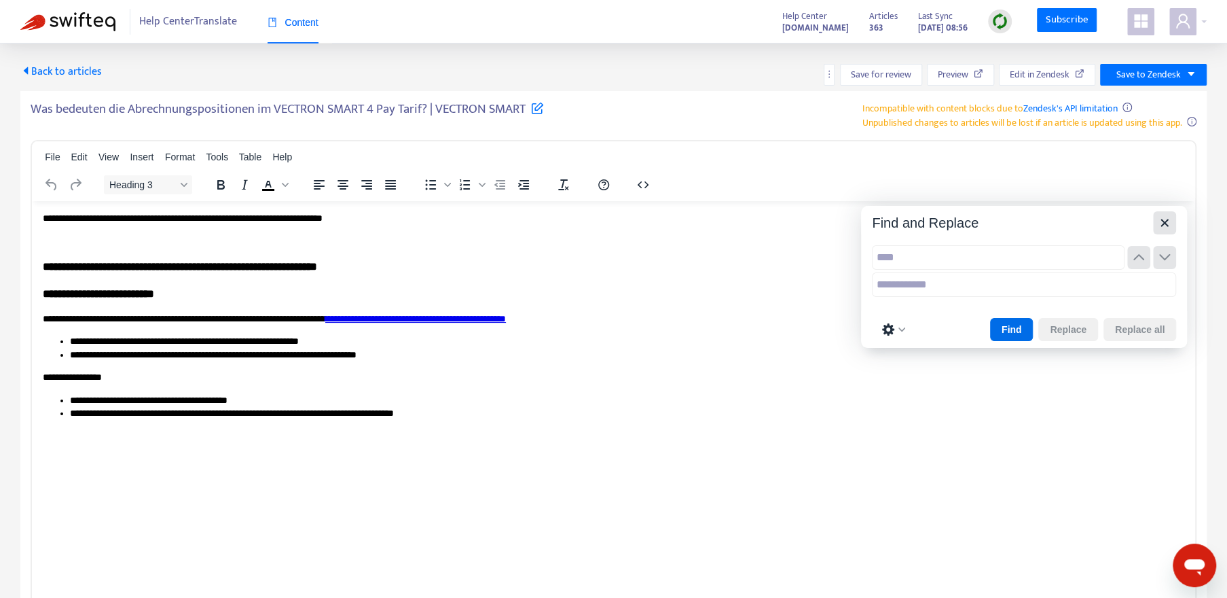
click at [1164, 224] on icon "Close" at bounding box center [1164, 223] width 16 height 16
click at [901, 329] on icon "Preferences" at bounding box center [901, 329] width 7 height 4
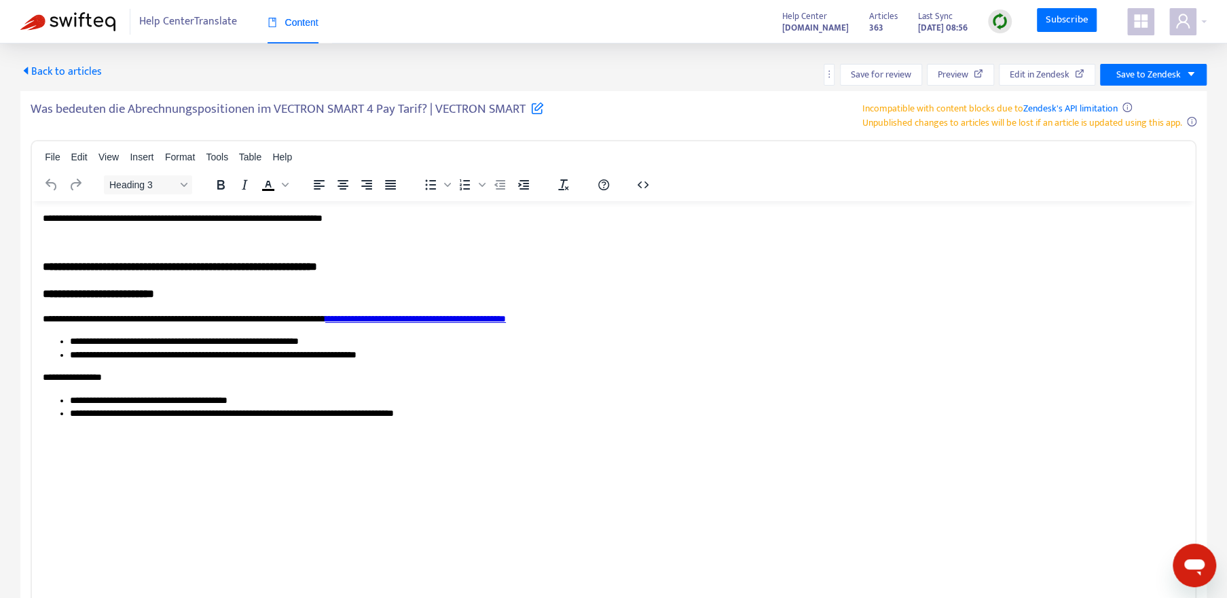
click at [79, 68] on span "Back to articles" at bounding box center [60, 71] width 81 height 18
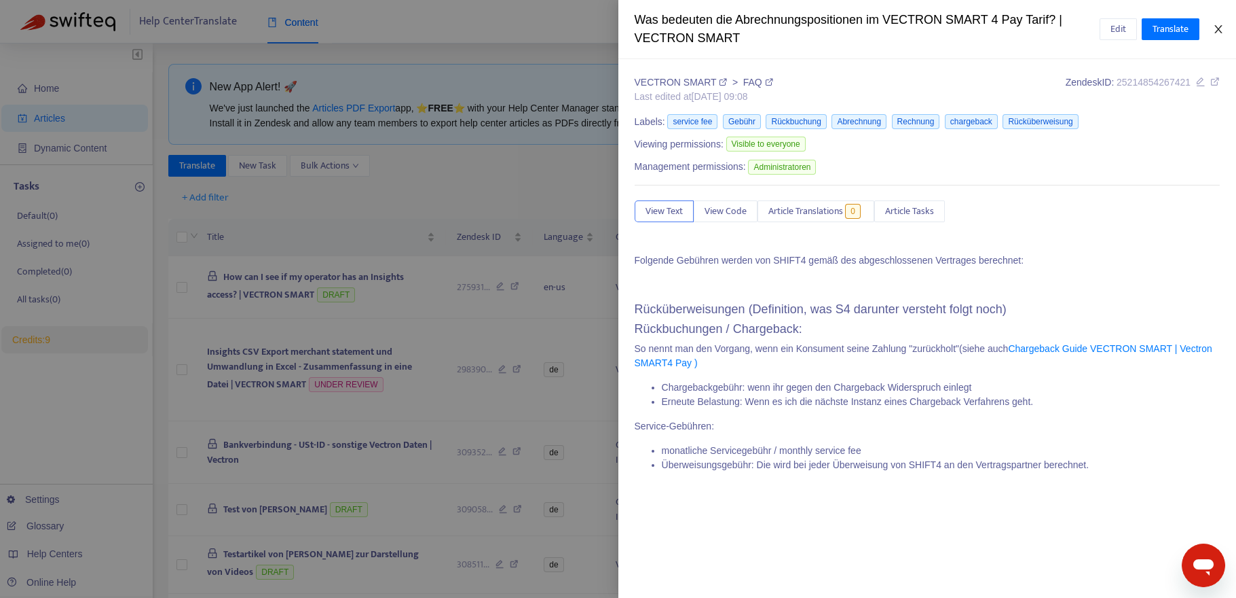
click at [1215, 26] on icon "close" at bounding box center [1218, 29] width 11 height 11
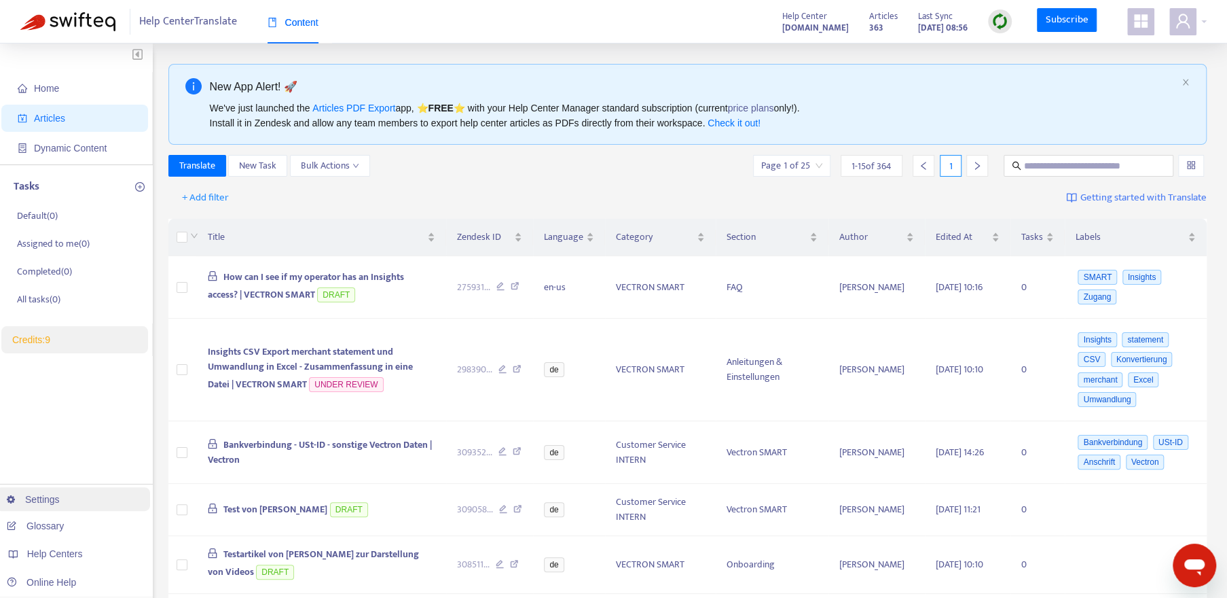
click at [37, 500] on link "Settings" at bounding box center [33, 499] width 53 height 11
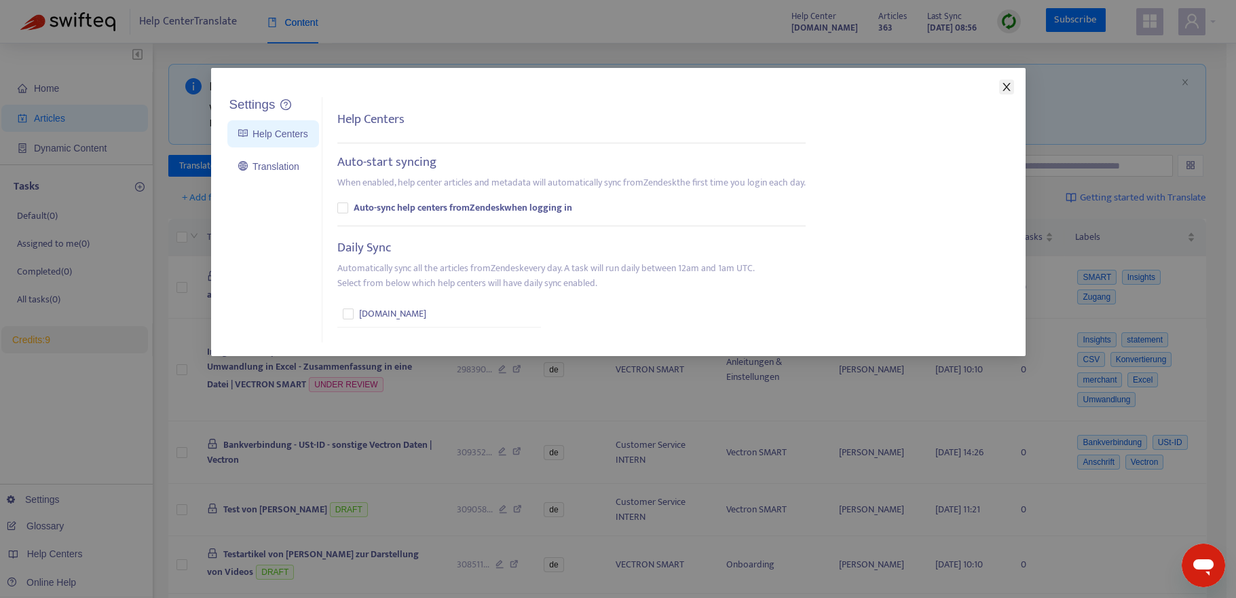
click at [1009, 84] on icon "close" at bounding box center [1007, 86] width 11 height 11
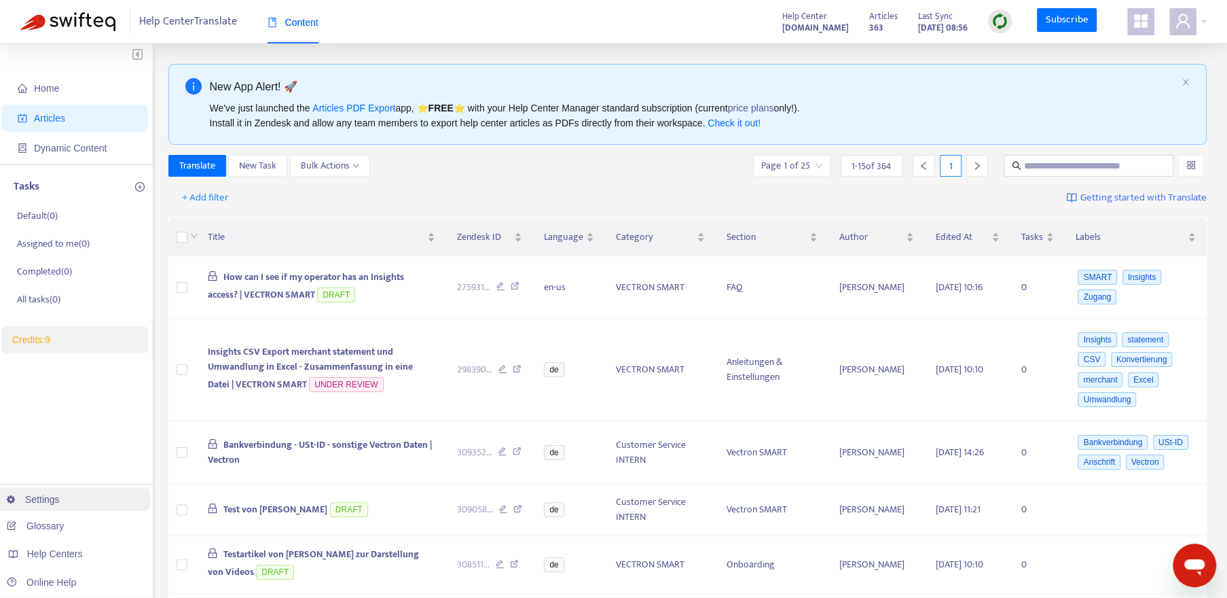
click at [54, 500] on link "Settings" at bounding box center [33, 499] width 53 height 11
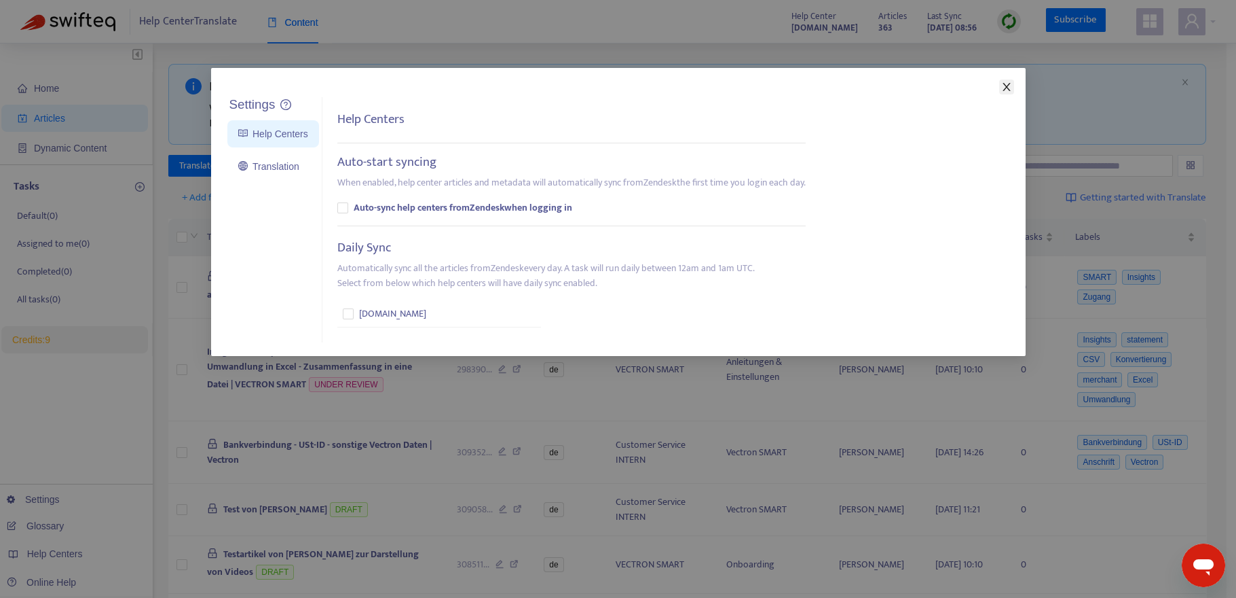
click at [1010, 90] on icon "close" at bounding box center [1006, 87] width 7 height 8
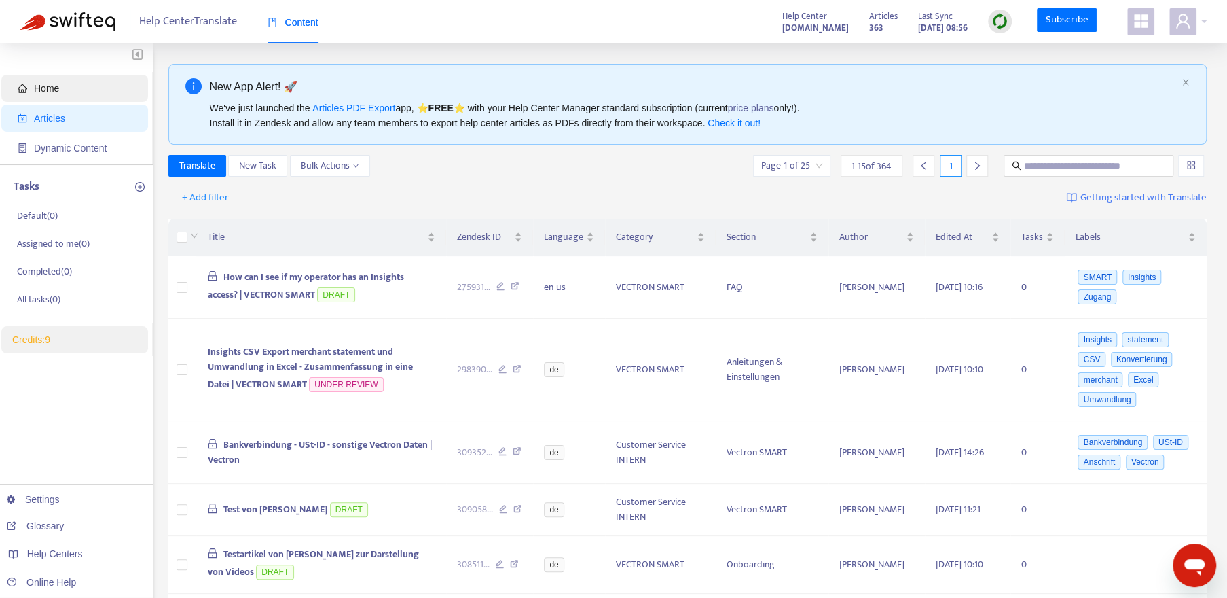
click at [47, 92] on span "Home" at bounding box center [46, 88] width 25 height 11
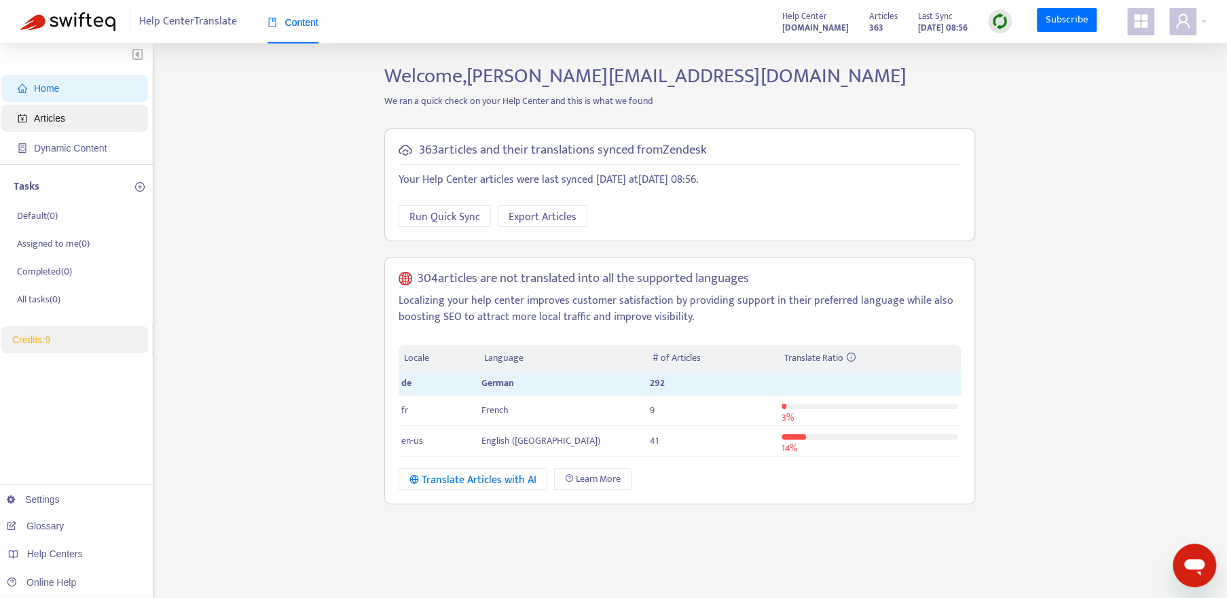
drag, startPoint x: 65, startPoint y: 117, endPoint x: 163, endPoint y: 146, distance: 102.0
click at [68, 119] on span "Articles" at bounding box center [78, 118] width 120 height 27
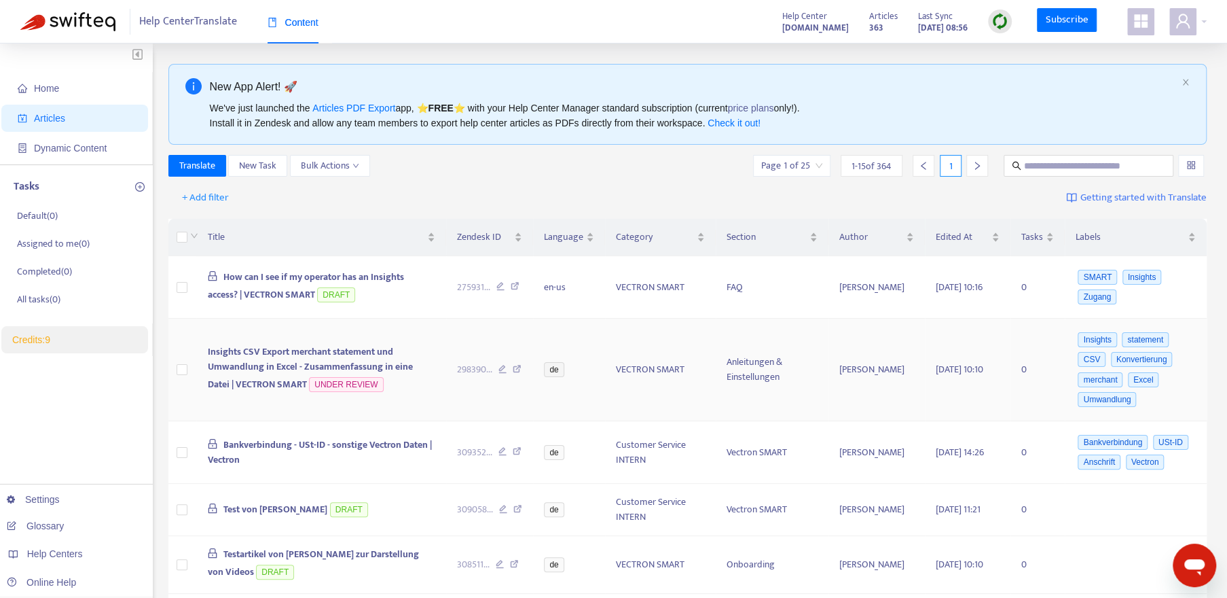
click at [235, 361] on span "Insights CSV Export merchant statement und Umwandlung in Excel - Zusammenfassun…" at bounding box center [309, 368] width 205 height 48
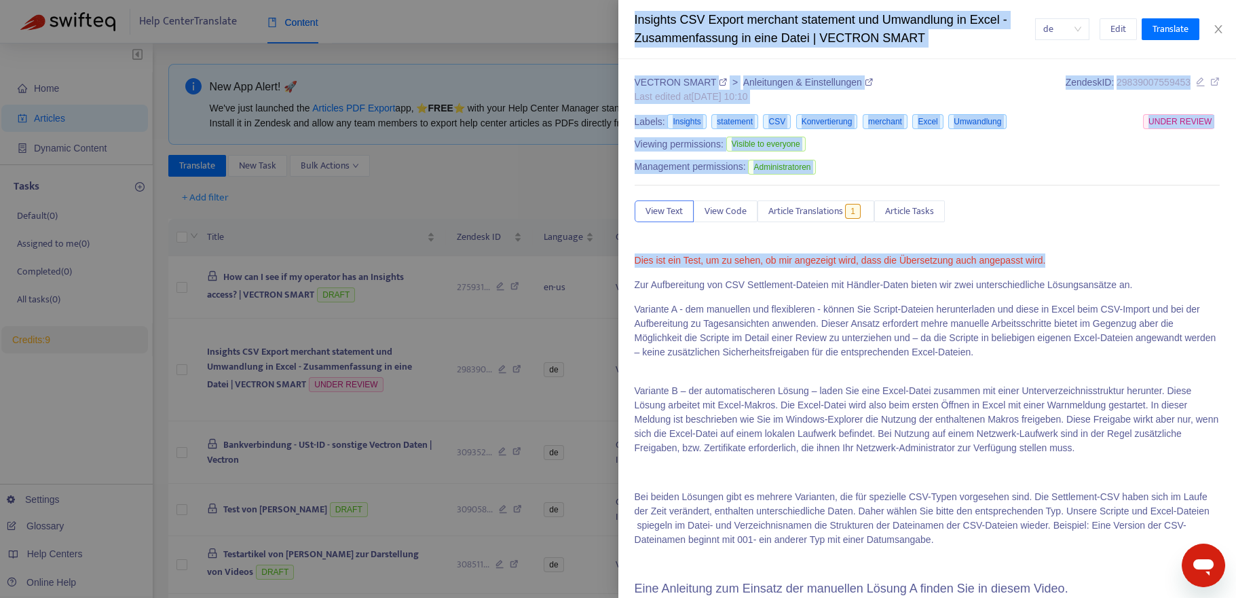
drag, startPoint x: 1046, startPoint y: 261, endPoint x: 526, endPoint y: 288, distance: 520.1
click at [526, 288] on div "Insights CSV Export merchant statement und Umwandlung in Excel - Zusammenfassun…" at bounding box center [618, 299] width 1236 height 598
click at [526, 190] on div at bounding box center [618, 299] width 1236 height 598
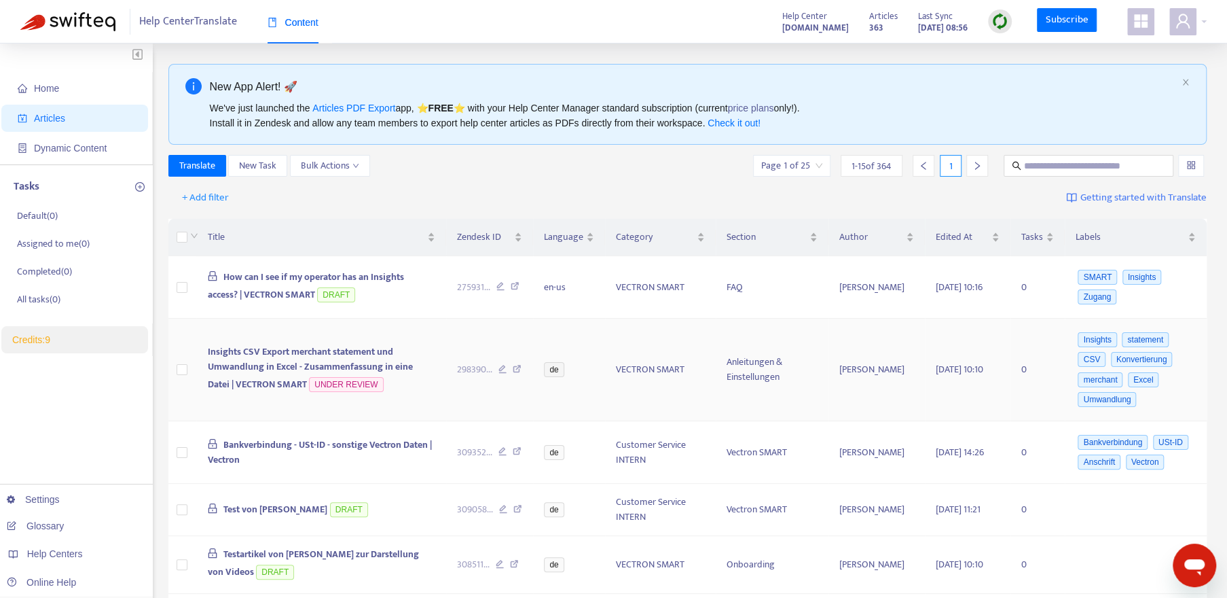
click at [411, 367] on span "Insights CSV Export merchant statement und Umwandlung in Excel - Zusammenfassun…" at bounding box center [309, 368] width 205 height 48
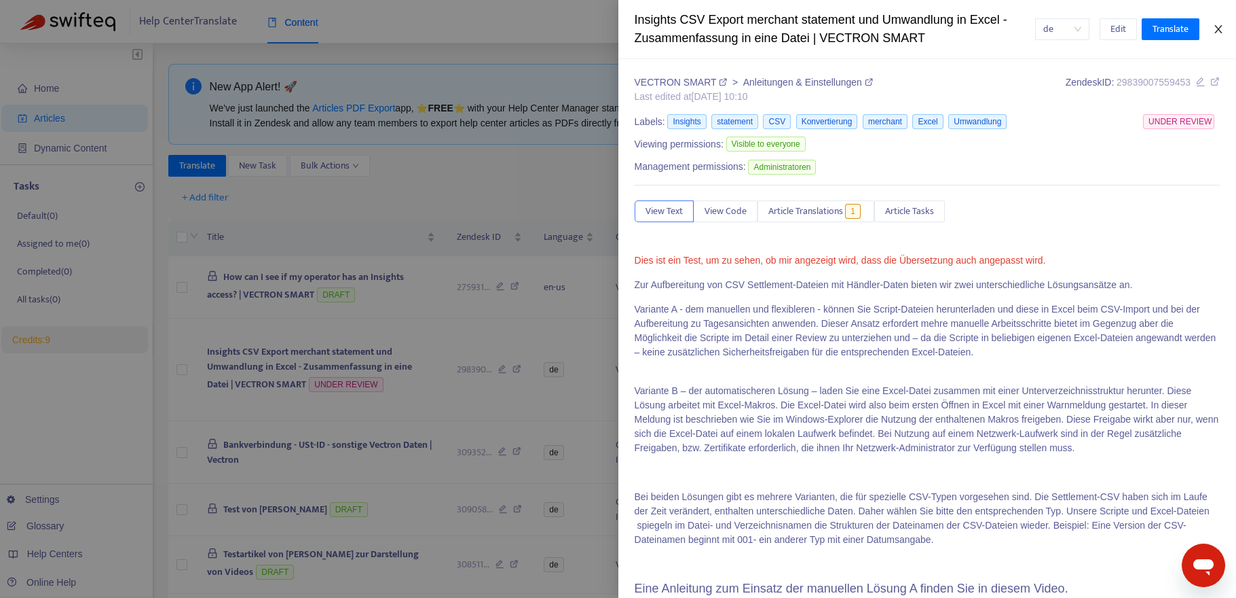
click at [1218, 30] on icon "close" at bounding box center [1218, 29] width 7 height 8
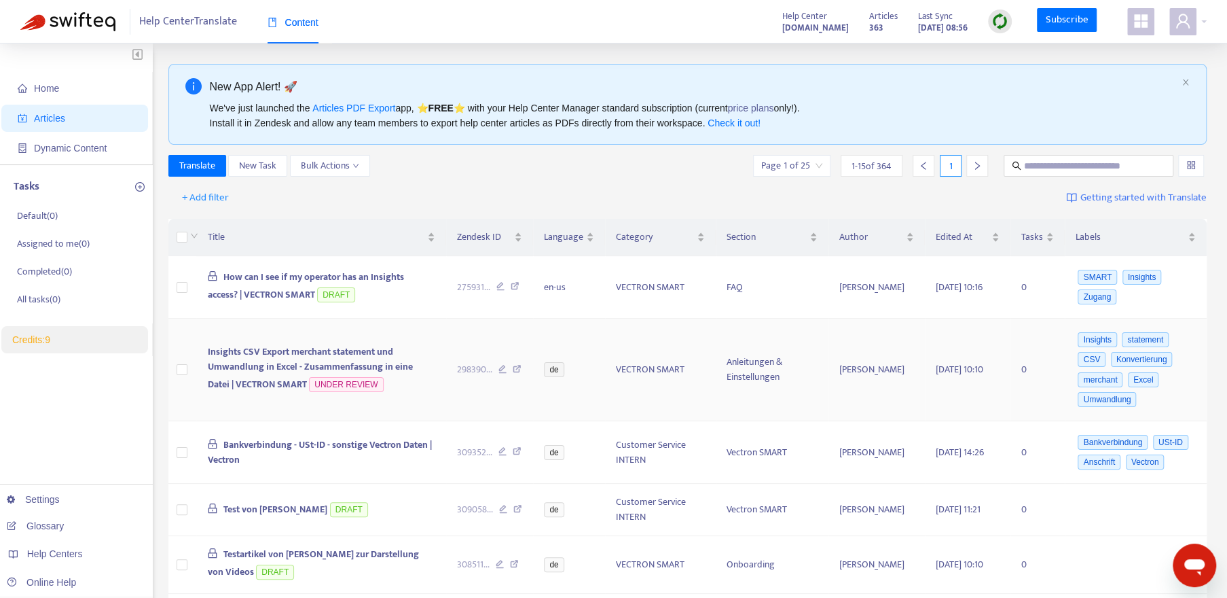
click at [313, 370] on span "Insights CSV Export merchant statement und Umwandlung in Excel - Zusammenfassun…" at bounding box center [309, 368] width 205 height 48
click at [288, 349] on span "Insights CSV Export merchant statement und Umwandlung in Excel - Zusammenfassun…" at bounding box center [309, 368] width 205 height 48
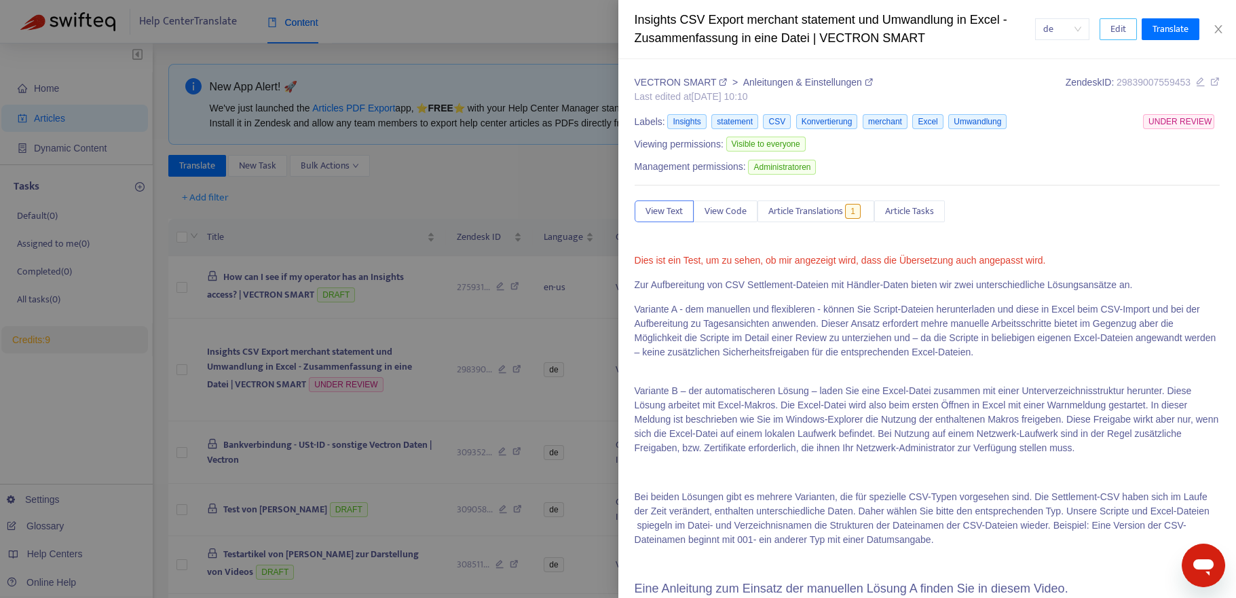
click at [1121, 24] on span "Edit" at bounding box center [1119, 29] width 16 height 15
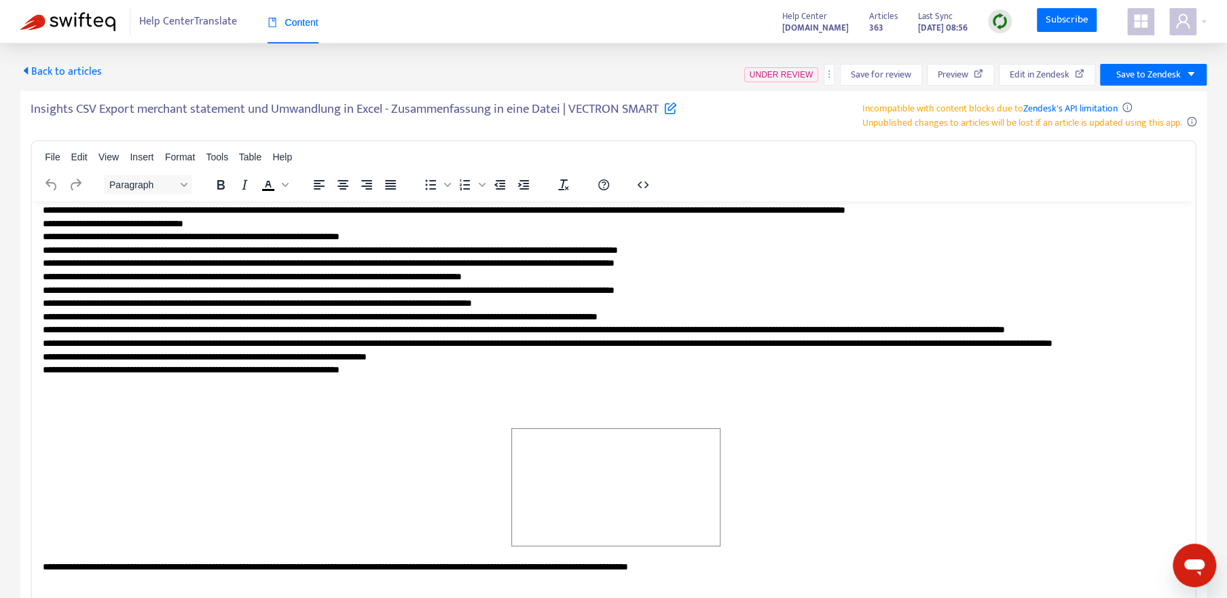
scroll to position [1357, 0]
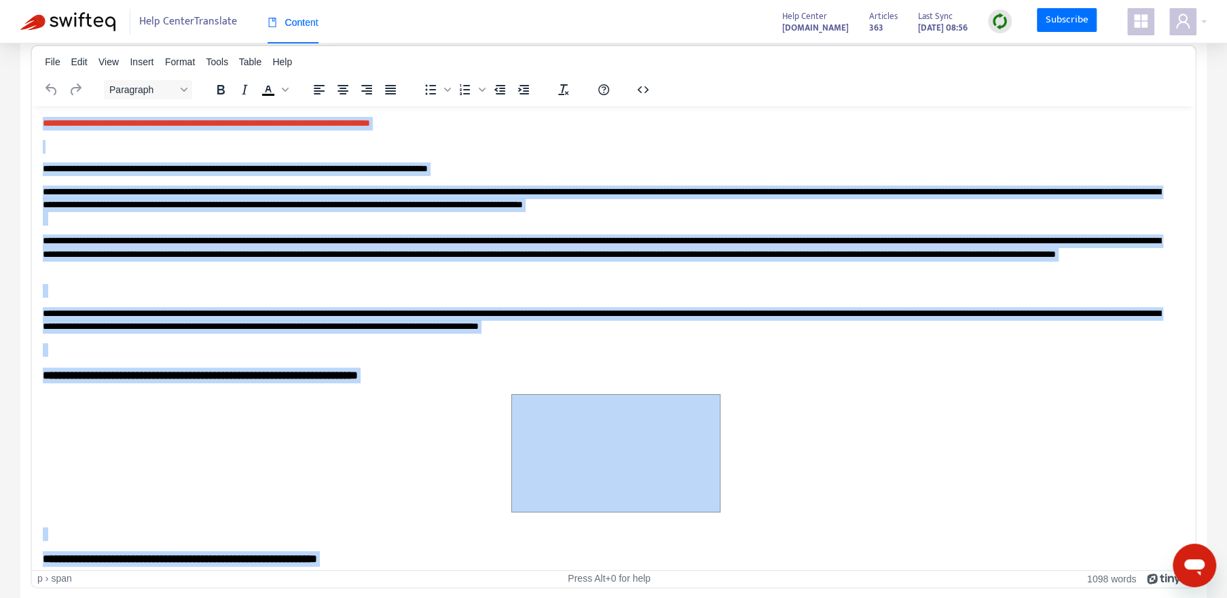
scroll to position [0, 0]
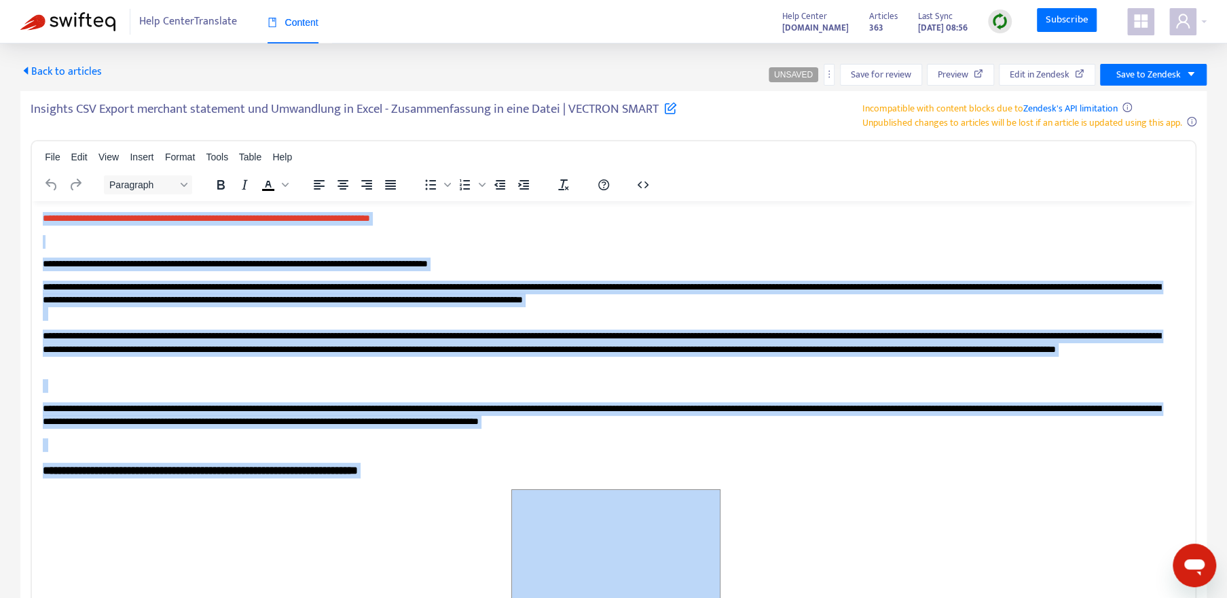
drag, startPoint x: 817, startPoint y: 560, endPoint x: 41, endPoint y: 206, distance: 852.3
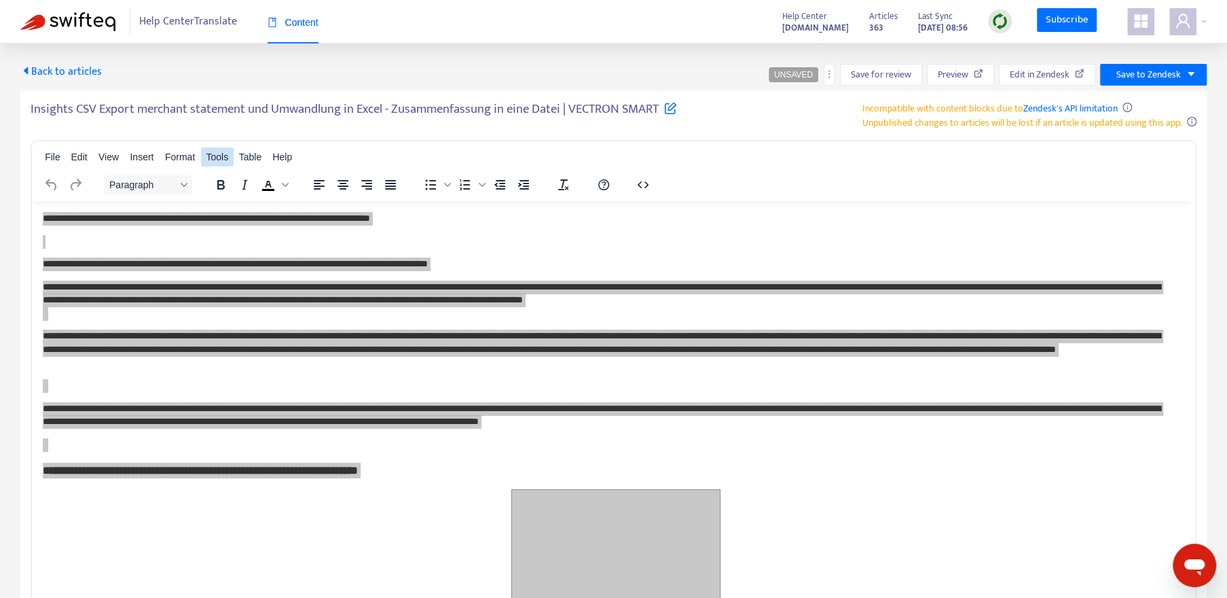
click at [226, 162] on span "Tools" at bounding box center [217, 156] width 22 height 11
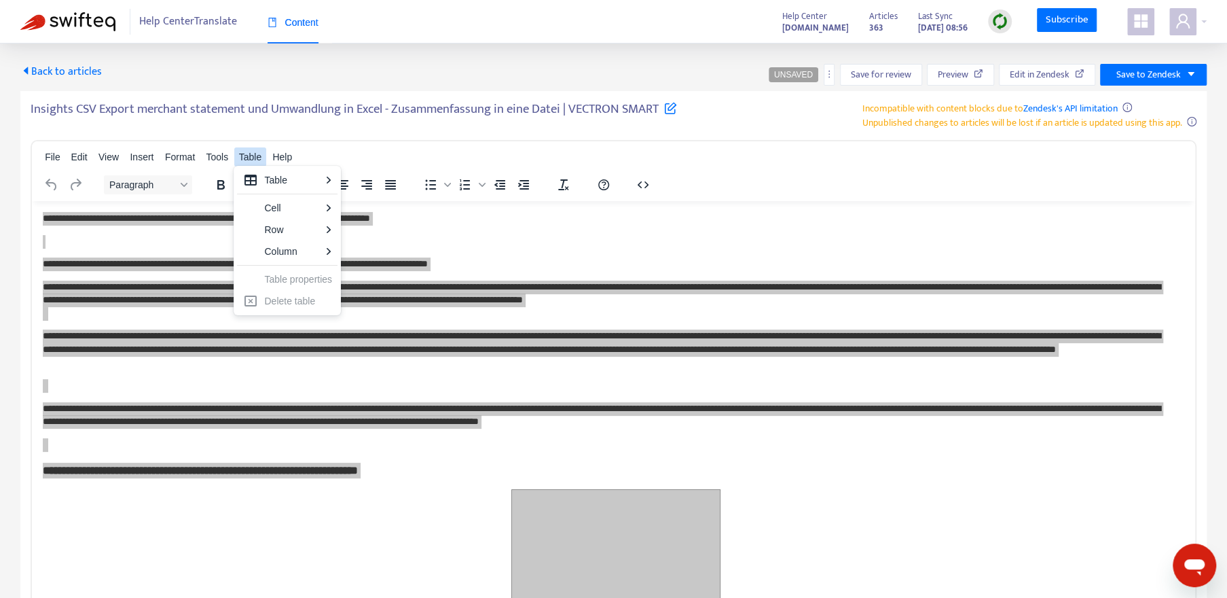
click at [249, 162] on span "Table" at bounding box center [250, 156] width 22 height 11
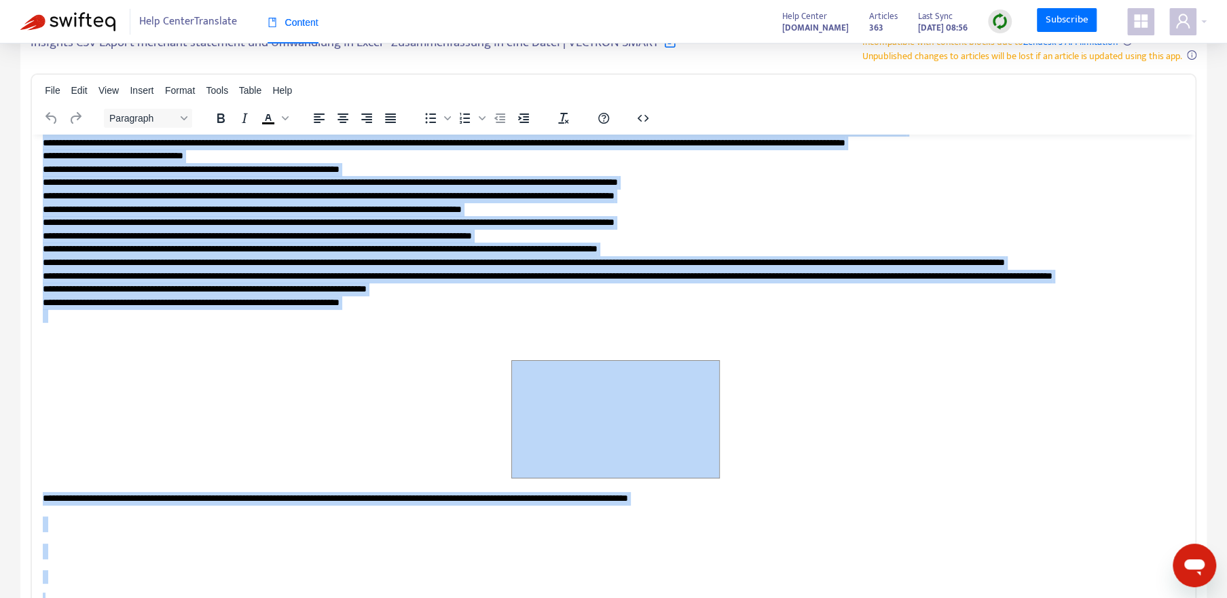
scroll to position [1357, 0]
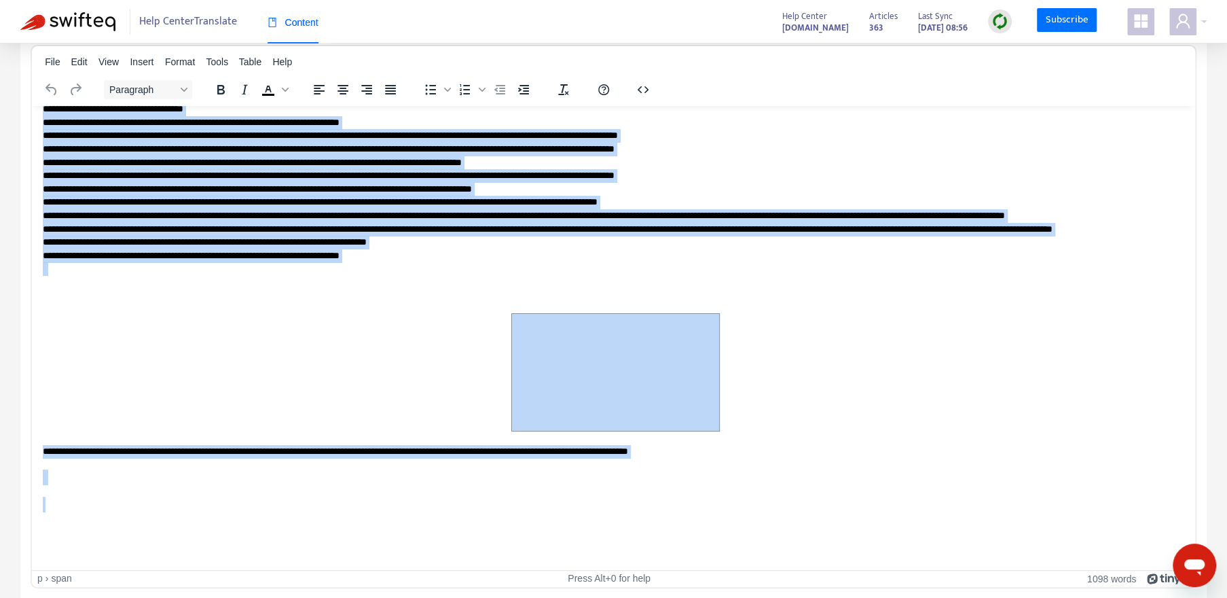
drag, startPoint x: 42, startPoint y: 124, endPoint x: 452, endPoint y: 488, distance: 548.3
copy body "**********"
